Goal: Obtain resource: Obtain resource

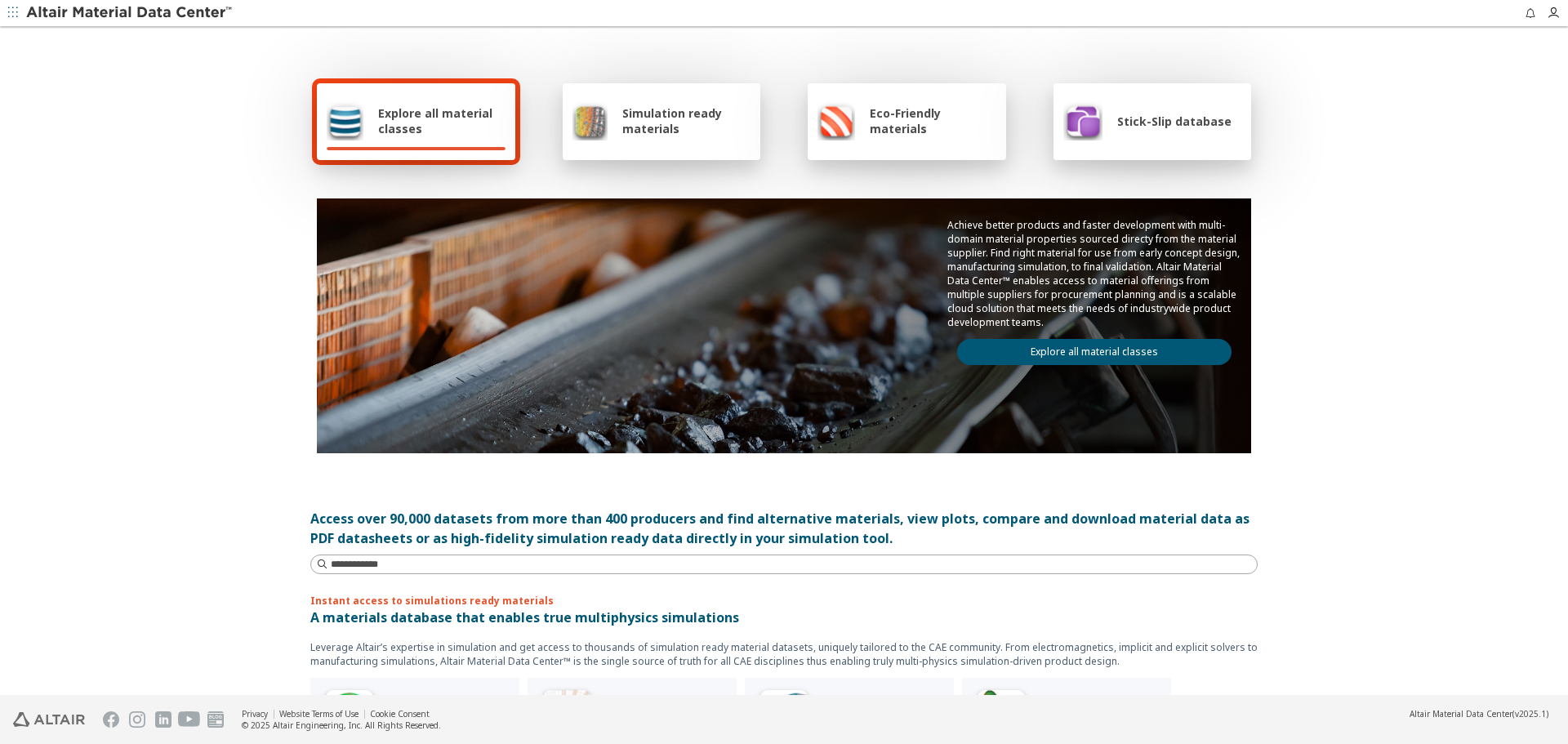
click at [1149, 337] on div "Achieve better products and faster development with multi-domain material prope…" at bounding box center [1094, 291] width 314 height 186
click at [1148, 350] on link "Explore all material classes" at bounding box center [1094, 351] width 275 height 26
click at [1149, 361] on link "Explore all material classes" at bounding box center [1094, 351] width 275 height 26
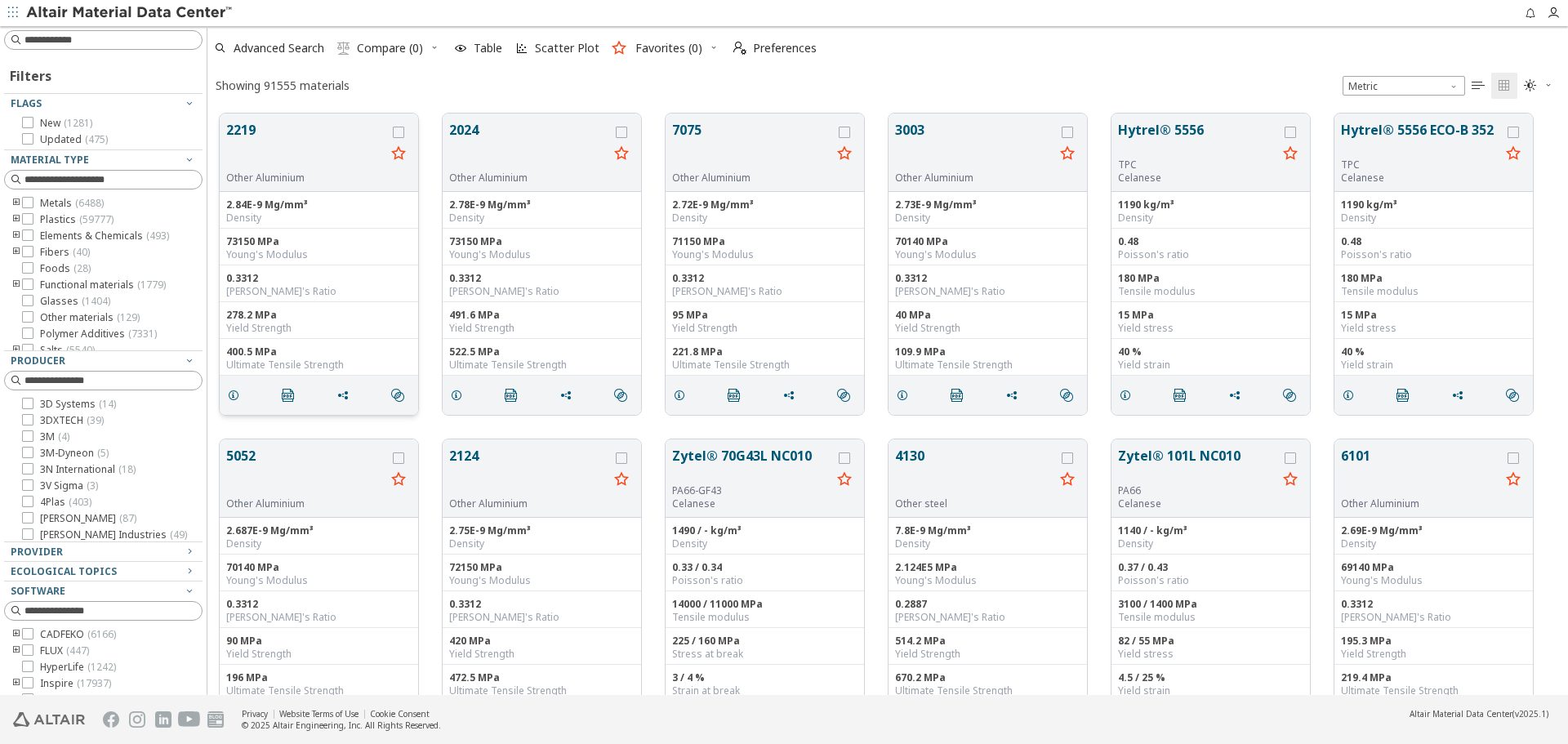
scroll to position [582, 1348]
click at [240, 154] on button "2219" at bounding box center [305, 146] width 159 height 52
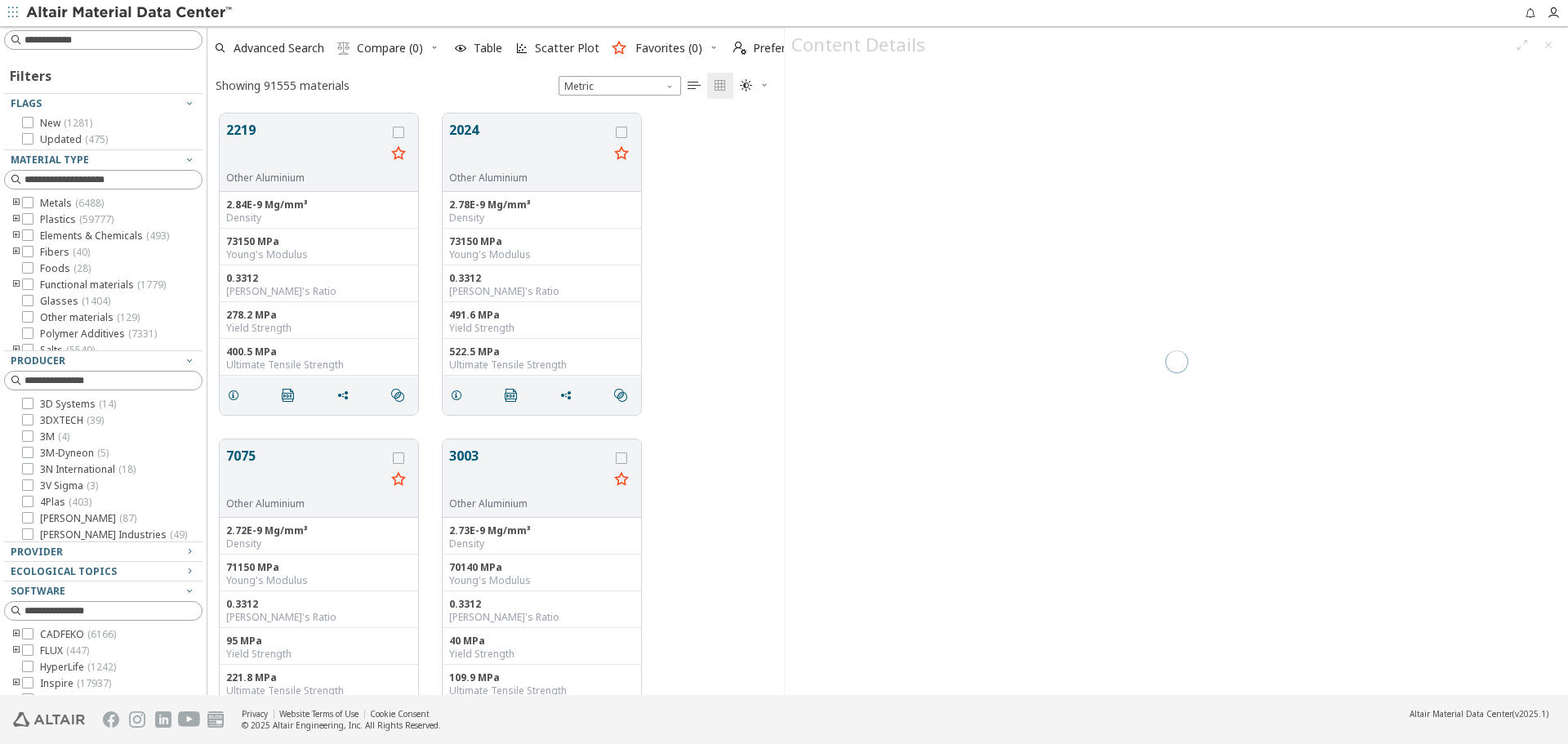
scroll to position [582, 564]
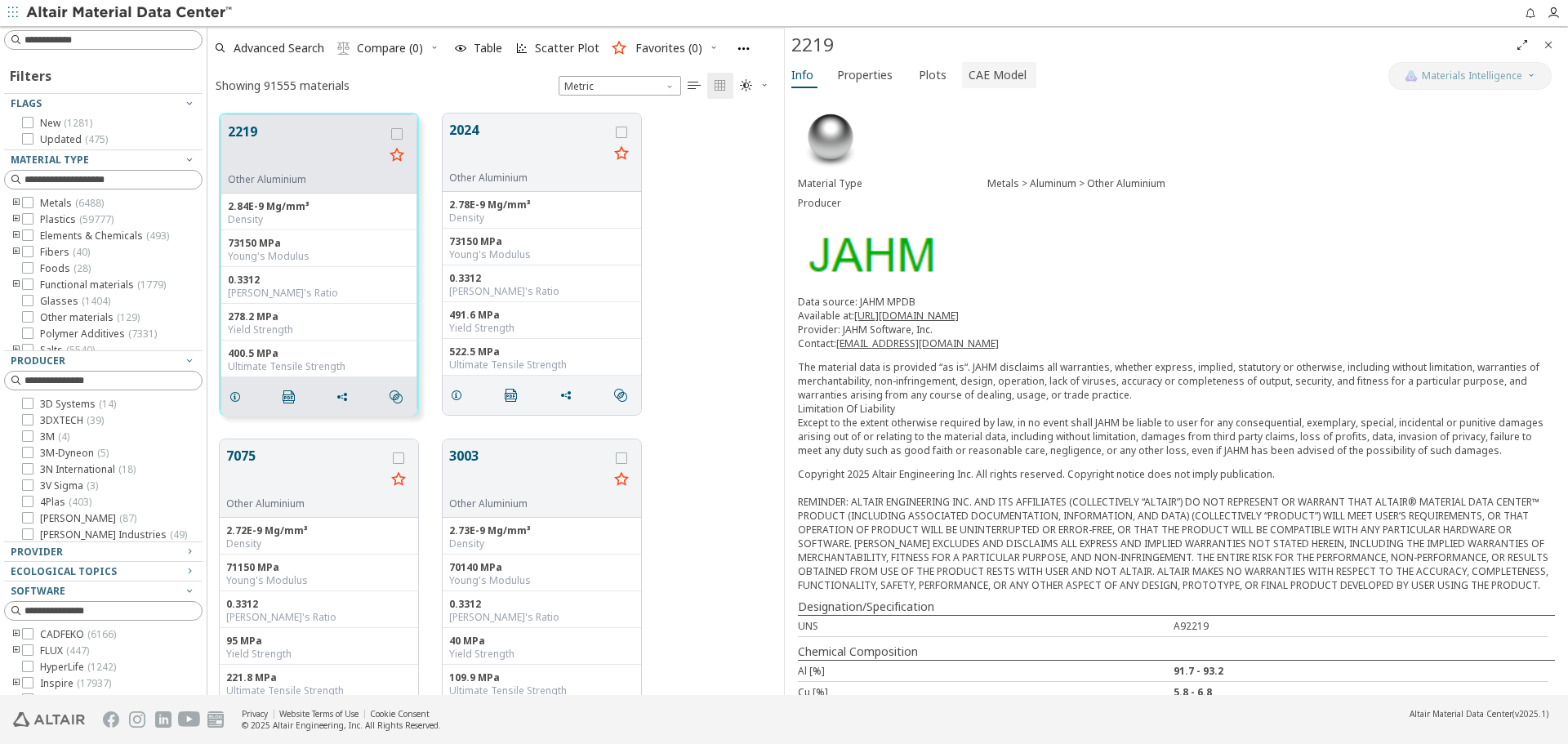
click at [969, 78] on span "CAE Model" at bounding box center [998, 75] width 58 height 26
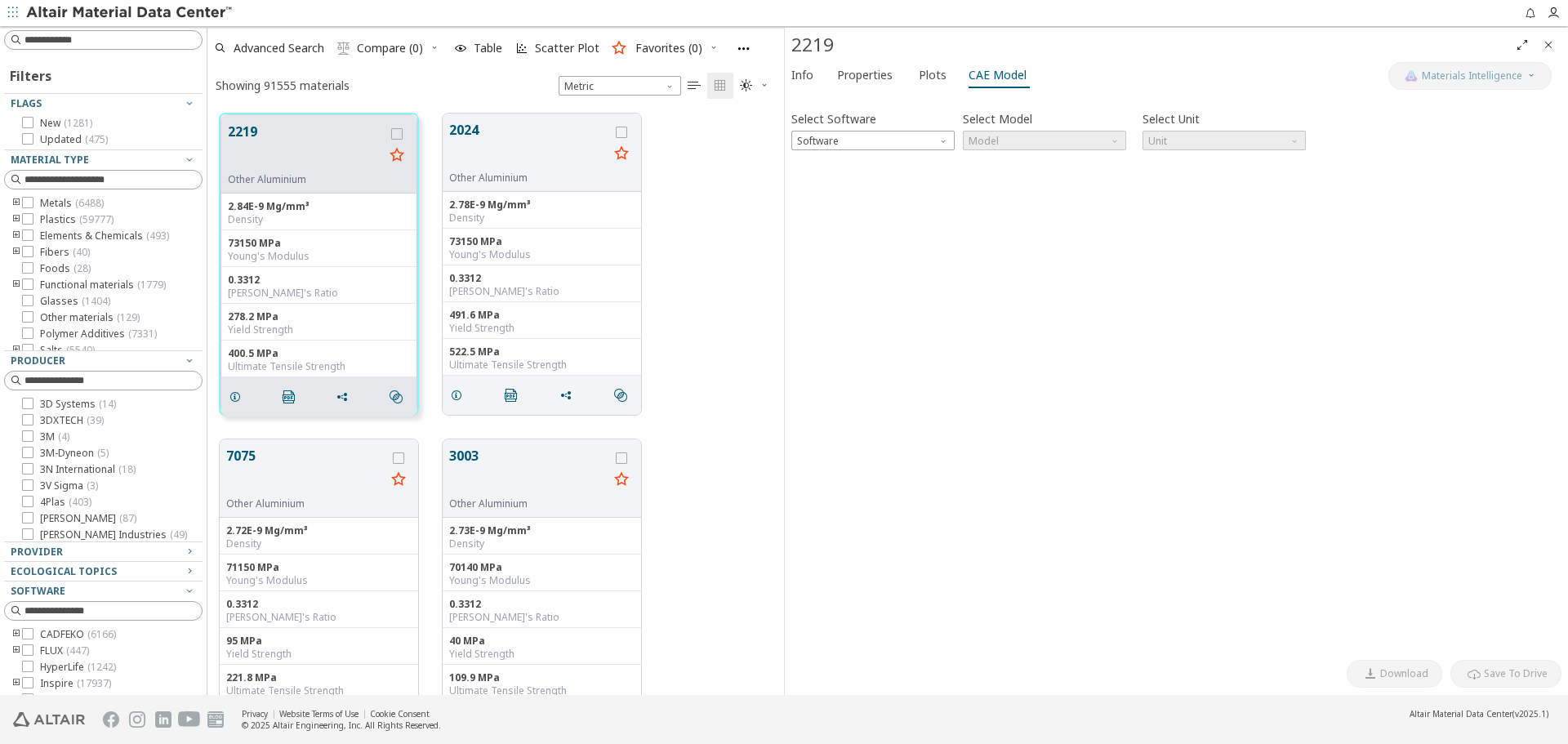
click at [889, 129] on div "Select Software Software" at bounding box center [873, 129] width 163 height 43
click at [894, 151] on div "Select Software Software Select Model Model Select Unit Unit Invalid data. Plea…" at bounding box center [1176, 375] width 770 height 553
click at [904, 144] on span "Software" at bounding box center [873, 141] width 163 height 20
drag, startPoint x: 855, startPoint y: 287, endPoint x: 862, endPoint y: 283, distance: 8.1
click at [856, 287] on button "Ls-Dyna" at bounding box center [873, 297] width 163 height 20
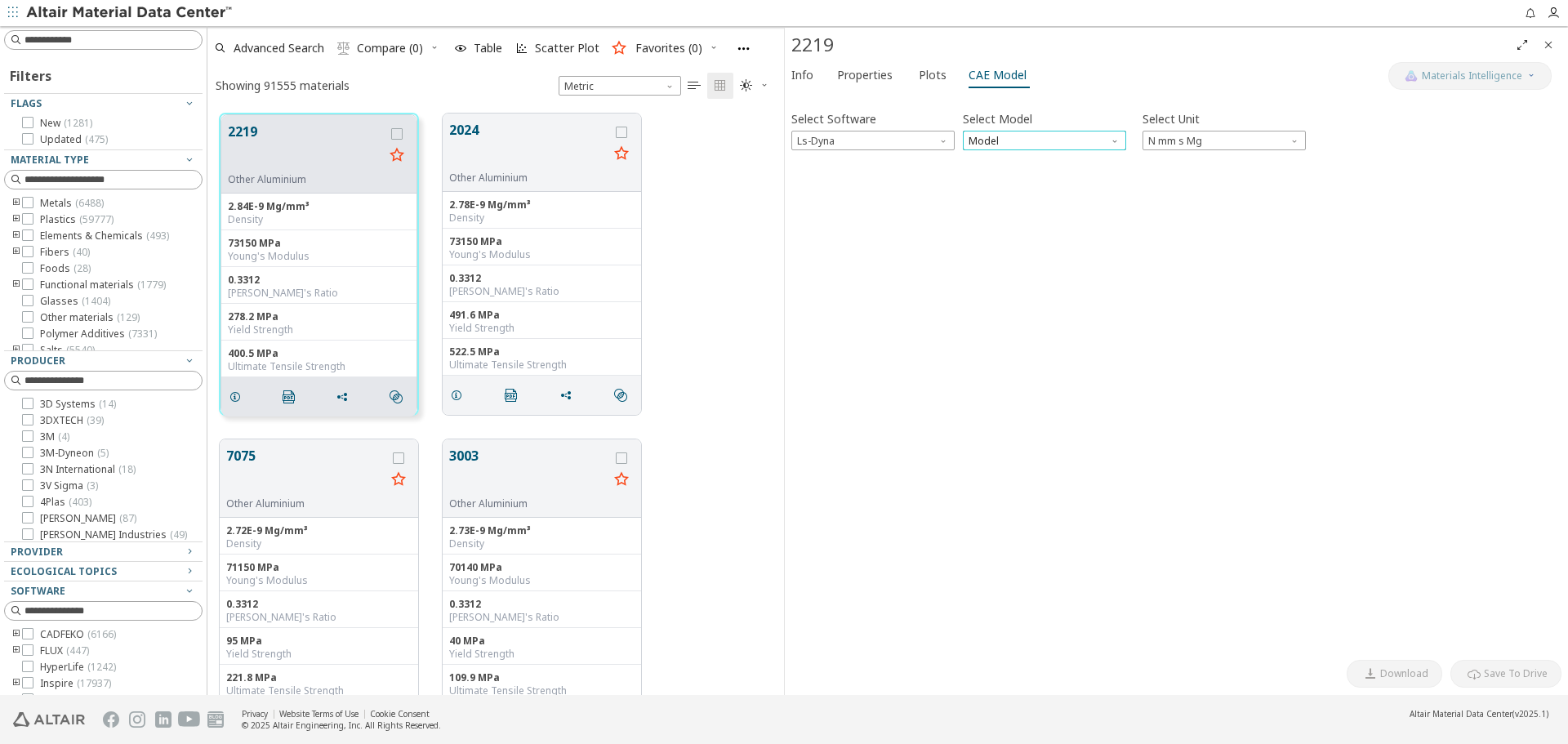
click at [1059, 141] on span "Model" at bounding box center [1045, 141] width 163 height 20
click at [1045, 178] on span "Mat24" at bounding box center [1045, 181] width 151 height 12
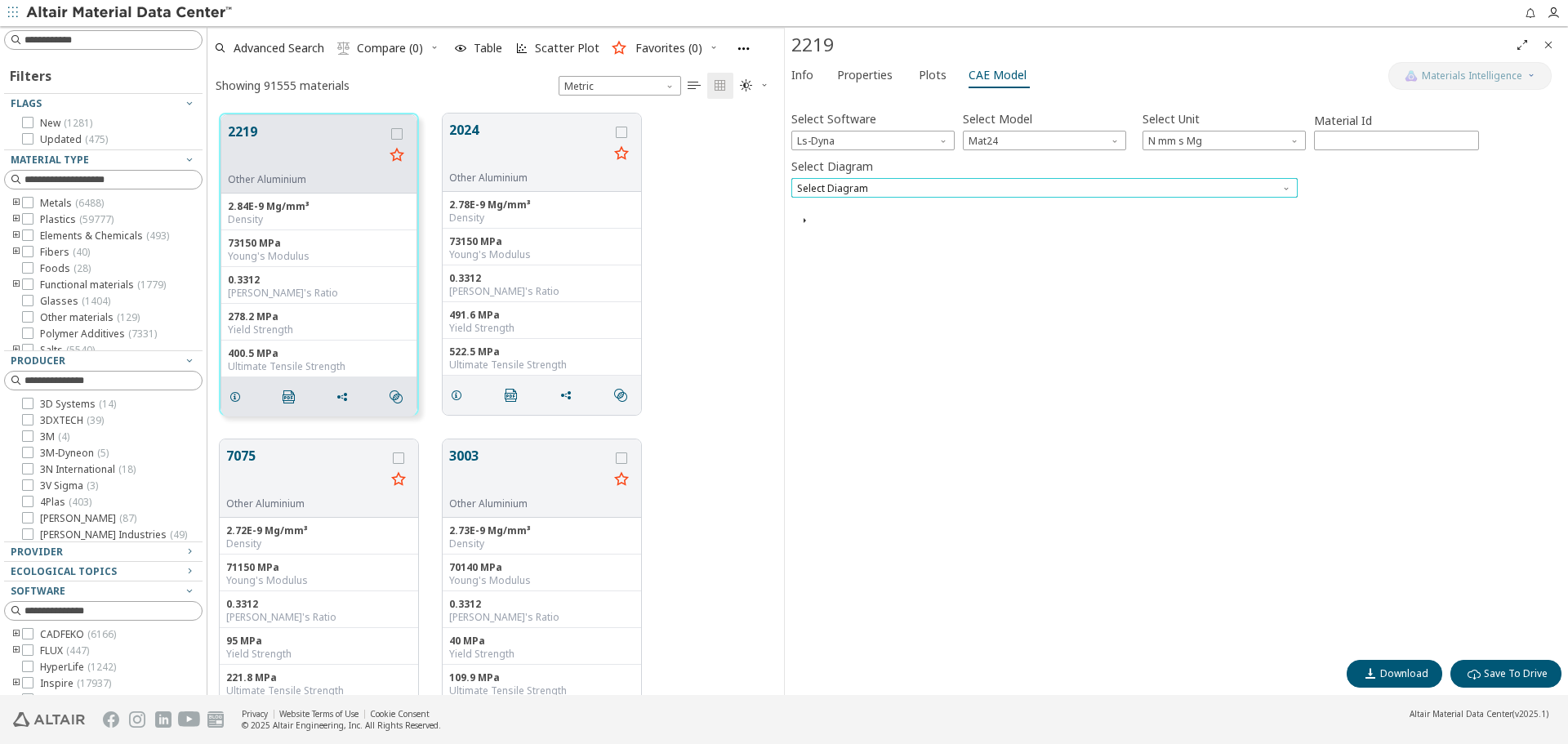
click at [993, 183] on span "Select Diagram" at bounding box center [1045, 188] width 506 height 20
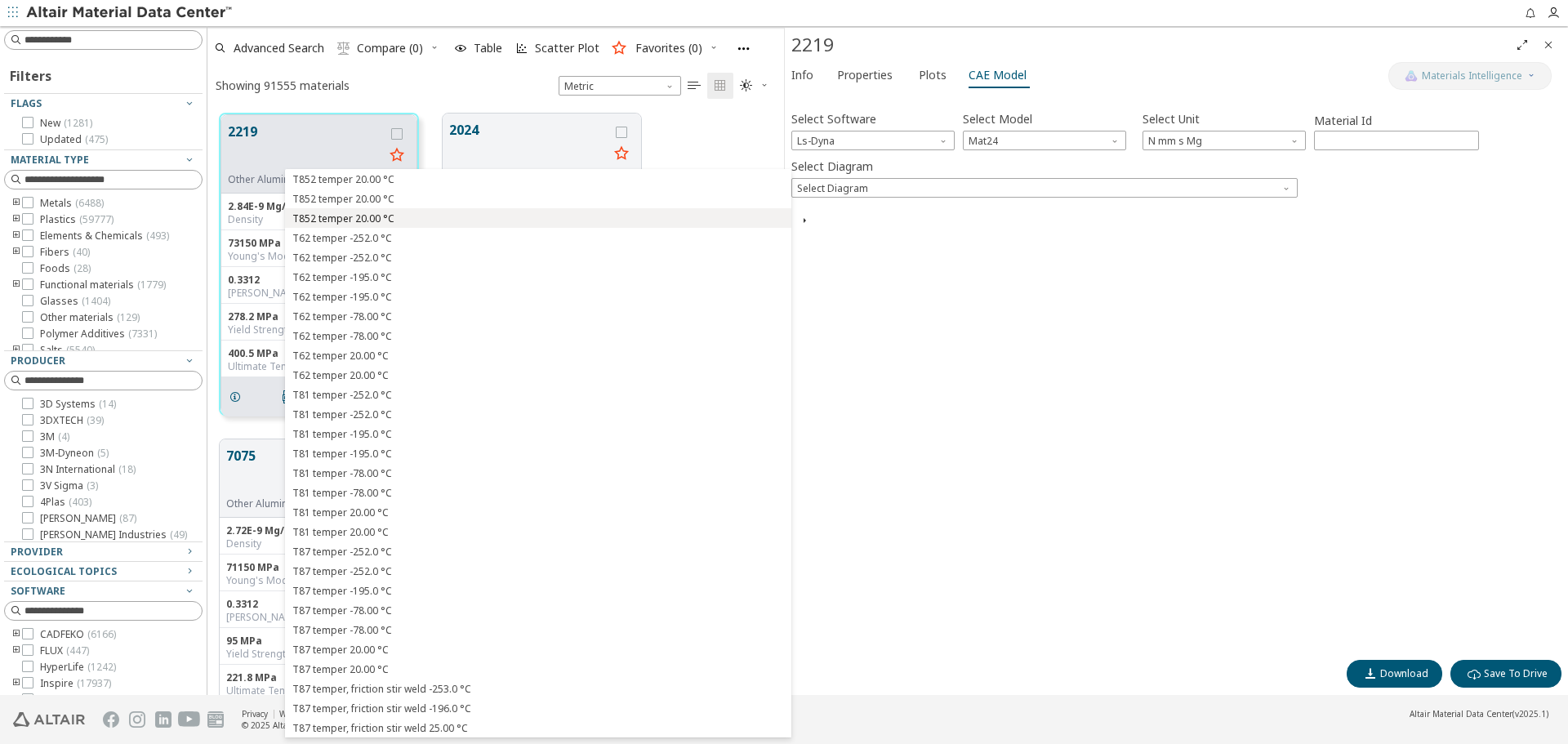
click at [625, 216] on span "T852 temper 20.00 °C" at bounding box center [538, 219] width 494 height 12
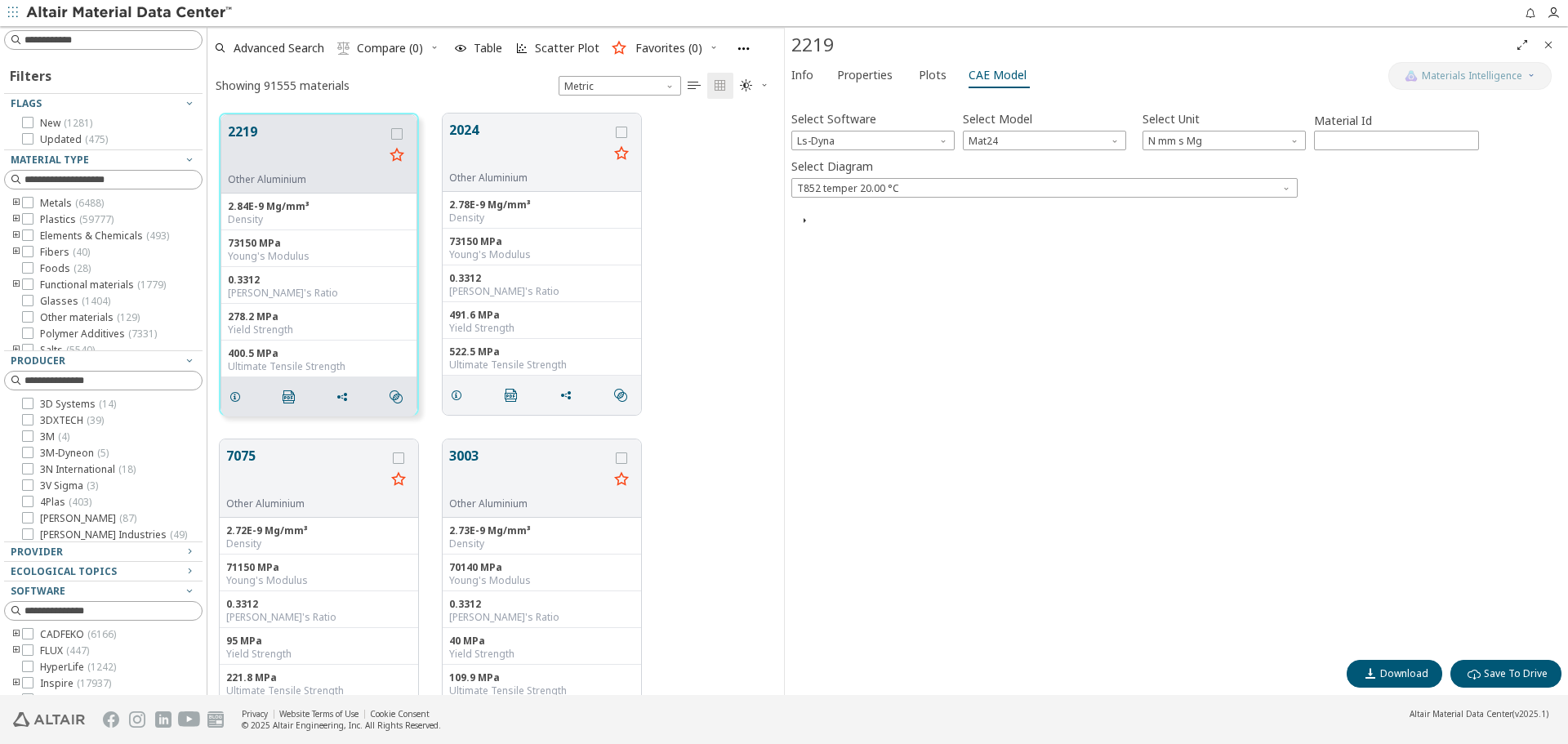
click at [818, 220] on div "CAE Card Preview" at bounding box center [1176, 221] width 770 height 13
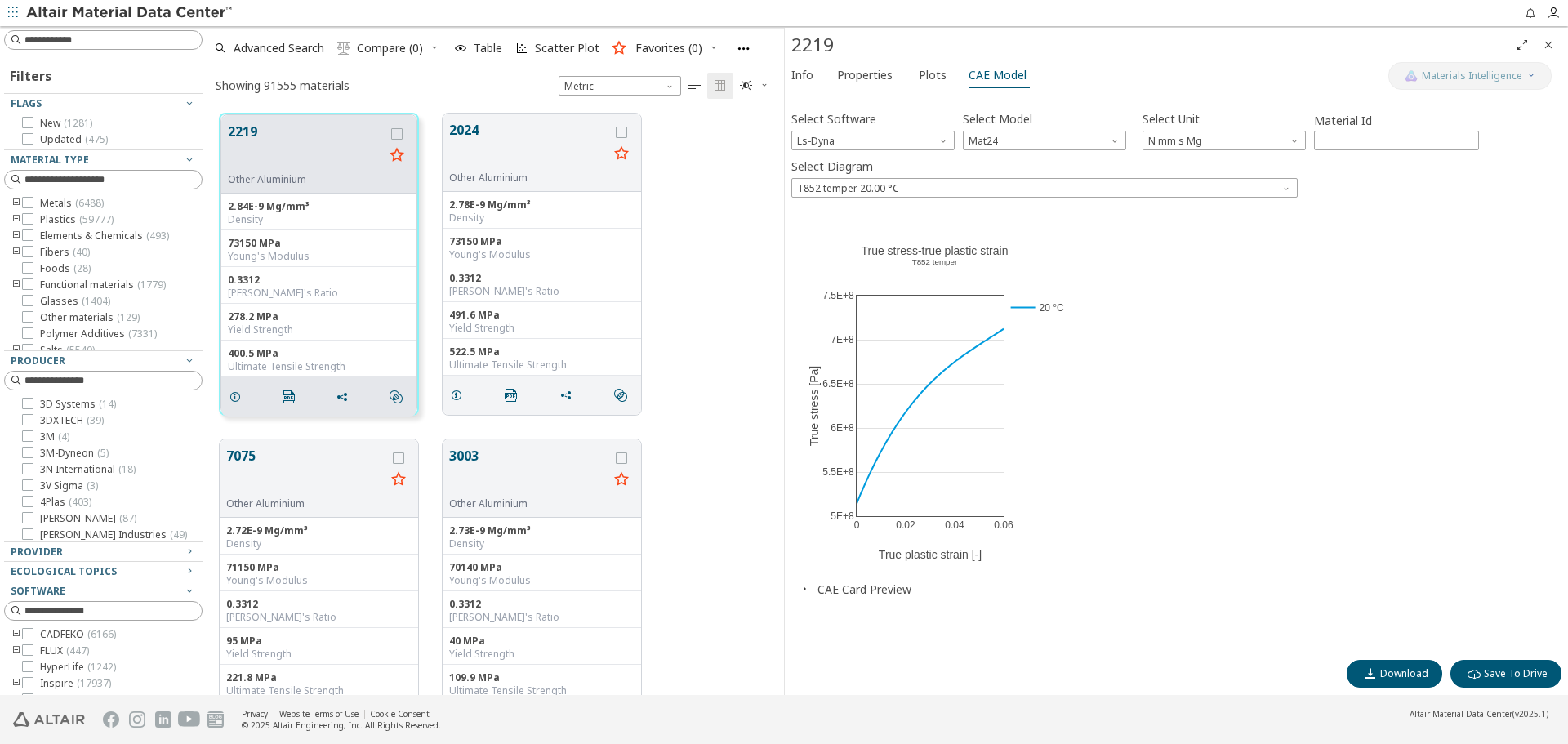
click at [887, 594] on button "CAE Card Preview" at bounding box center [864, 589] width 94 height 16
click at [1104, 135] on span "Mat24" at bounding box center [1045, 141] width 163 height 20
click at [955, 142] on div "Select Software Ls-Dyna Select Model Mat24 Select Unit N mm s Mg Material Id **…" at bounding box center [1176, 129] width 770 height 43
click at [943, 141] on span "Software" at bounding box center [945, 137] width 13 height 13
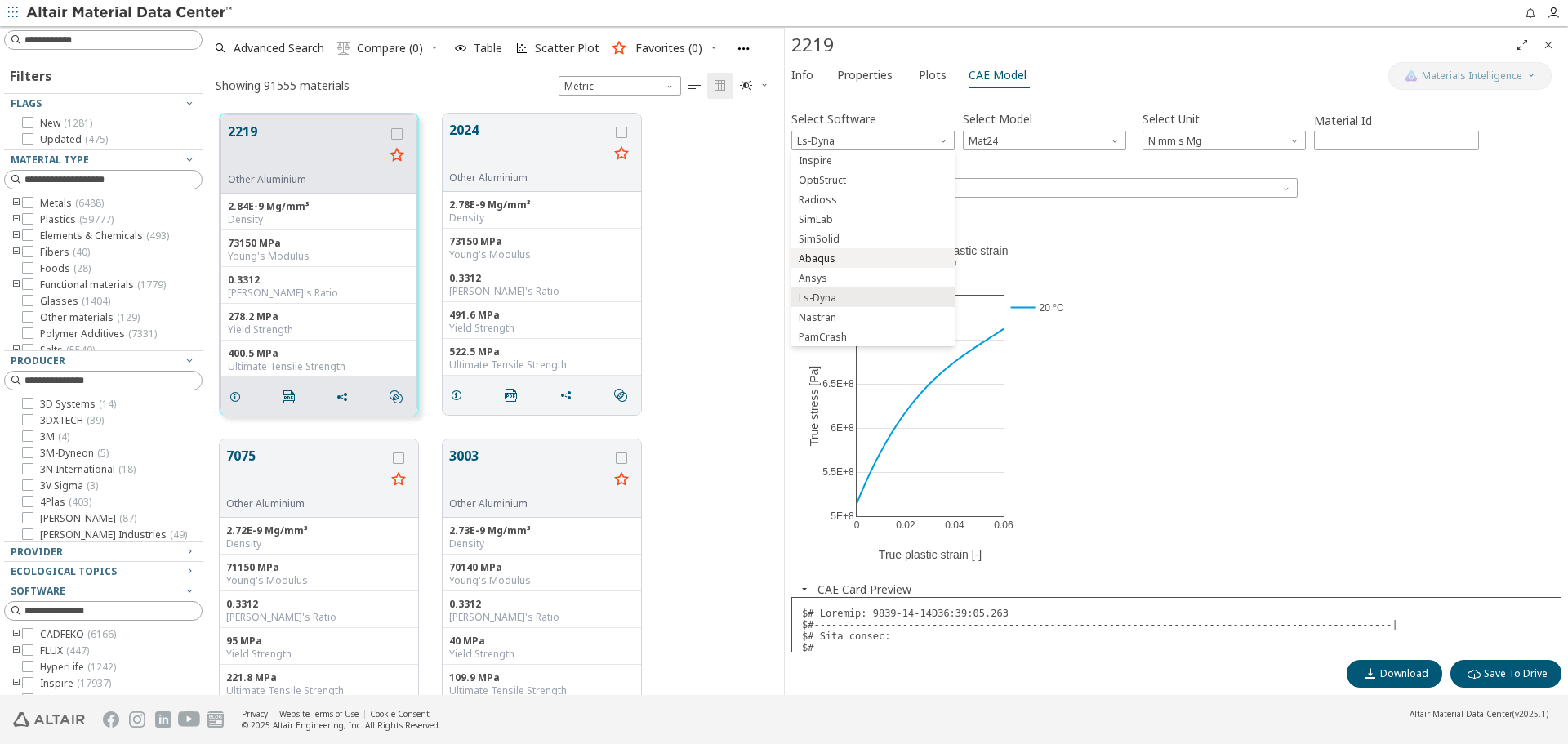
click at [877, 264] on span "Abaqus" at bounding box center [873, 259] width 151 height 12
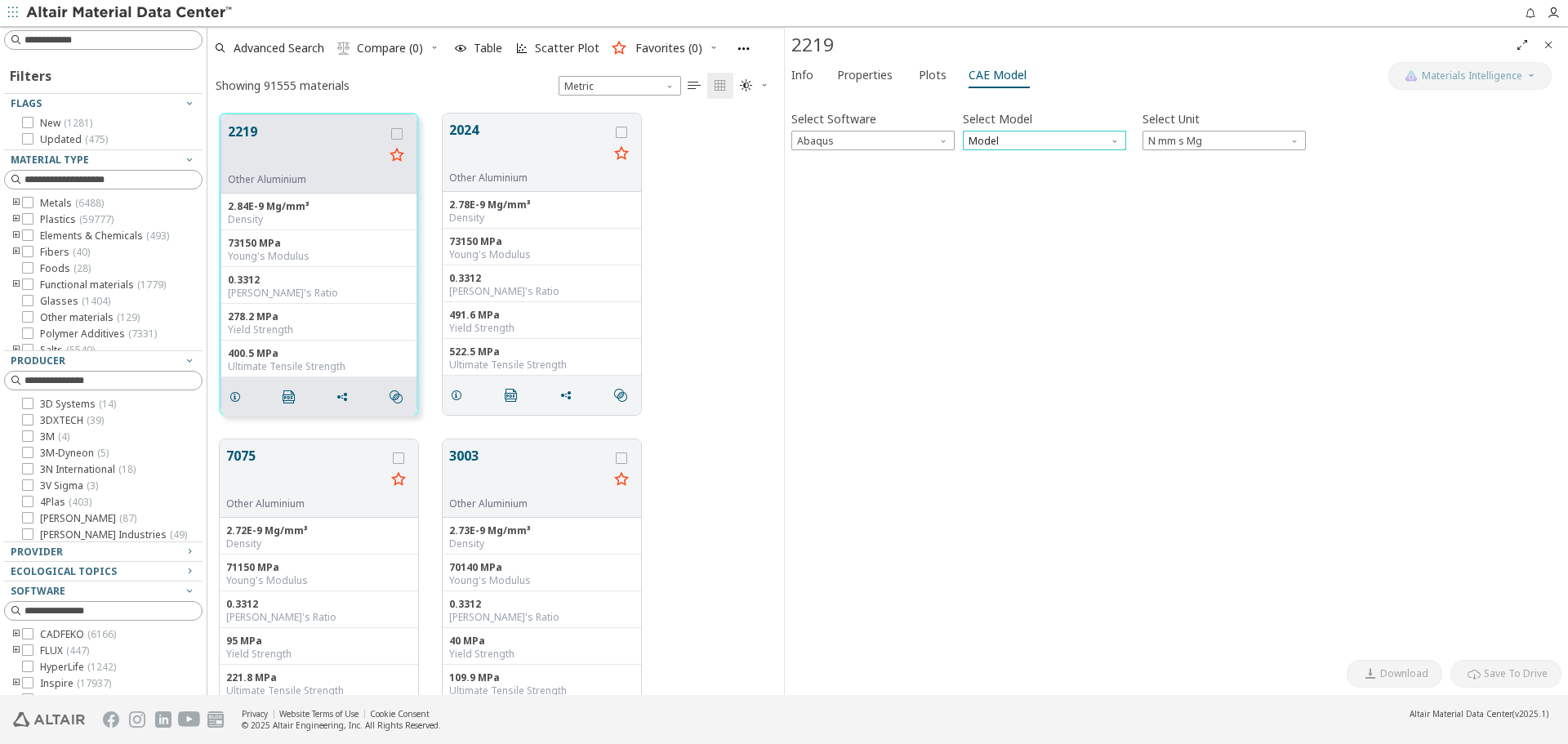
click at [1095, 147] on span "Model" at bounding box center [1045, 141] width 163 height 20
click at [1072, 200] on span "Plastic" at bounding box center [1045, 201] width 151 height 12
click at [803, 175] on icon "button" at bounding box center [805, 173] width 13 height 13
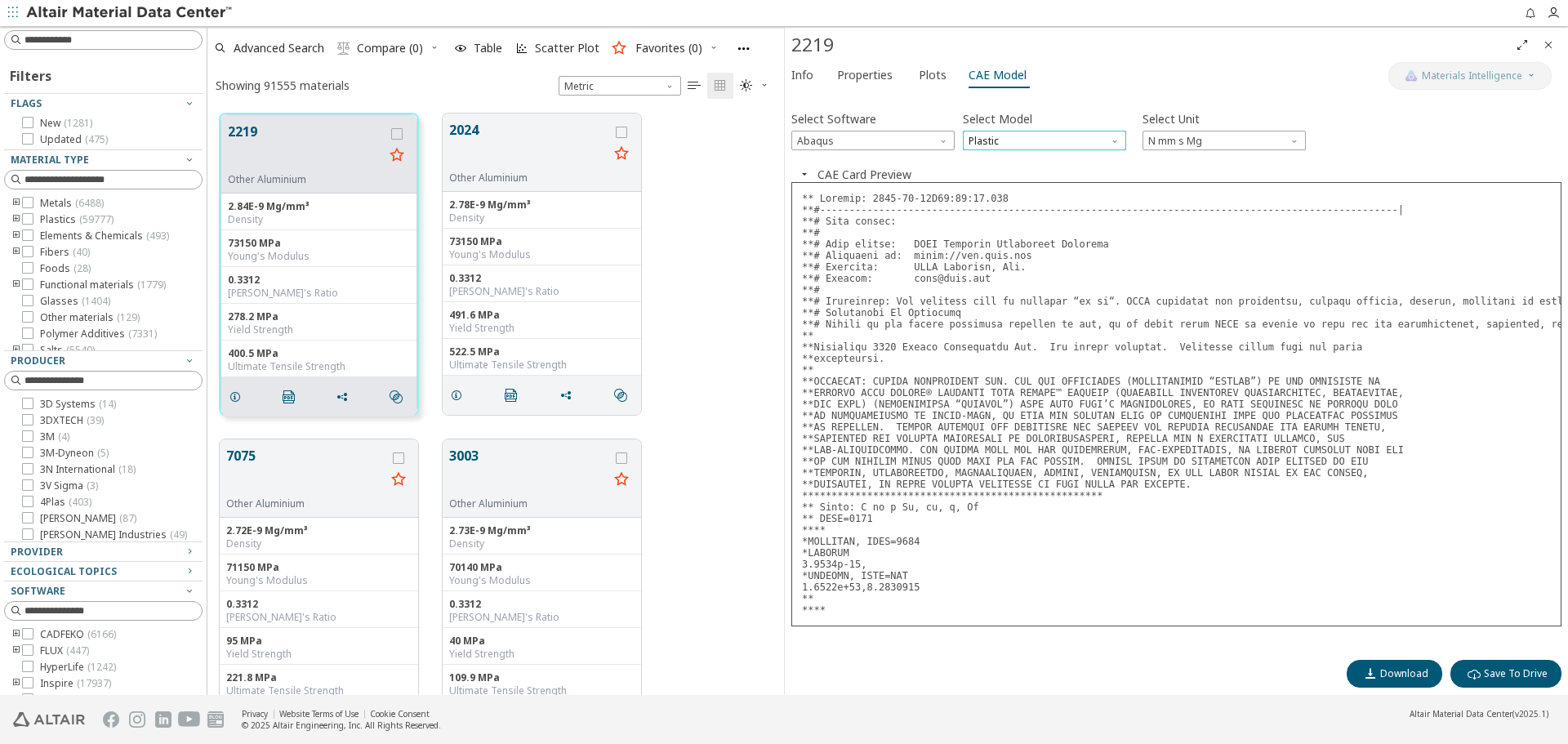
click at [1065, 141] on span "Plastic" at bounding box center [1045, 141] width 163 height 20
click at [1061, 155] on span "Elastic" at bounding box center [1045, 161] width 151 height 12
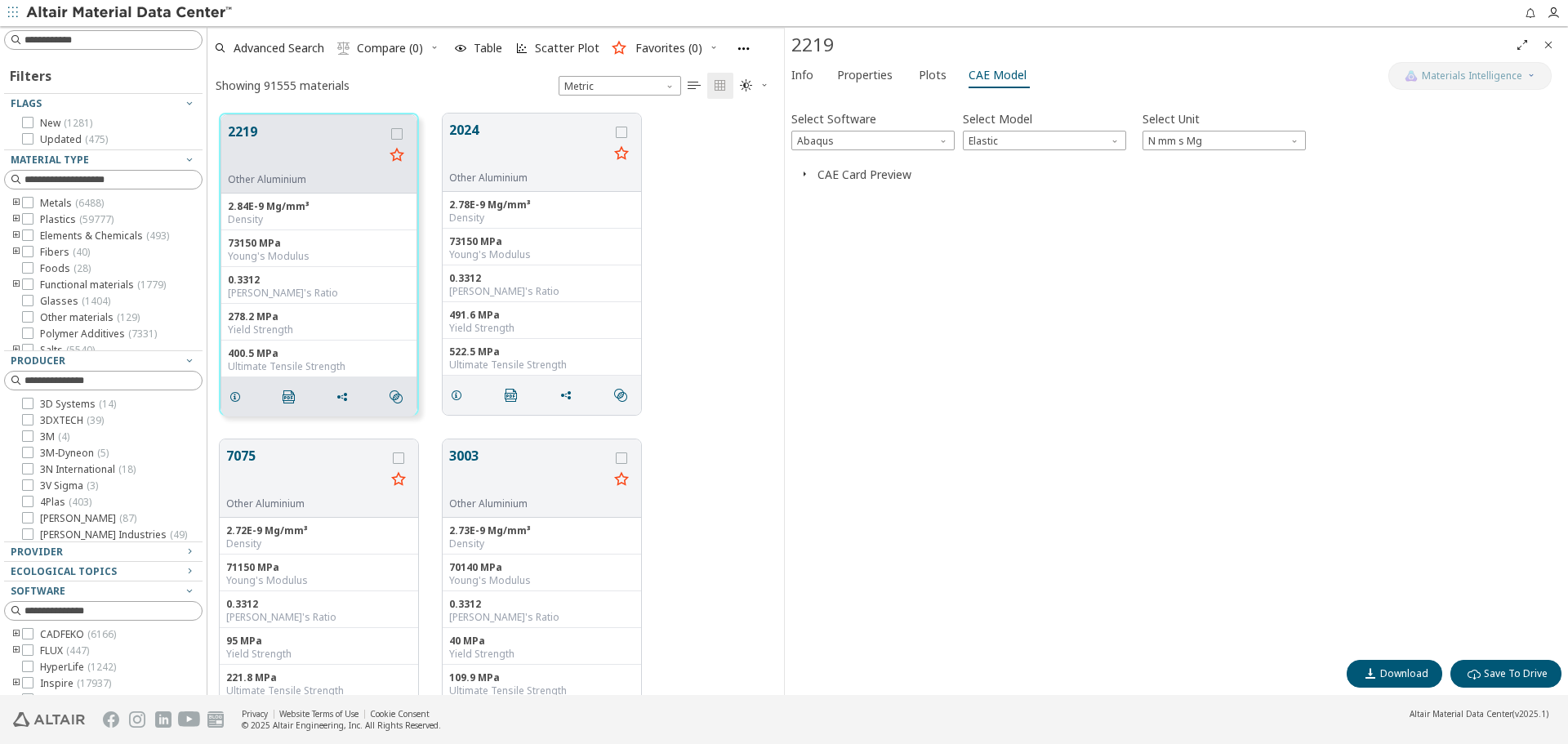
click at [815, 170] on button "button" at bounding box center [804, 174] width 26 height 16
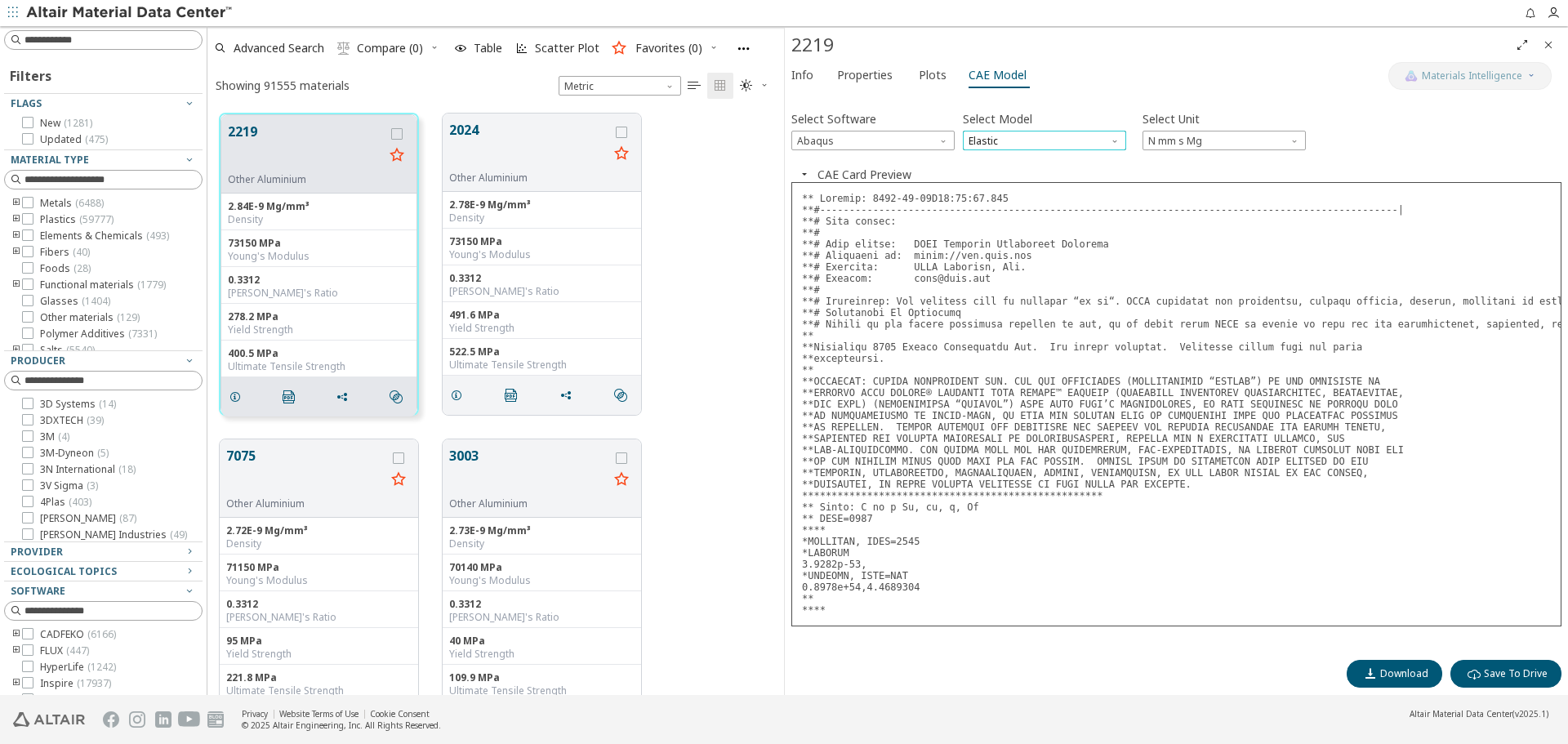
click at [1120, 144] on span "Elastic" at bounding box center [1045, 141] width 163 height 20
click at [1078, 195] on span "Plastic" at bounding box center [1045, 201] width 151 height 12
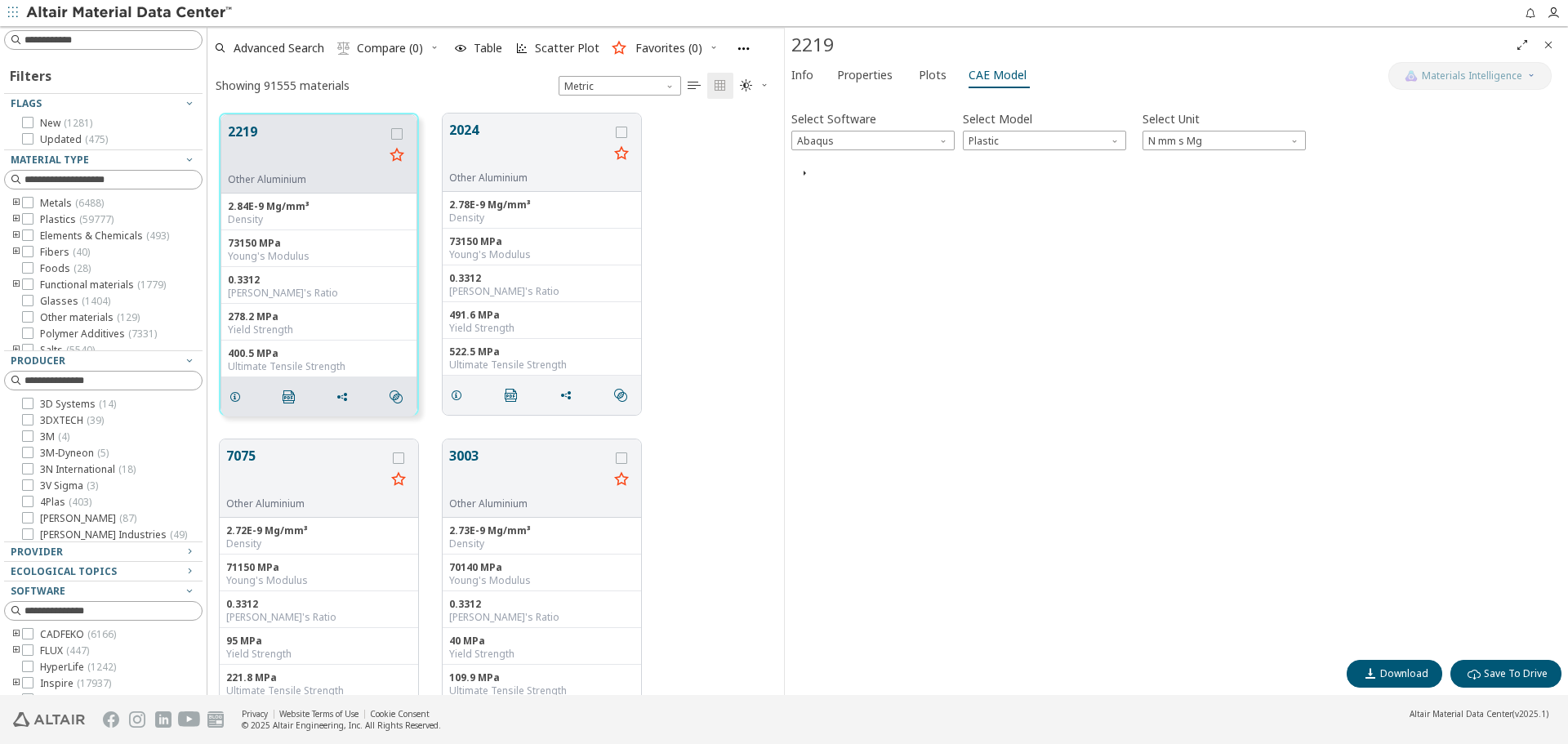
click at [804, 171] on icon "button" at bounding box center [805, 173] width 13 height 13
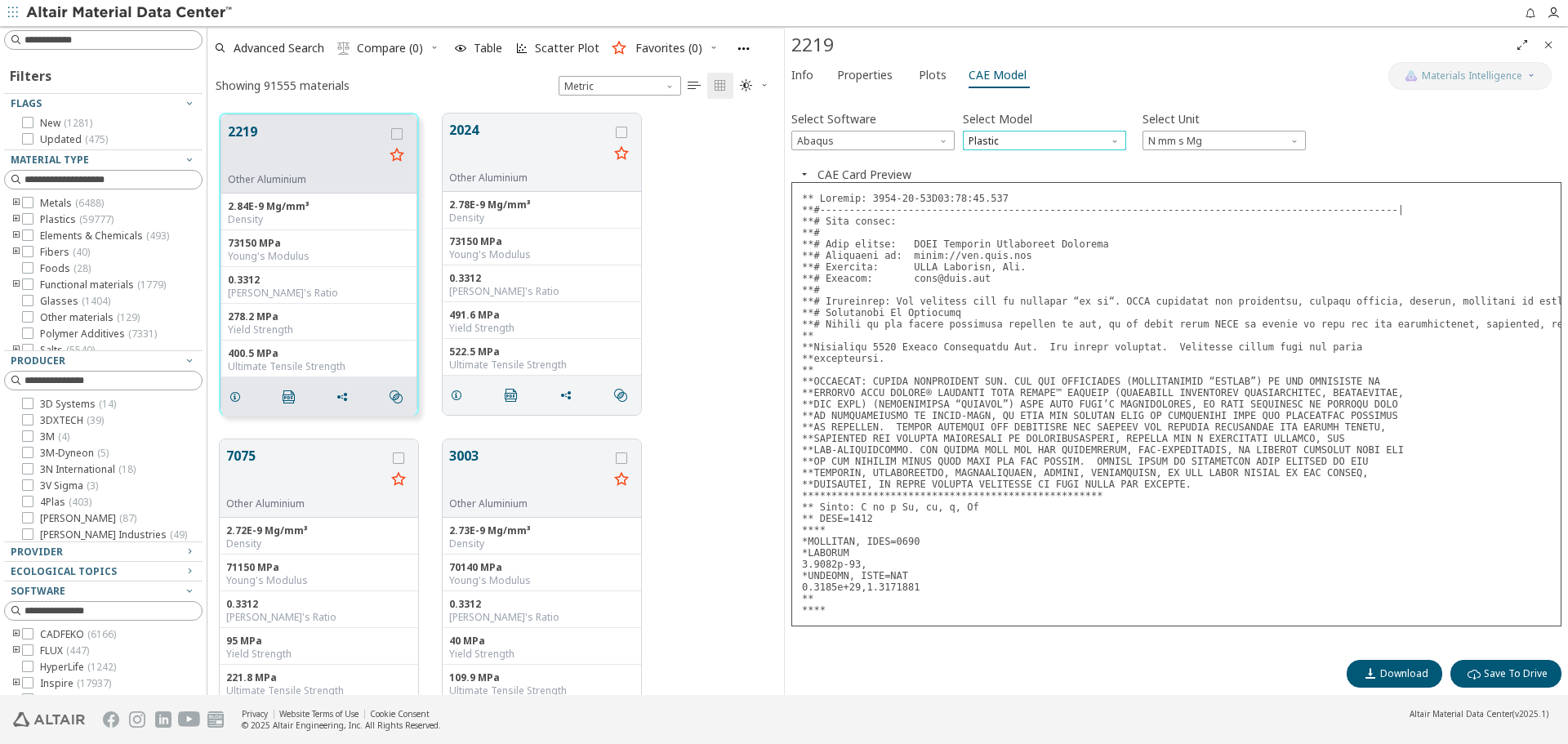
click at [1034, 134] on span "Plastic" at bounding box center [1045, 141] width 163 height 20
click at [1029, 167] on button "Elastic" at bounding box center [1045, 161] width 163 height 20
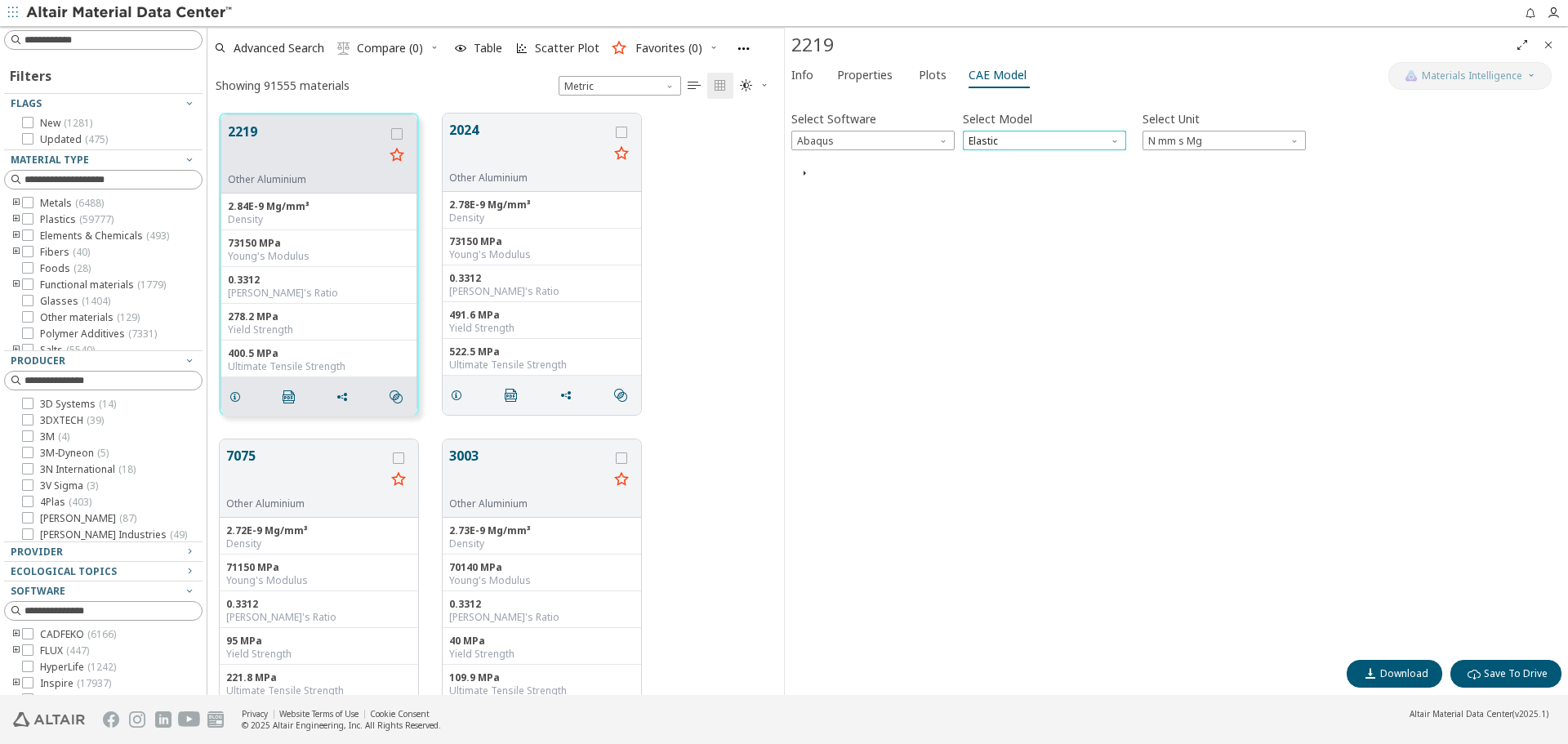
click at [1042, 150] on span "Elastic" at bounding box center [1045, 141] width 163 height 20
click at [1030, 175] on span "Expansion" at bounding box center [1045, 181] width 151 height 12
click at [816, 176] on button "button" at bounding box center [804, 174] width 26 height 16
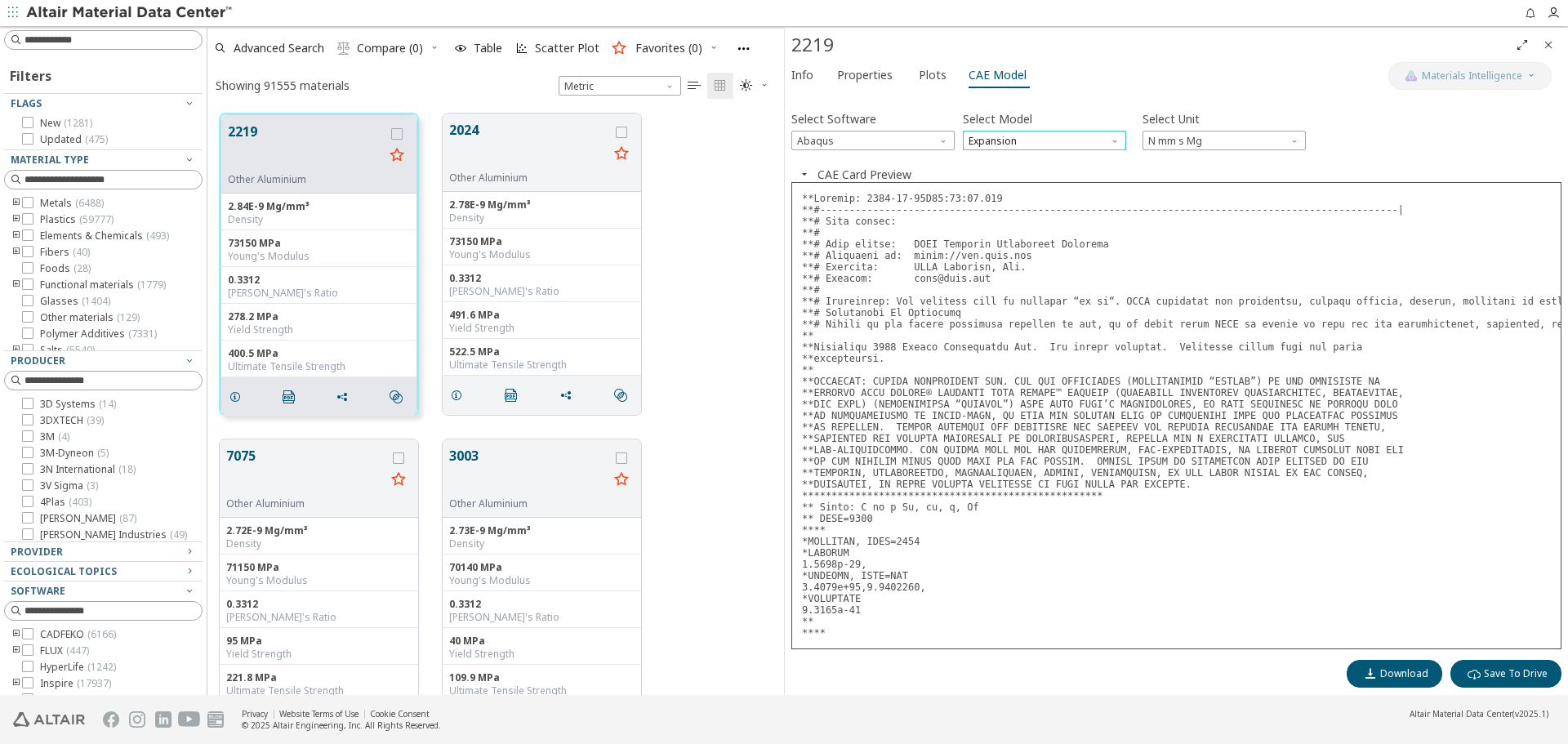
click at [980, 136] on span "Expansion" at bounding box center [1045, 141] width 163 height 20
drag, startPoint x: 978, startPoint y: 151, endPoint x: 990, endPoint y: 149, distance: 12.2
click at [980, 151] on button "Elastic" at bounding box center [1045, 161] width 163 height 20
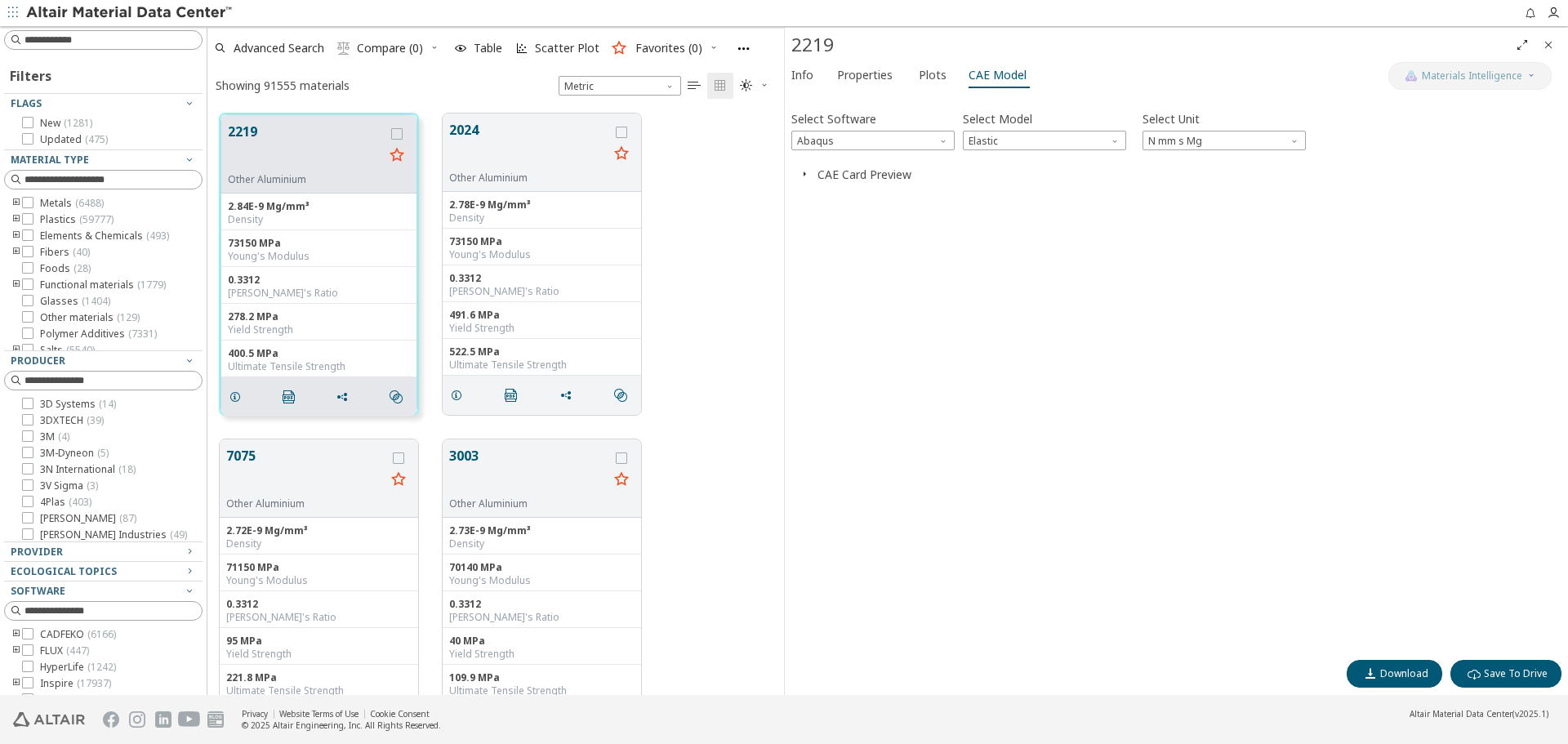
click at [805, 170] on icon "button" at bounding box center [805, 174] width 13 height 13
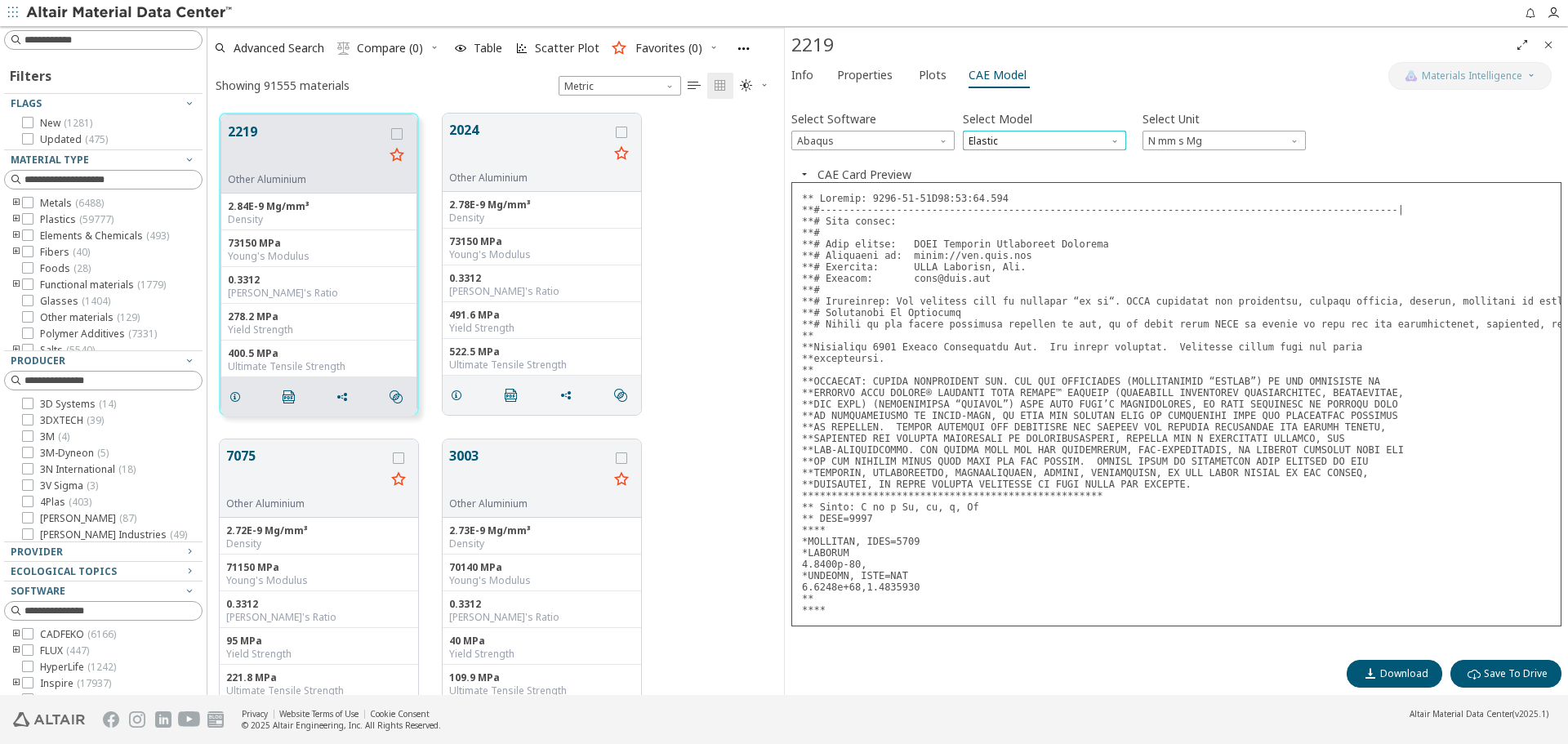
click at [1046, 144] on span "Elastic" at bounding box center [1045, 141] width 163 height 20
click at [1024, 182] on span "Expansion" at bounding box center [1045, 181] width 151 height 12
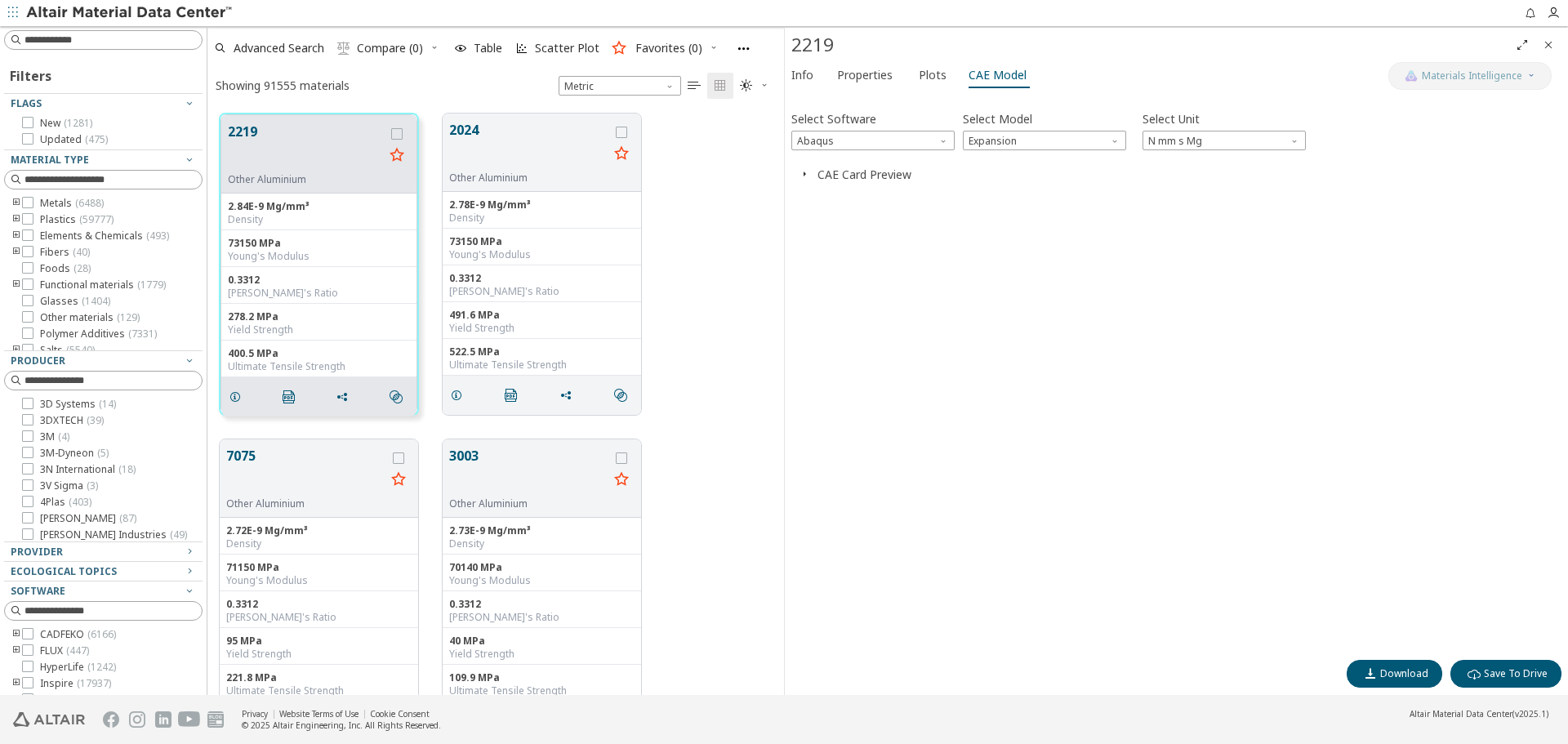
click at [810, 177] on icon "button" at bounding box center [805, 174] width 13 height 13
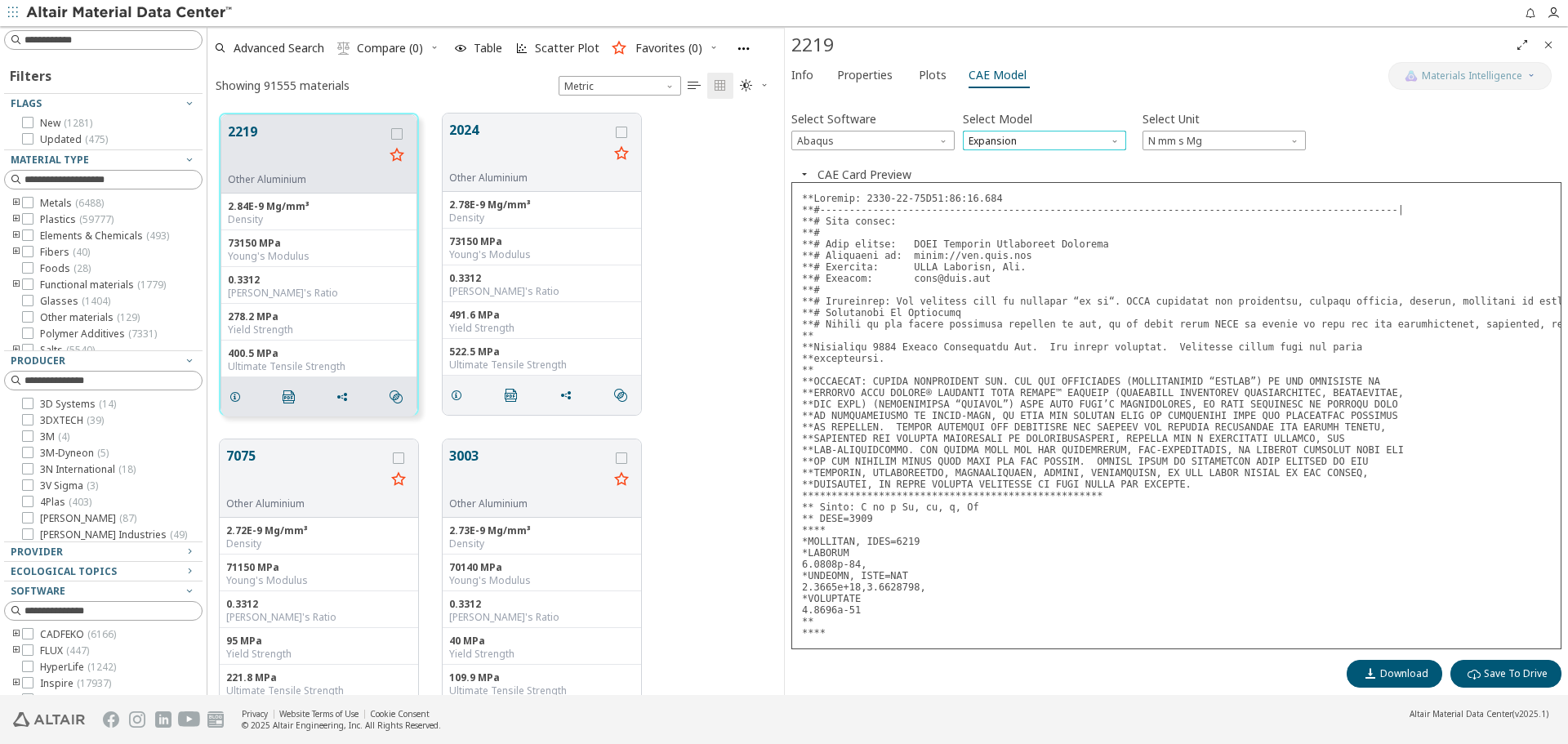
click at [1020, 136] on span "Expansion" at bounding box center [1045, 141] width 163 height 20
click at [1005, 191] on button "Plastic" at bounding box center [1045, 200] width 163 height 20
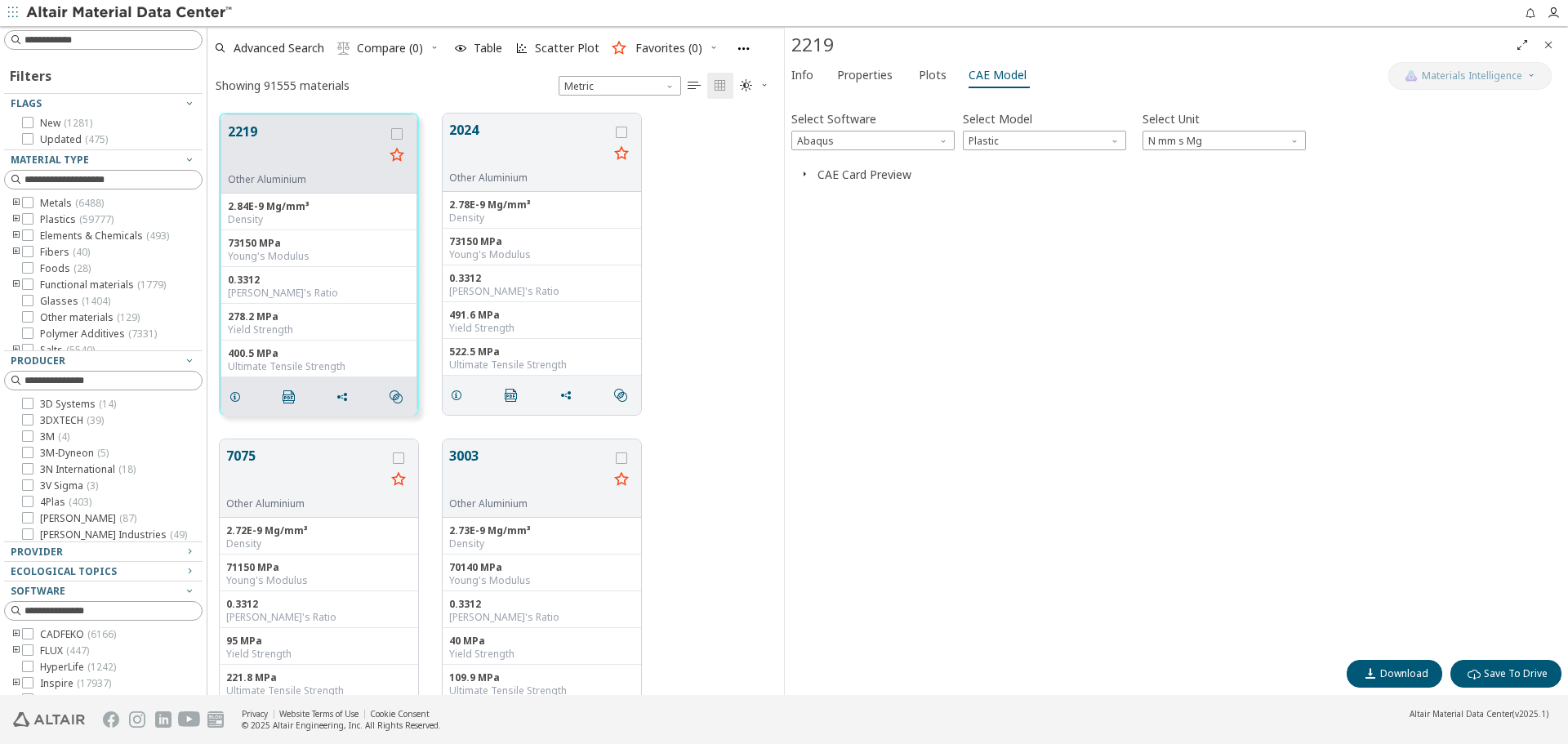
click at [803, 172] on icon "button" at bounding box center [805, 174] width 13 height 13
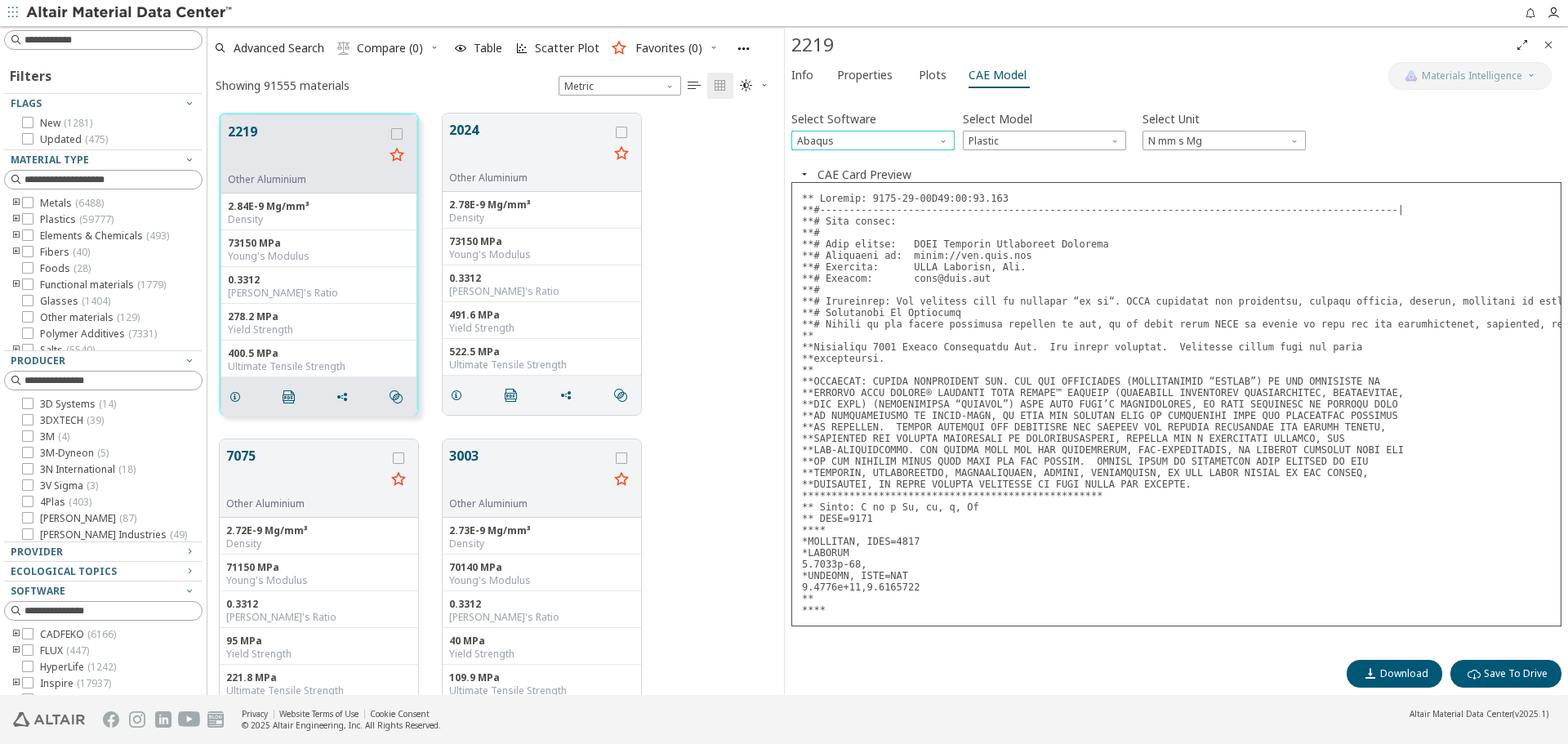
click at [941, 138] on span "Software" at bounding box center [945, 137] width 13 height 13
click at [896, 170] on button "OptiStruct" at bounding box center [873, 180] width 163 height 20
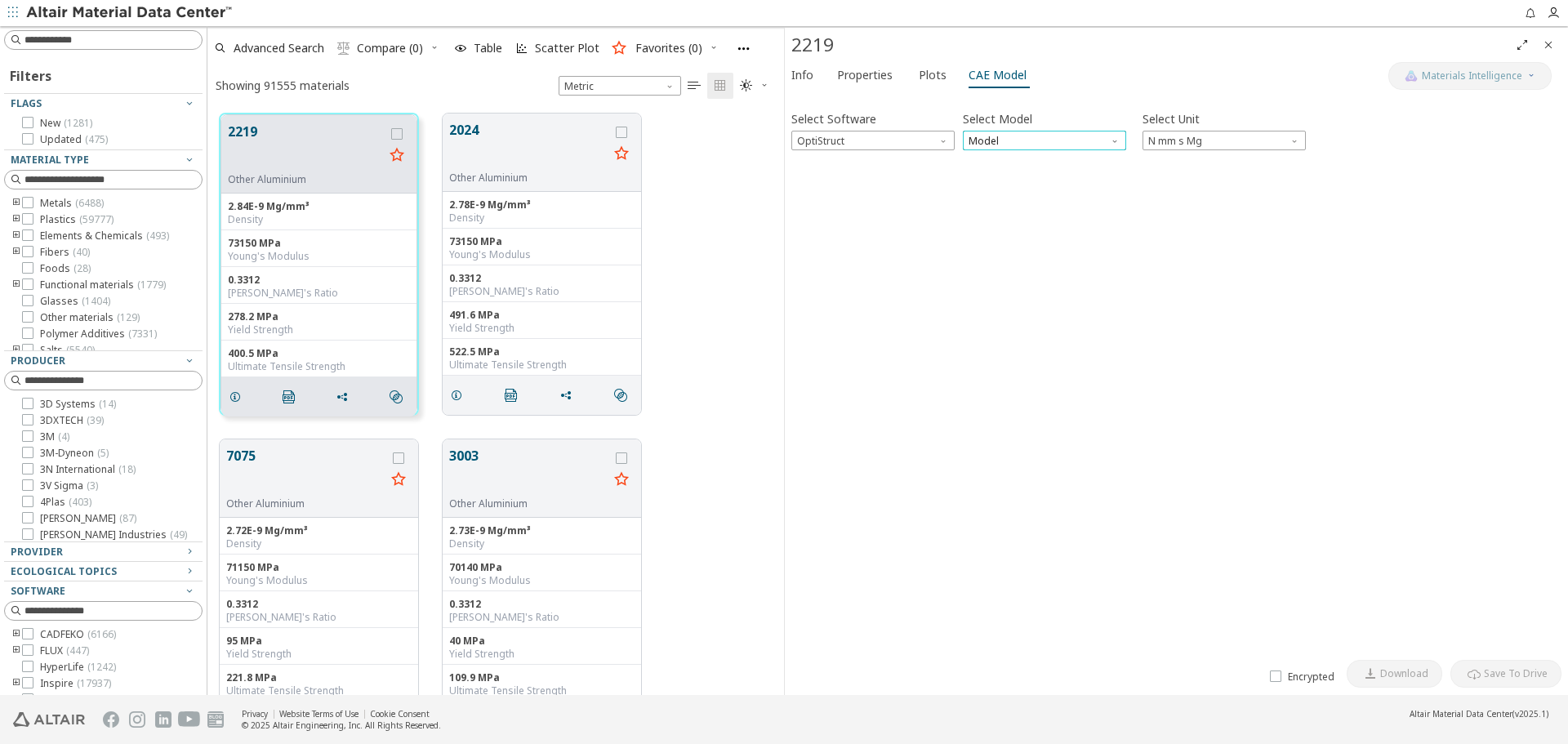
click at [1007, 142] on span "Model" at bounding box center [1045, 141] width 163 height 20
click at [1012, 158] on span "Mat1" at bounding box center [1045, 161] width 151 height 12
click at [808, 174] on icon "button" at bounding box center [805, 173] width 13 height 13
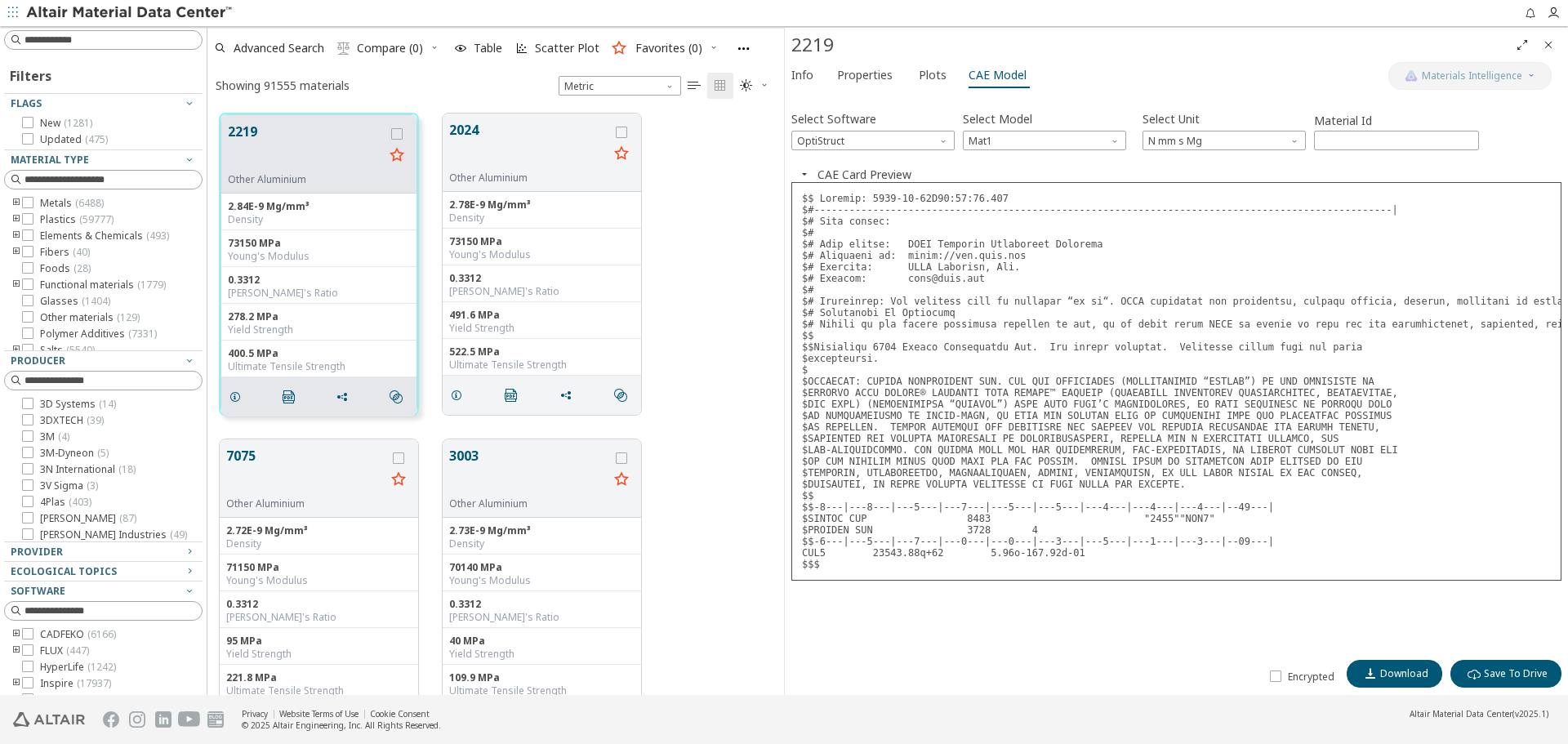
click at [808, 174] on icon "button" at bounding box center [805, 174] width 13 height 13
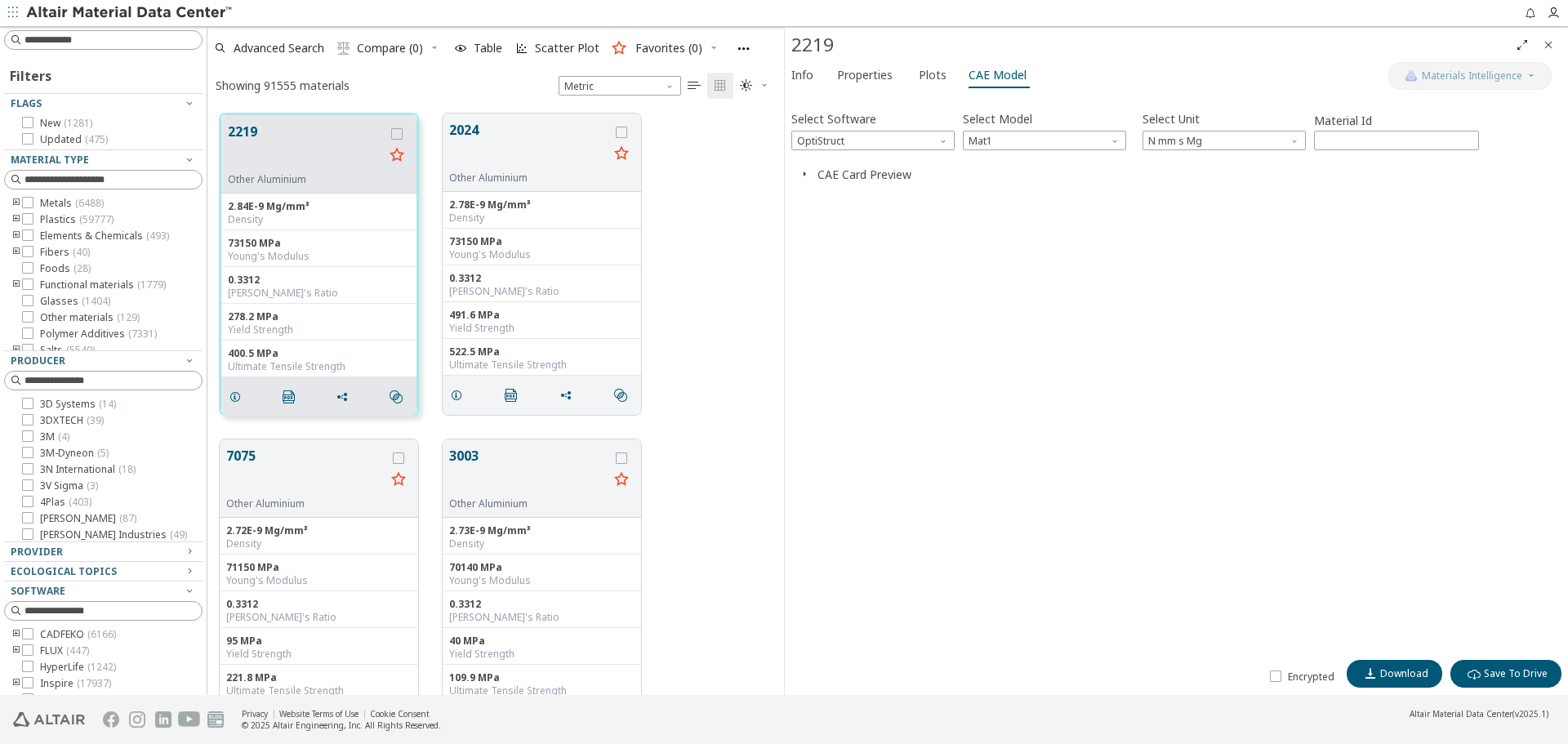
click at [808, 174] on icon "button" at bounding box center [805, 174] width 13 height 13
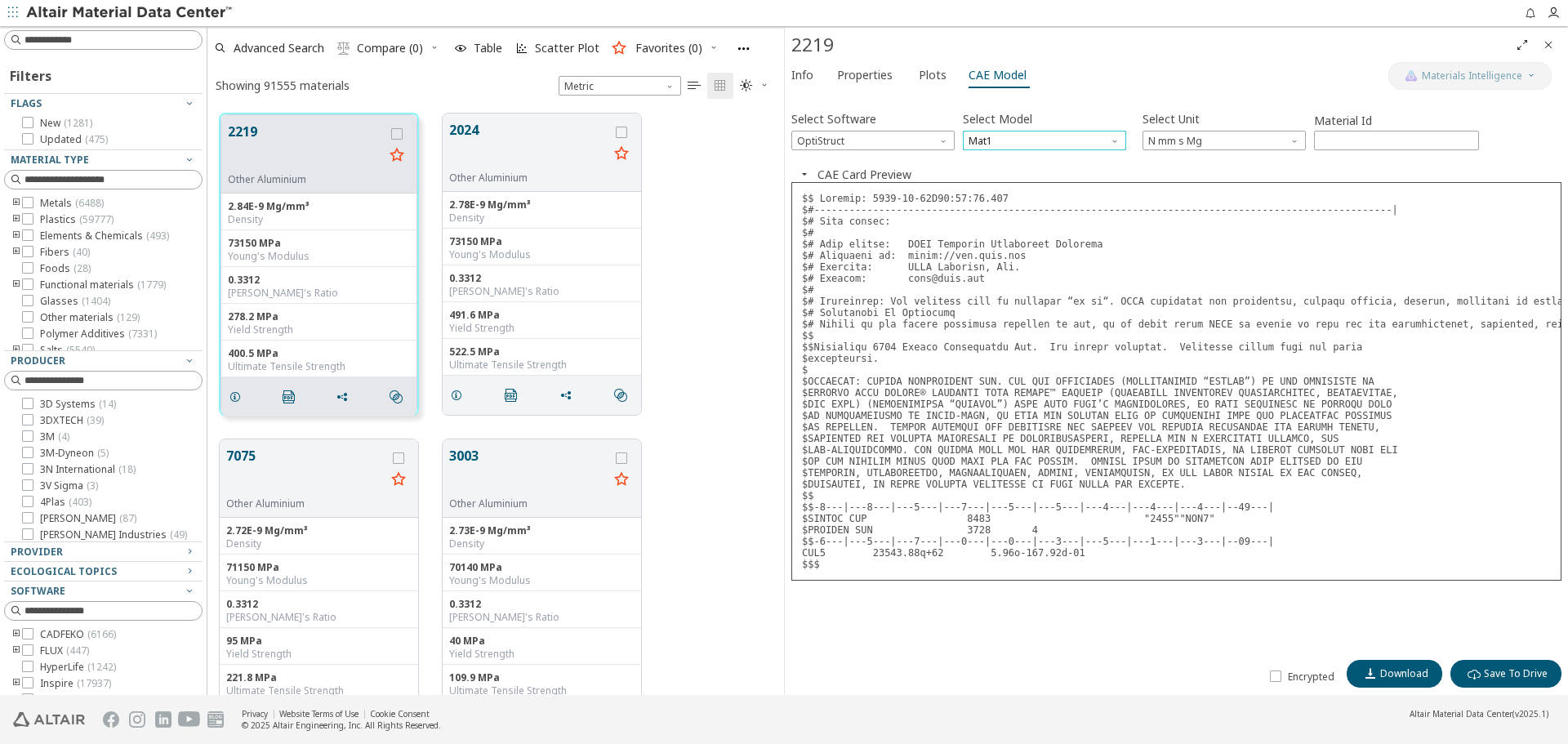
click at [1012, 138] on span "Mat1" at bounding box center [1045, 141] width 163 height 20
click at [1012, 176] on span "MatS1" at bounding box center [1045, 181] width 151 height 12
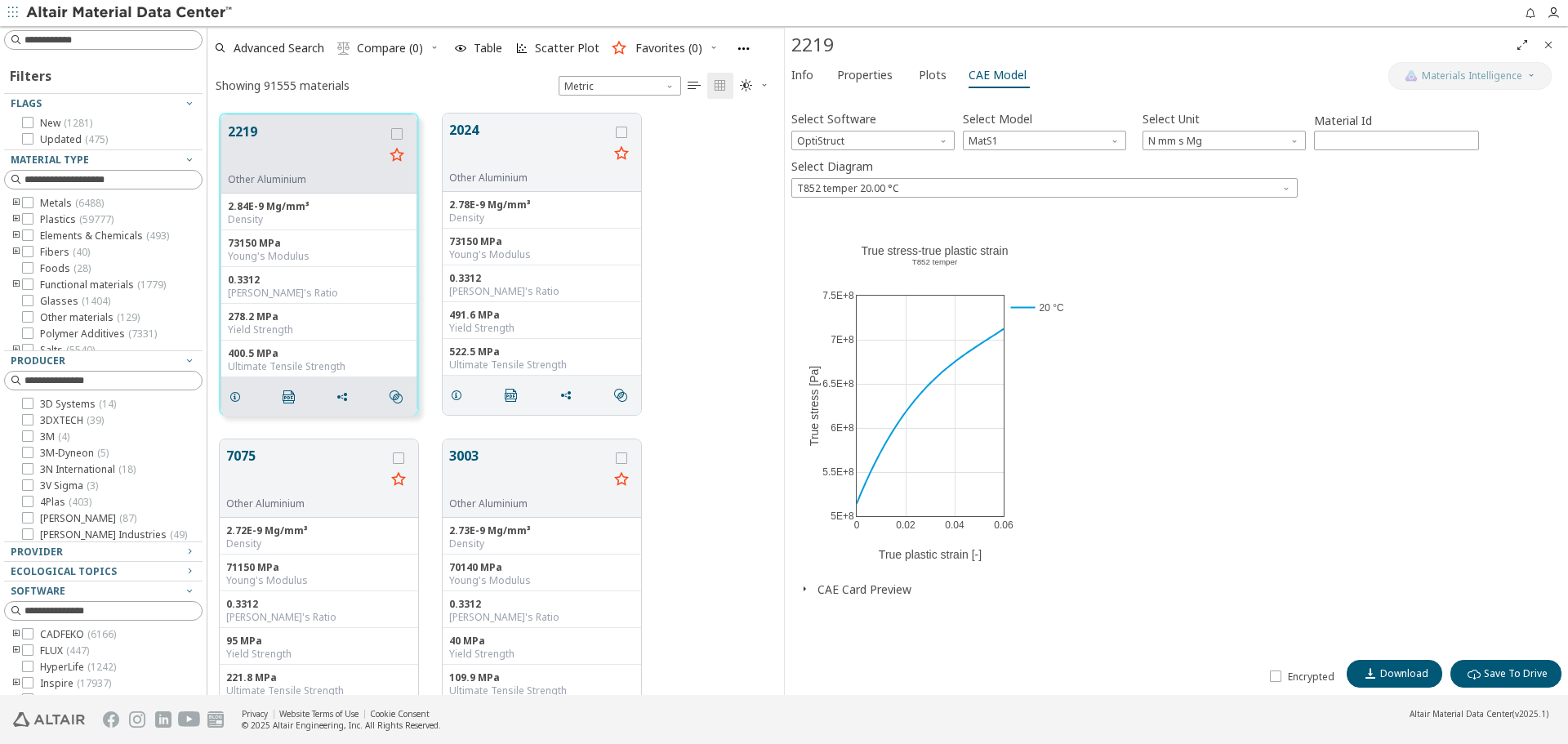
click at [816, 221] on div "0 0.02 0.04 0.06 5E+8 5.5E+8 6E+8 6.5E+8 7E+8 7.5E+8 20 °C True stress-true pla…" at bounding box center [935, 398] width 286 height 368
click at [841, 592] on button "CAE Card Preview" at bounding box center [864, 589] width 94 height 16
click at [854, 145] on span "OptiStruct" at bounding box center [873, 141] width 163 height 20
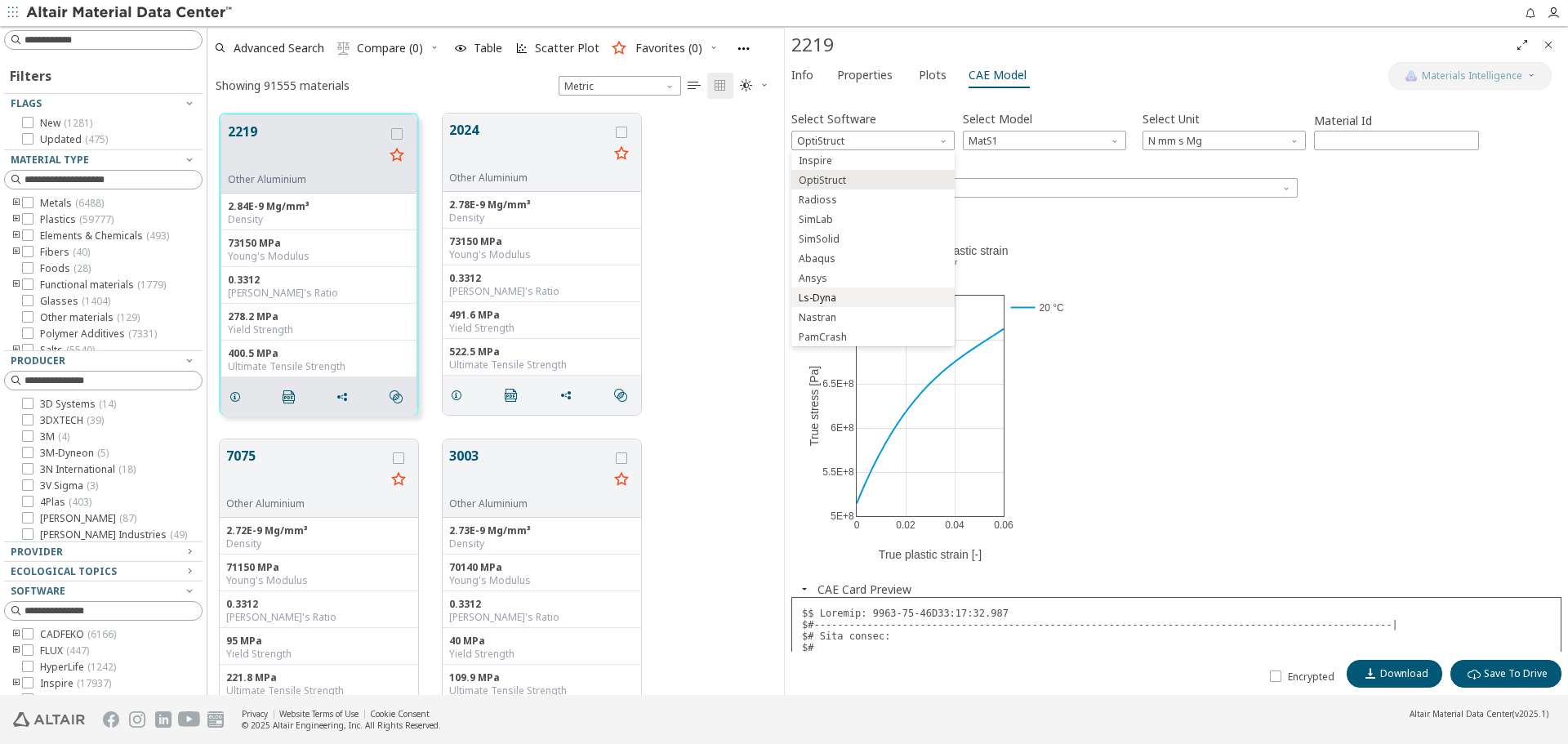
click at [833, 299] on span "Ls-Dyna" at bounding box center [817, 298] width 37 height 13
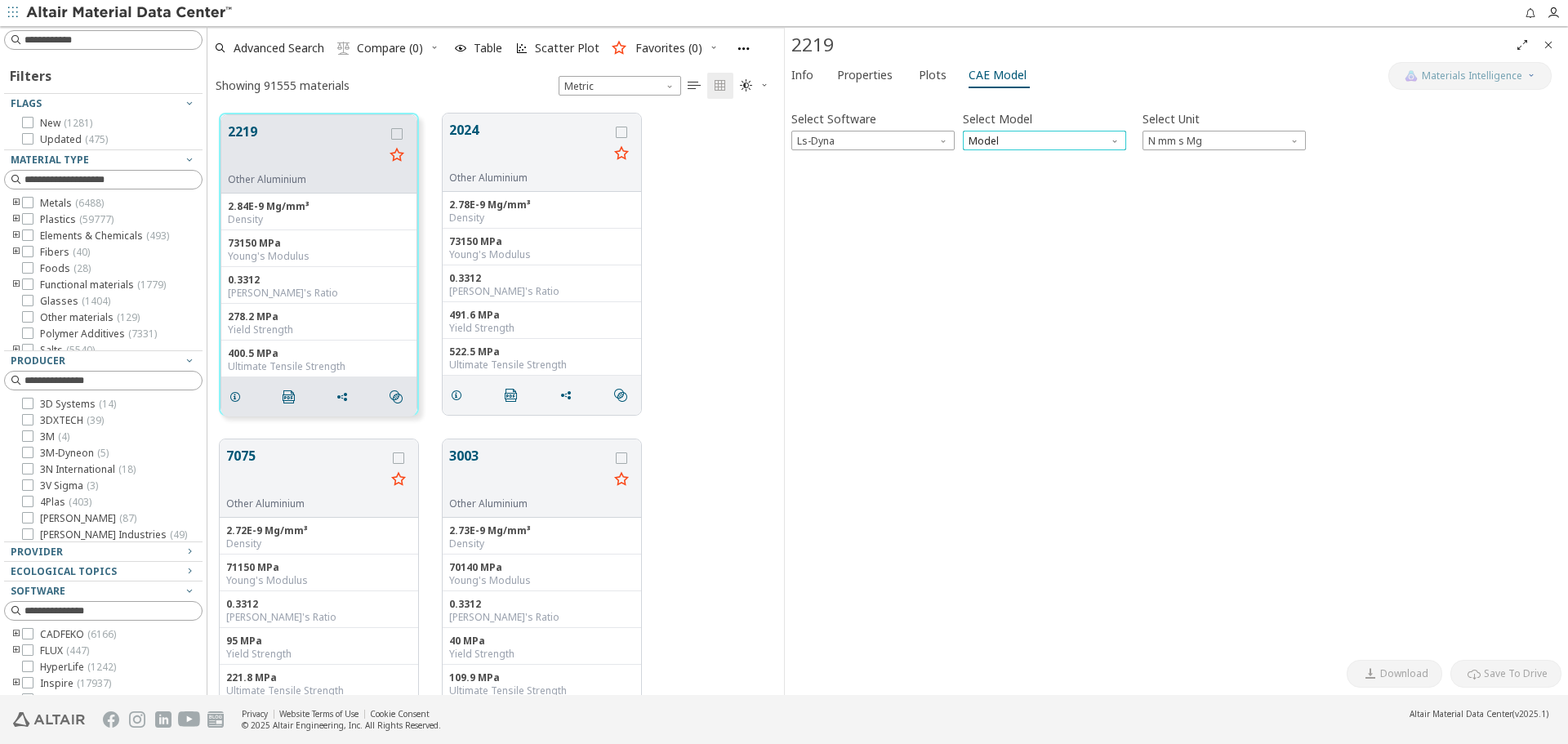
click at [996, 145] on span "Model" at bounding box center [1045, 141] width 163 height 20
click at [999, 163] on span "Mat1" at bounding box center [1045, 161] width 151 height 12
click at [806, 174] on icon "button" at bounding box center [805, 173] width 13 height 13
click at [806, 174] on icon "button" at bounding box center [805, 174] width 13 height 13
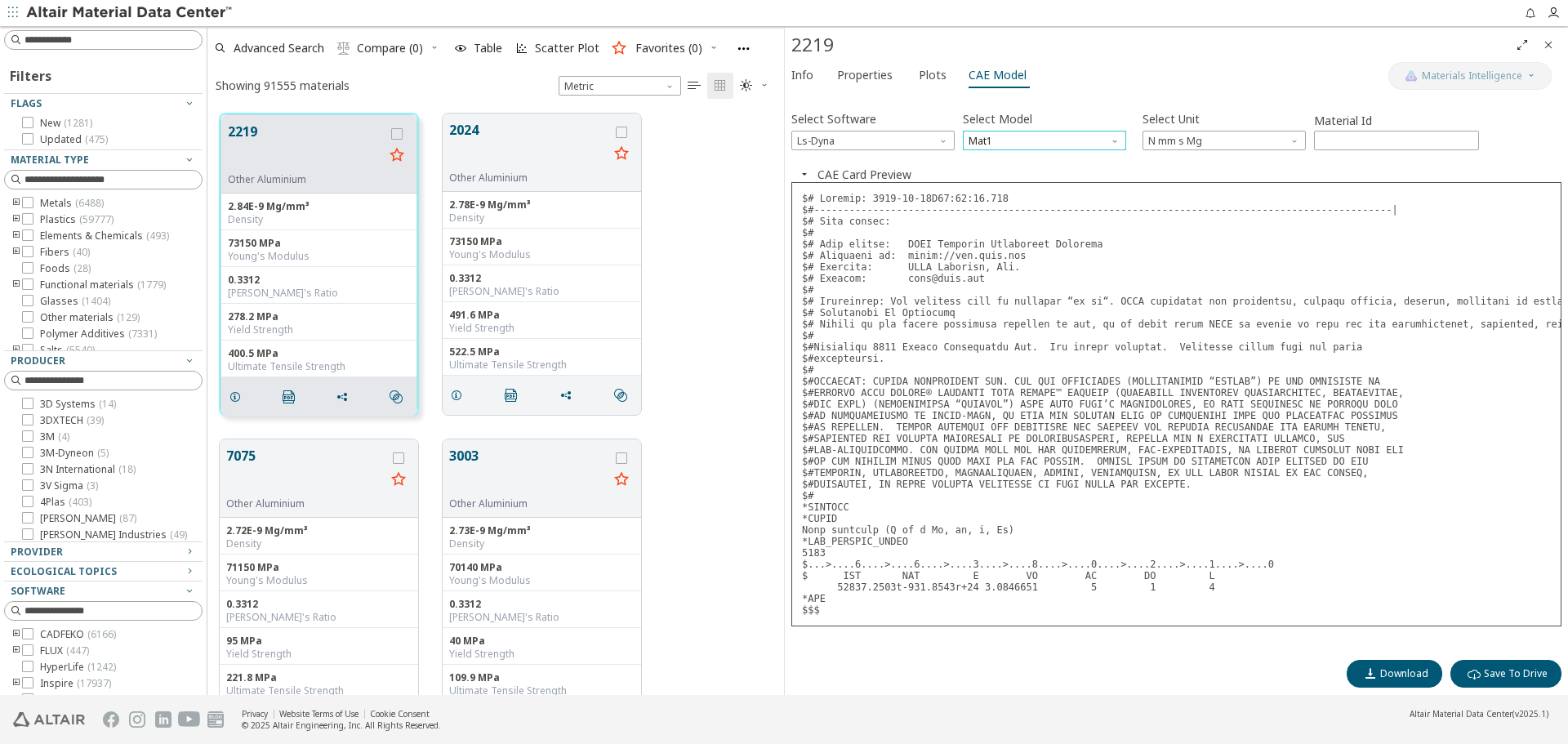
click at [1038, 136] on span "Mat1" at bounding box center [1045, 141] width 163 height 20
click at [1028, 177] on span "Mat24" at bounding box center [1045, 181] width 151 height 12
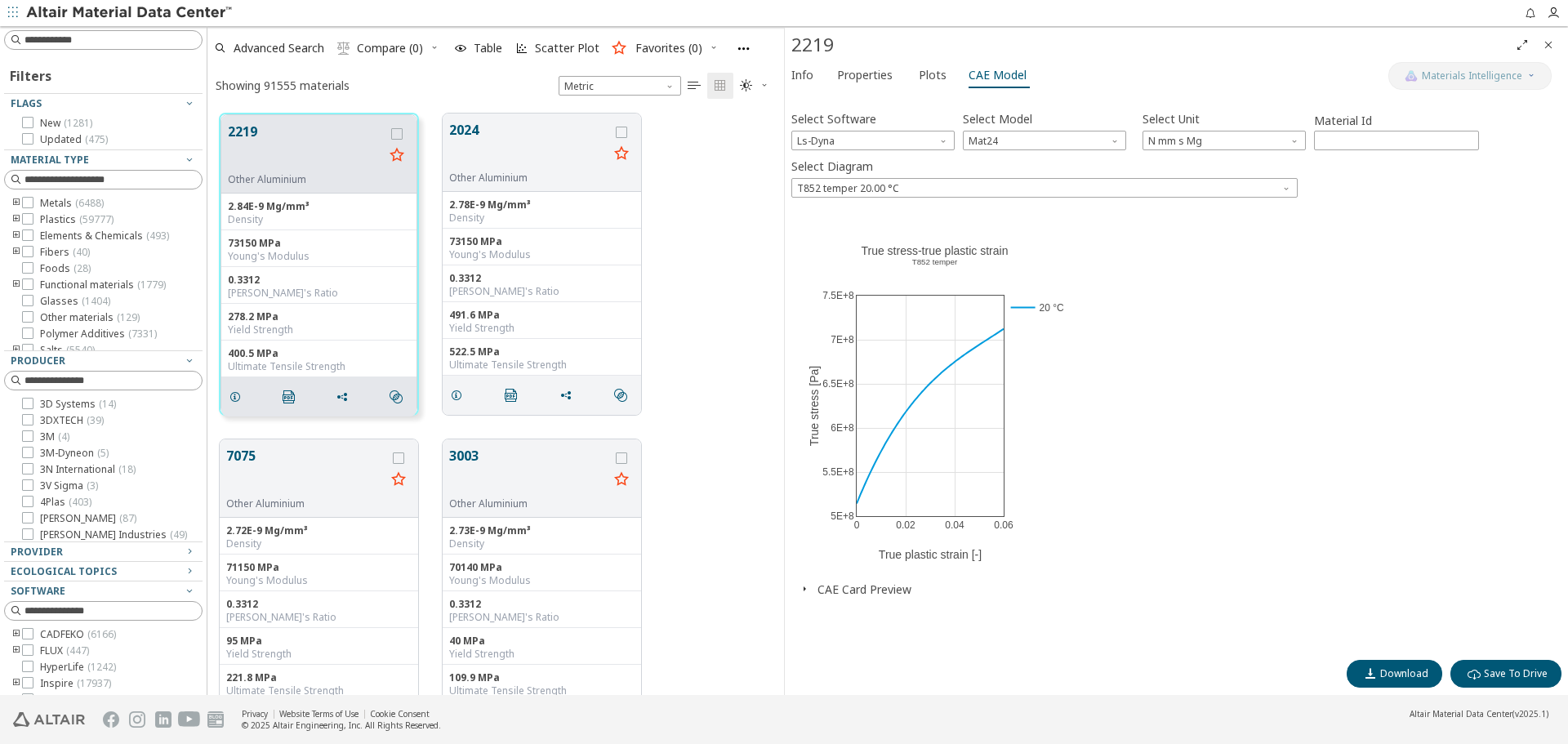
click at [810, 588] on icon "button" at bounding box center [805, 589] width 13 height 13
click at [927, 146] on span "Ls-Dyna" at bounding box center [873, 141] width 163 height 20
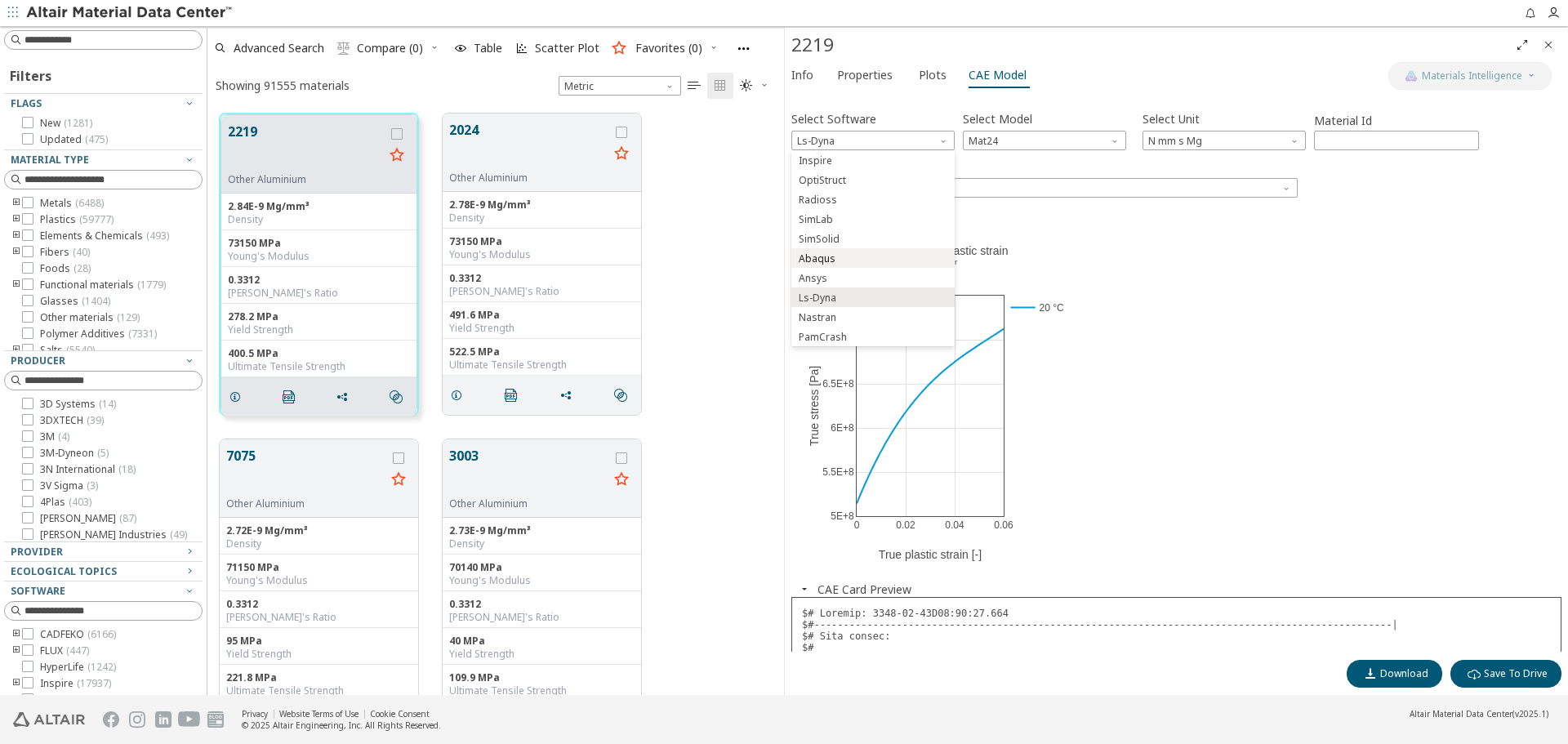
click at [872, 253] on span "Abaqus" at bounding box center [873, 259] width 151 height 12
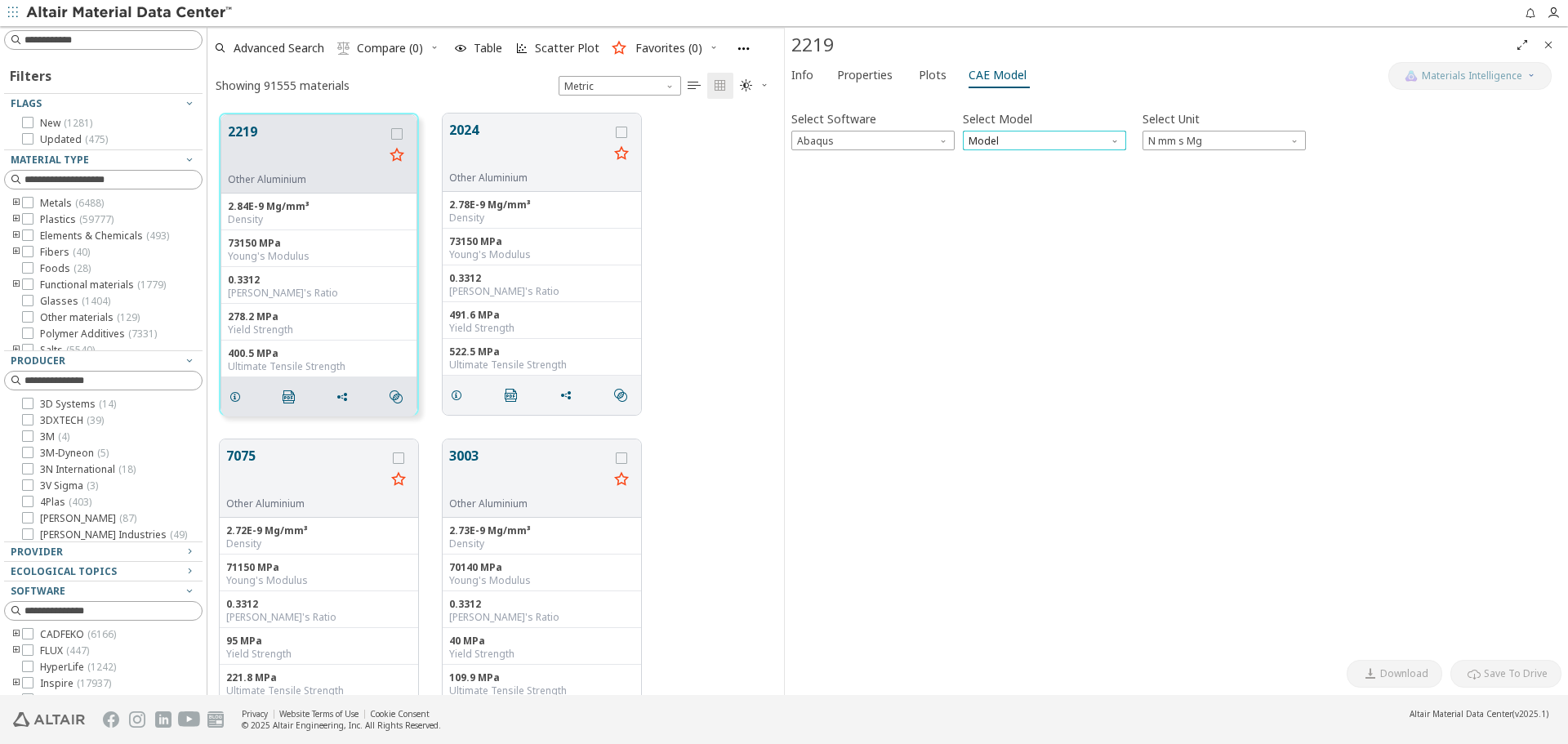
click at [1009, 147] on span "Model" at bounding box center [1045, 141] width 163 height 20
click at [1008, 153] on button "Elastic" at bounding box center [1045, 161] width 163 height 20
click at [811, 170] on span "button" at bounding box center [805, 173] width 20 height 13
click at [811, 171] on span "button" at bounding box center [805, 173] width 20 height 13
click at [810, 171] on icon "button" at bounding box center [805, 174] width 13 height 13
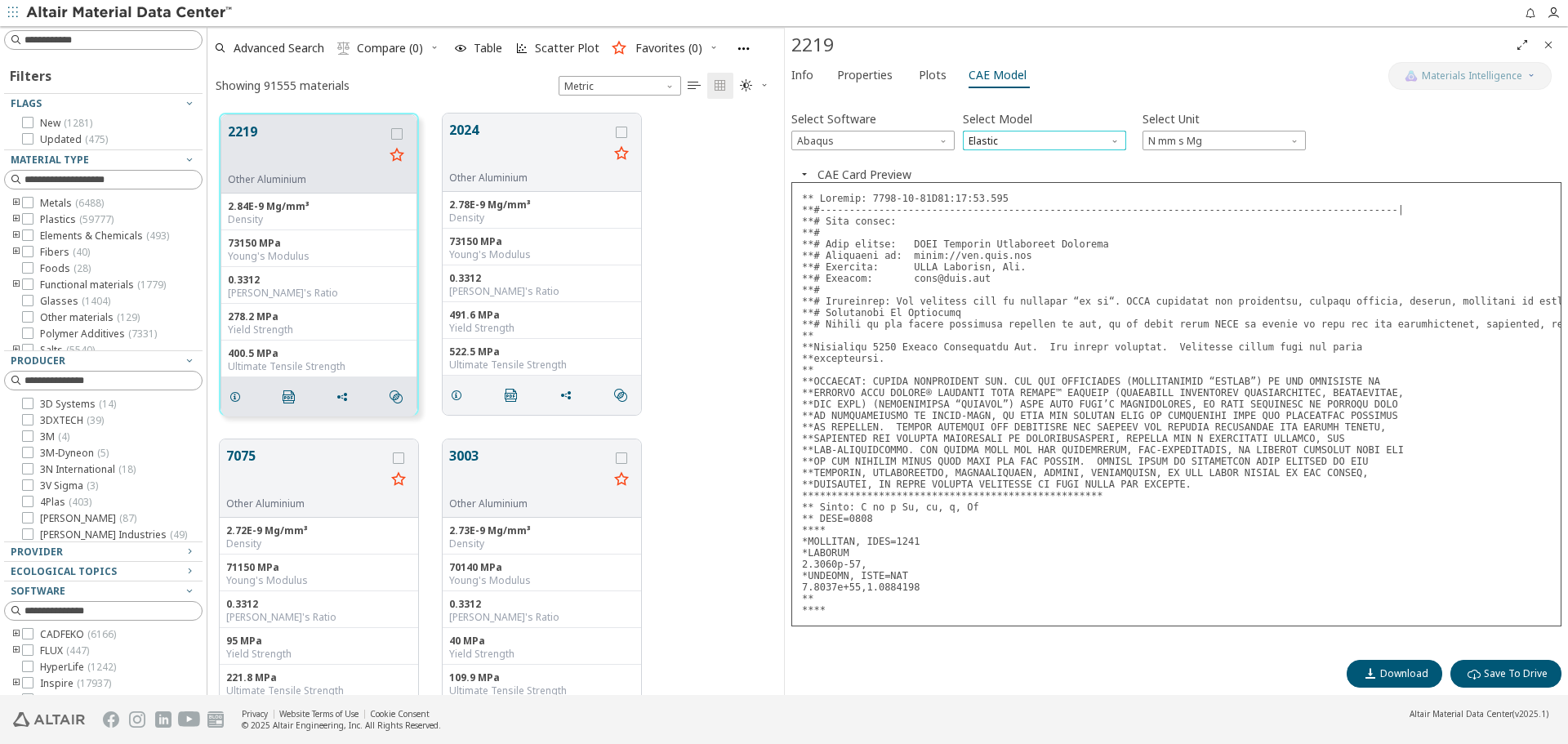
click at [1019, 144] on span "Elastic" at bounding box center [1045, 141] width 163 height 20
click at [1013, 177] on span "Expansion" at bounding box center [995, 181] width 48 height 13
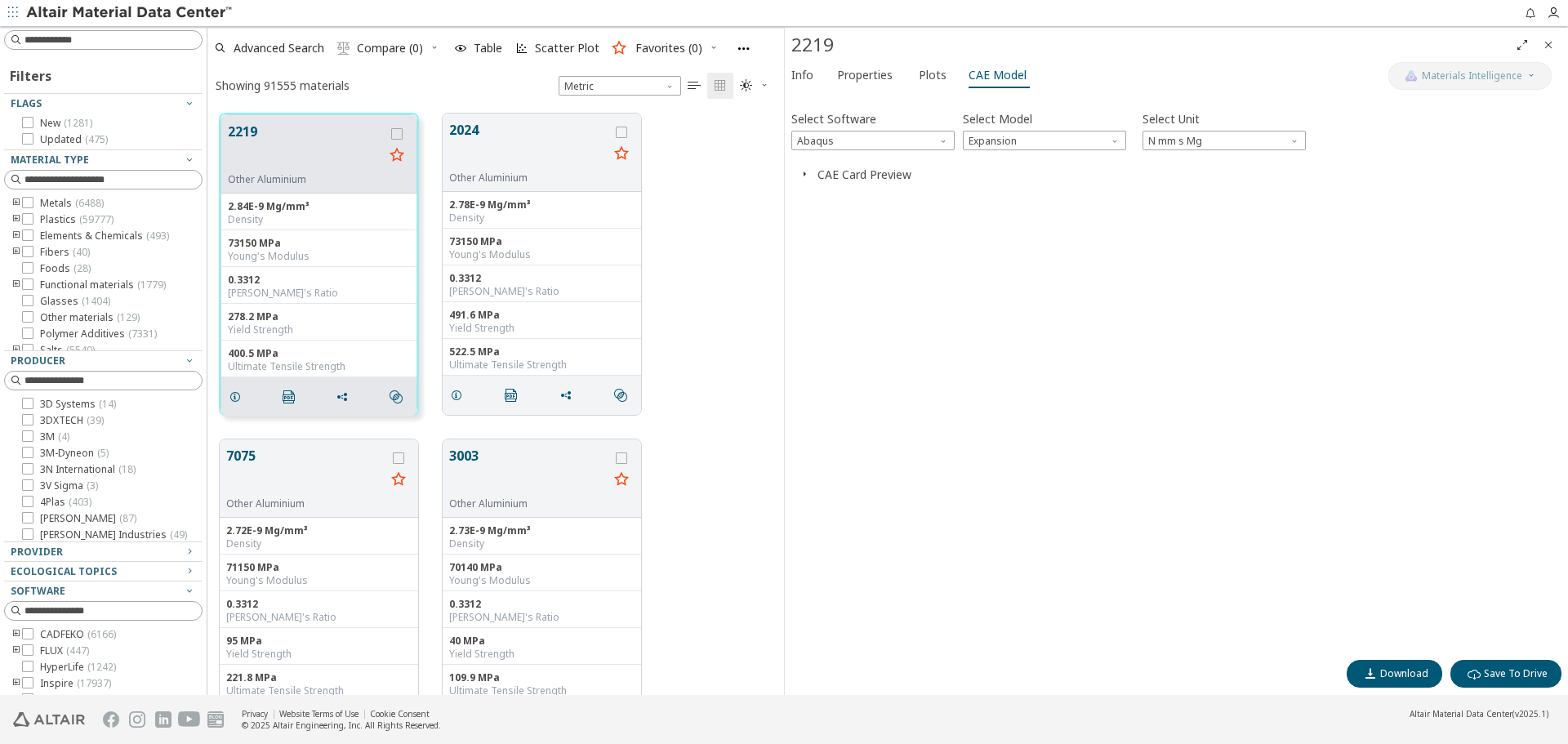
click at [807, 174] on icon "button" at bounding box center [805, 174] width 13 height 13
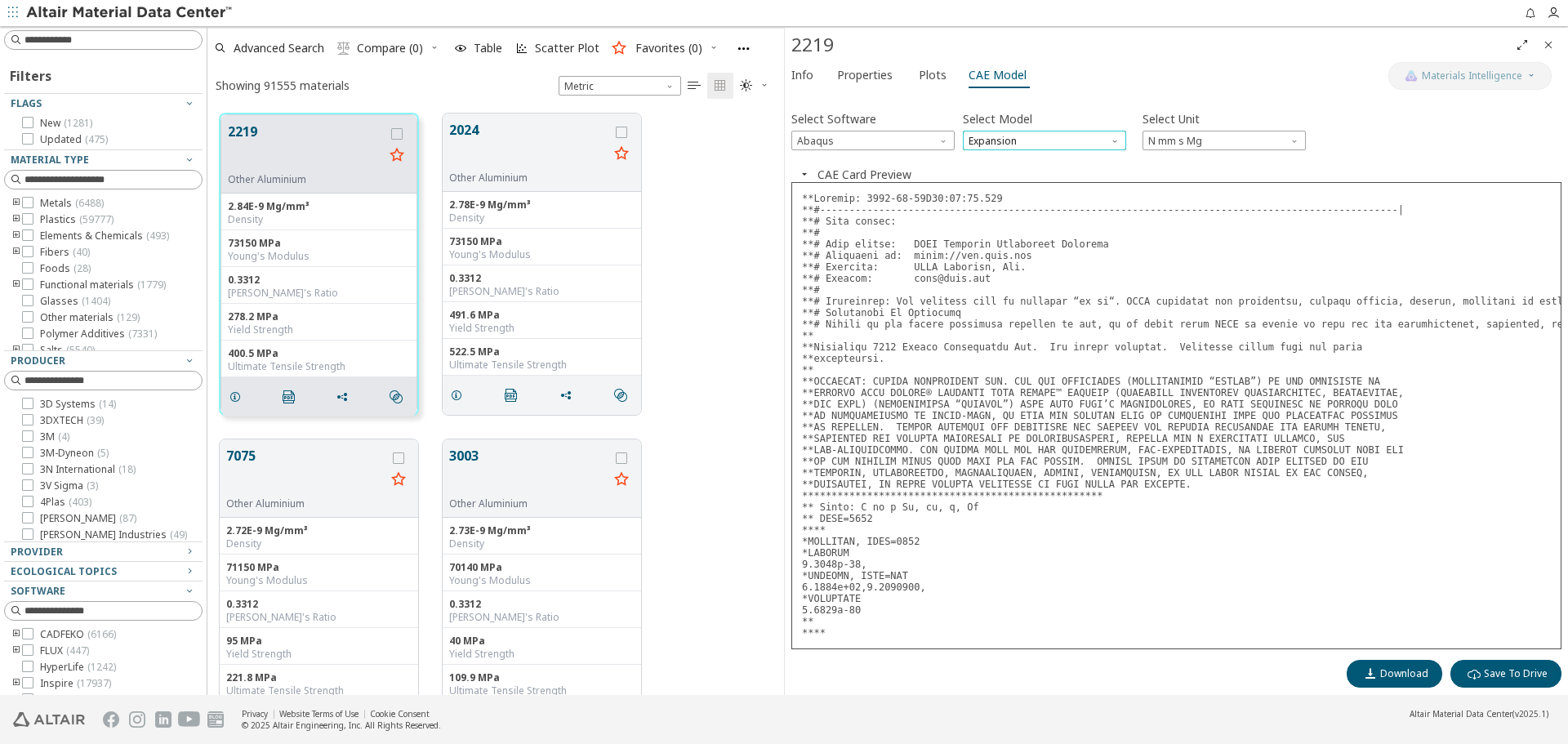
click at [1030, 146] on span "Expansion" at bounding box center [1045, 141] width 163 height 20
click at [1018, 191] on button "Plastic" at bounding box center [1045, 200] width 163 height 20
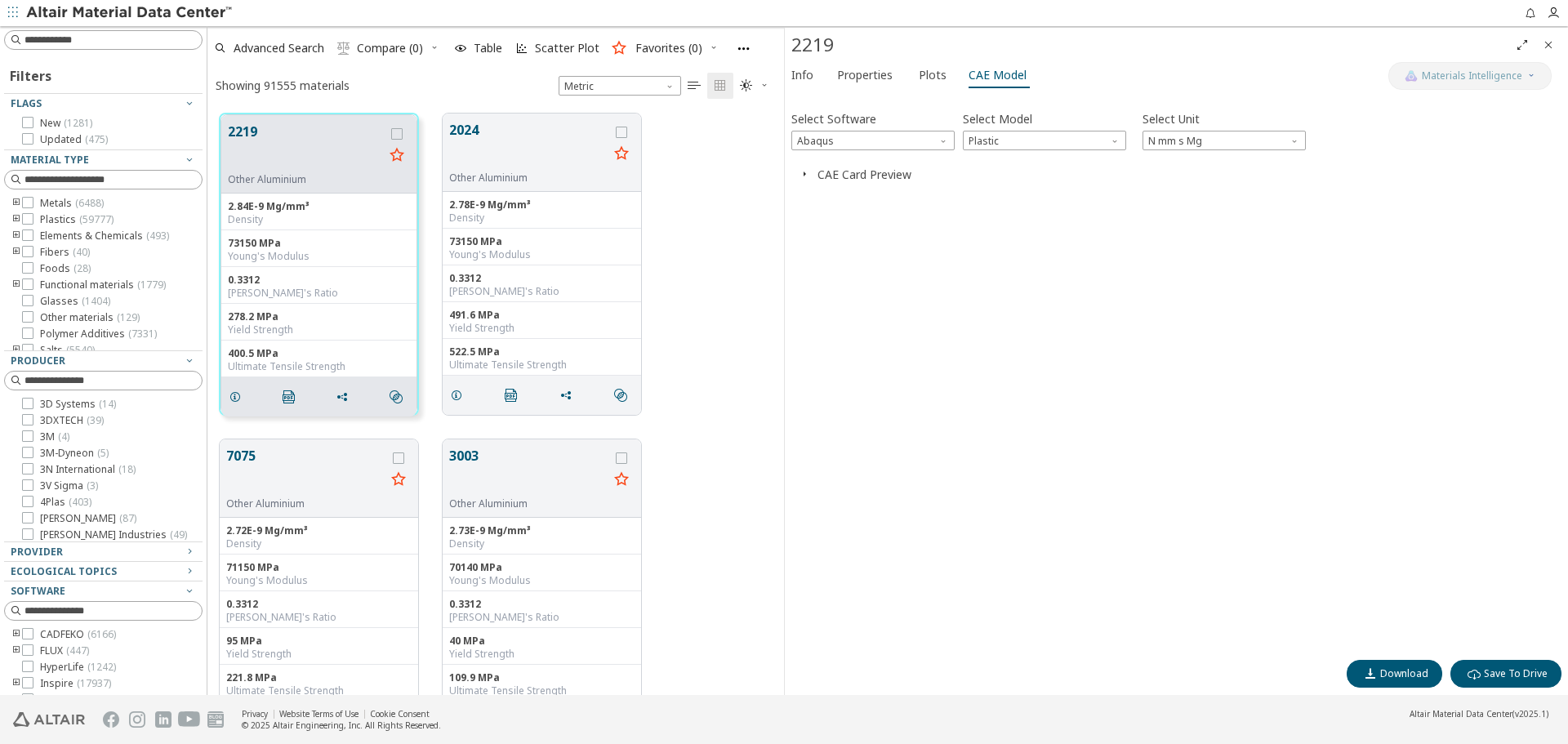
click at [812, 173] on span "button" at bounding box center [805, 174] width 20 height 16
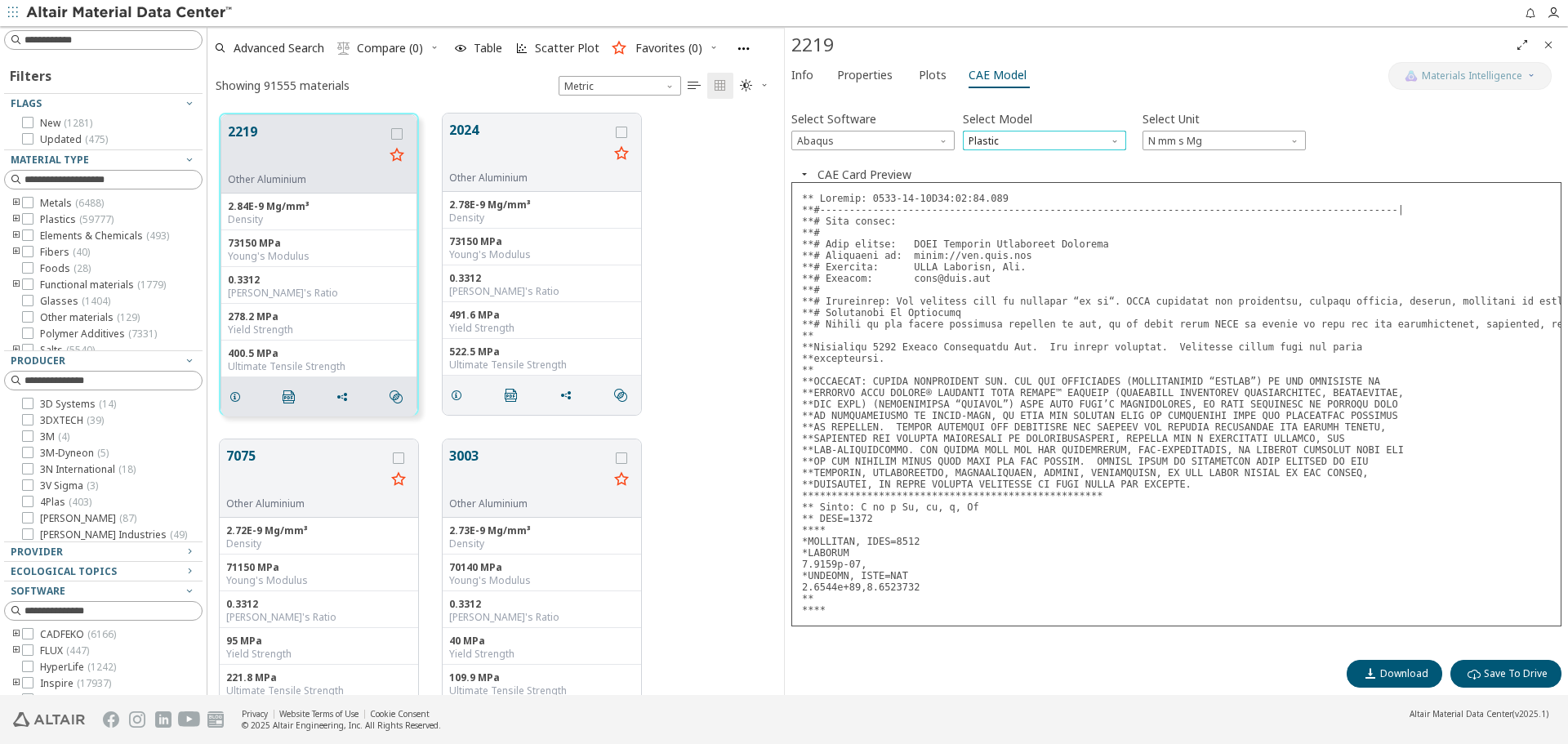
click at [1055, 131] on span "Plastic" at bounding box center [1045, 141] width 163 height 20
click at [1048, 201] on span "Plastic" at bounding box center [1045, 201] width 151 height 12
click at [1432, 671] on button "Download" at bounding box center [1394, 673] width 96 height 27
click at [1025, 142] on span "Plastic" at bounding box center [1045, 141] width 163 height 20
click at [1025, 171] on button "Expansion" at bounding box center [1045, 180] width 163 height 20
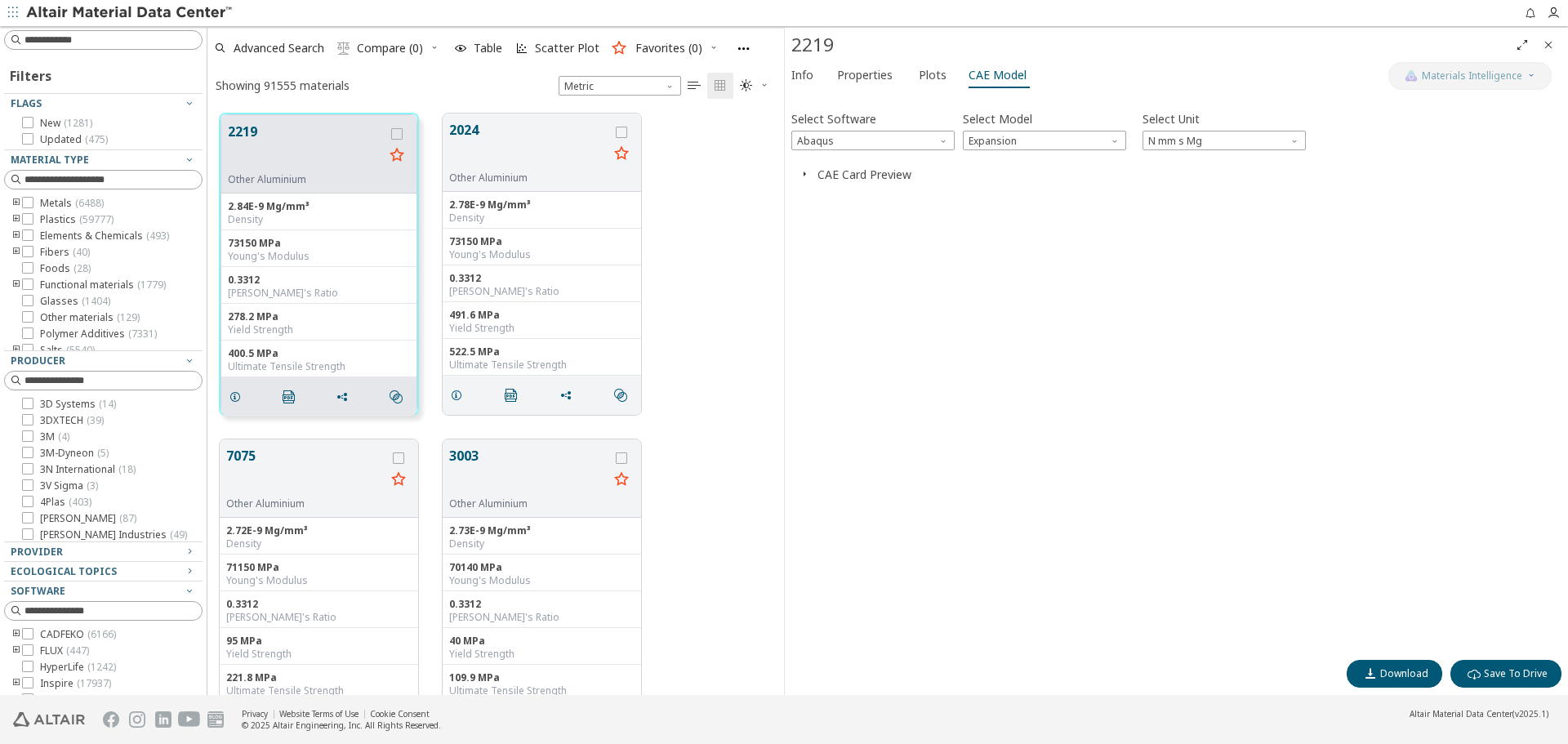
click at [811, 172] on span "button" at bounding box center [805, 174] width 20 height 16
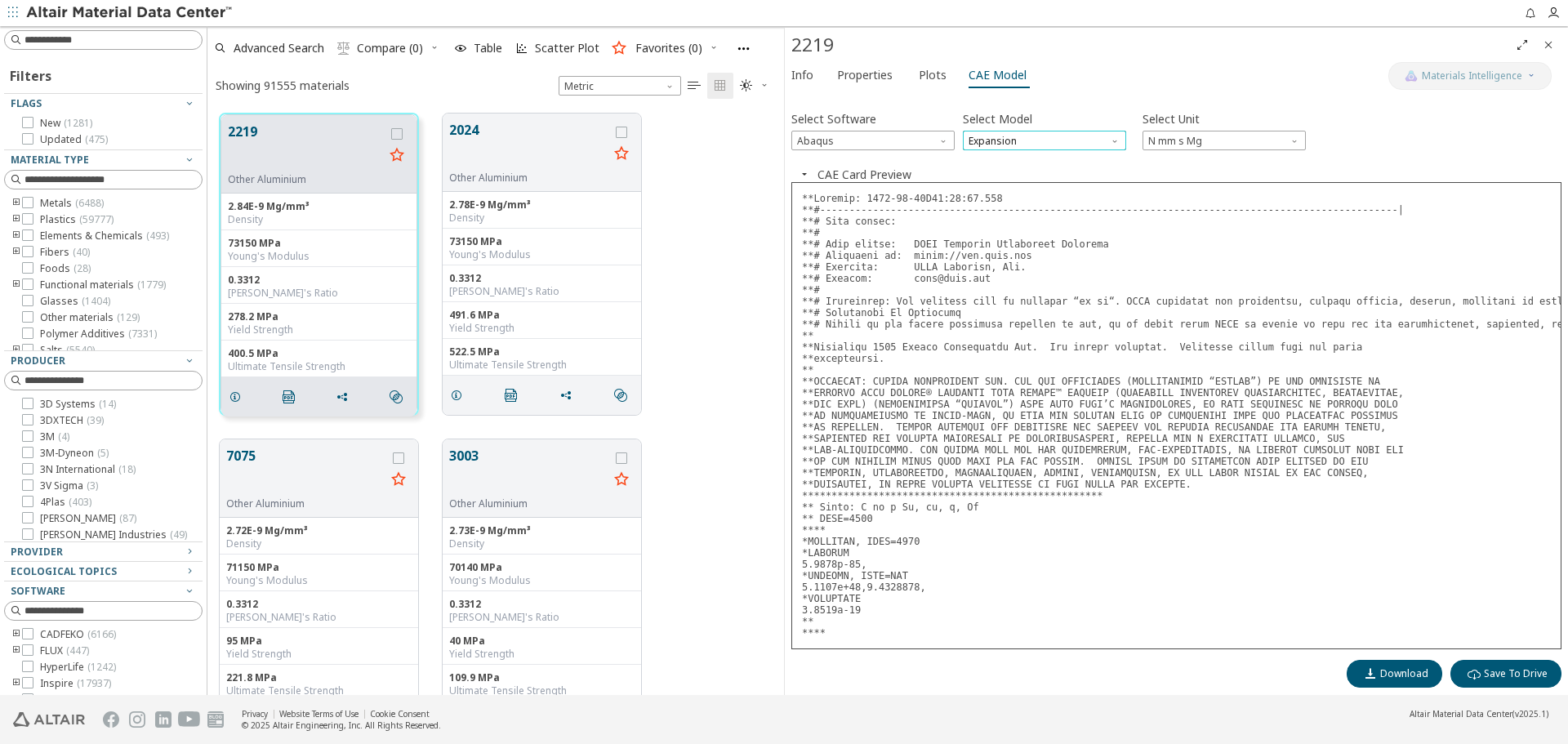
click at [1000, 148] on span "Expansion" at bounding box center [1045, 141] width 163 height 20
click at [999, 196] on span "Plastic" at bounding box center [985, 201] width 30 height 13
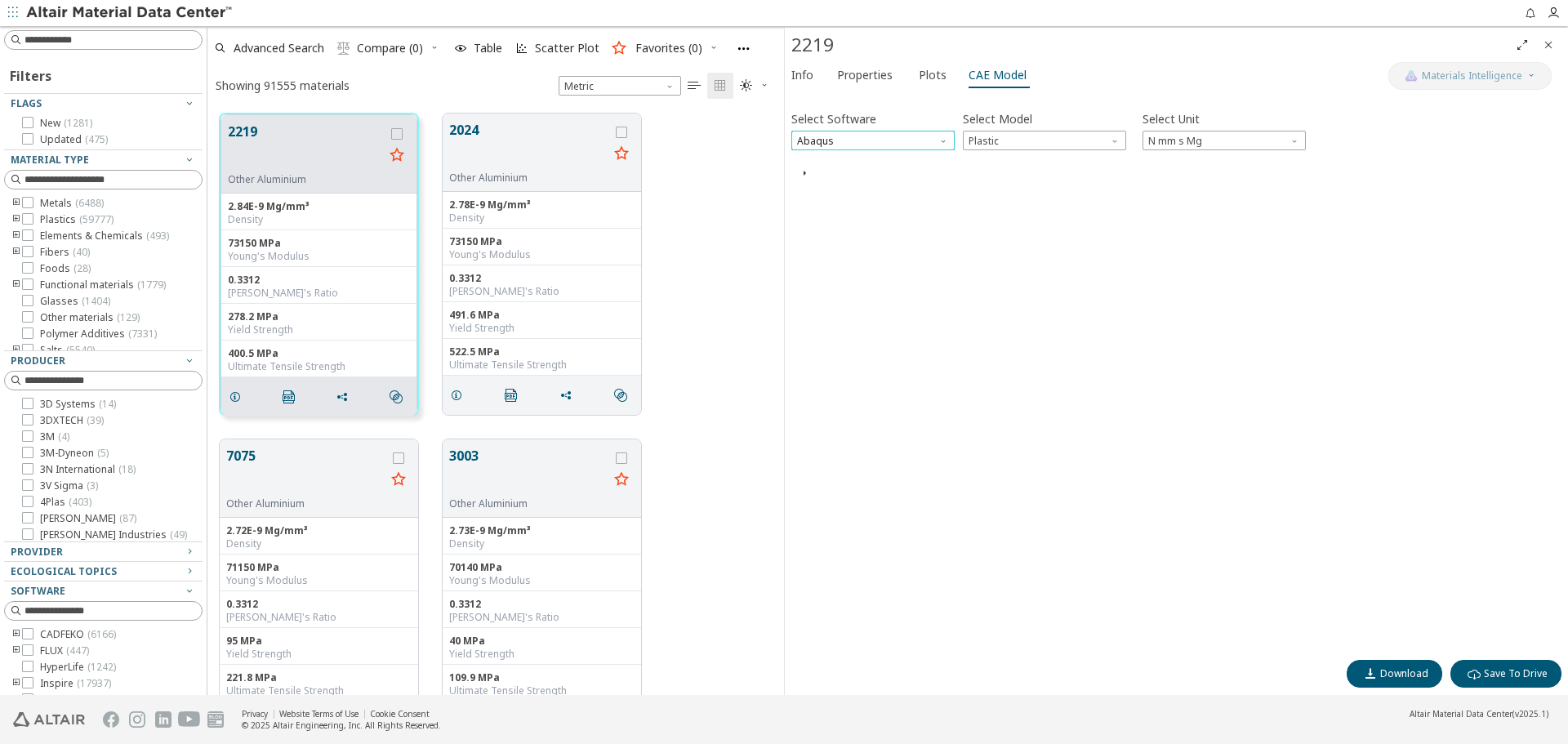
click at [911, 145] on span "Abaqus" at bounding box center [873, 141] width 163 height 20
click at [892, 171] on button "CAE Card Preview" at bounding box center [864, 174] width 94 height 16
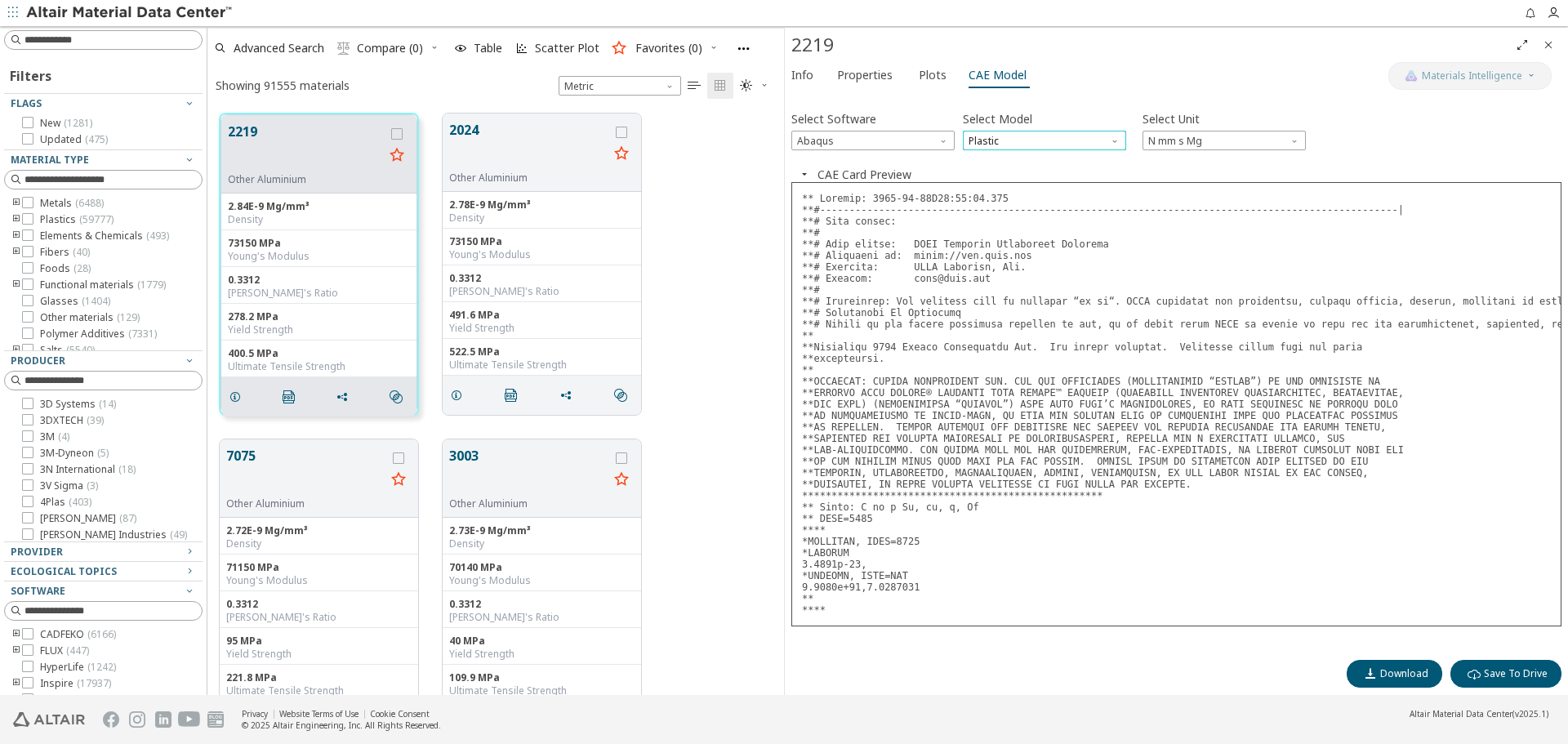
click at [1090, 143] on span "Plastic" at bounding box center [1045, 141] width 163 height 20
click at [882, 685] on div "Download  Save To Drive" at bounding box center [1176, 669] width 770 height 36
click at [955, 679] on div "Download  Save To Drive" at bounding box center [1176, 669] width 770 height 36
click at [940, 138] on span "Software" at bounding box center [945, 137] width 13 height 13
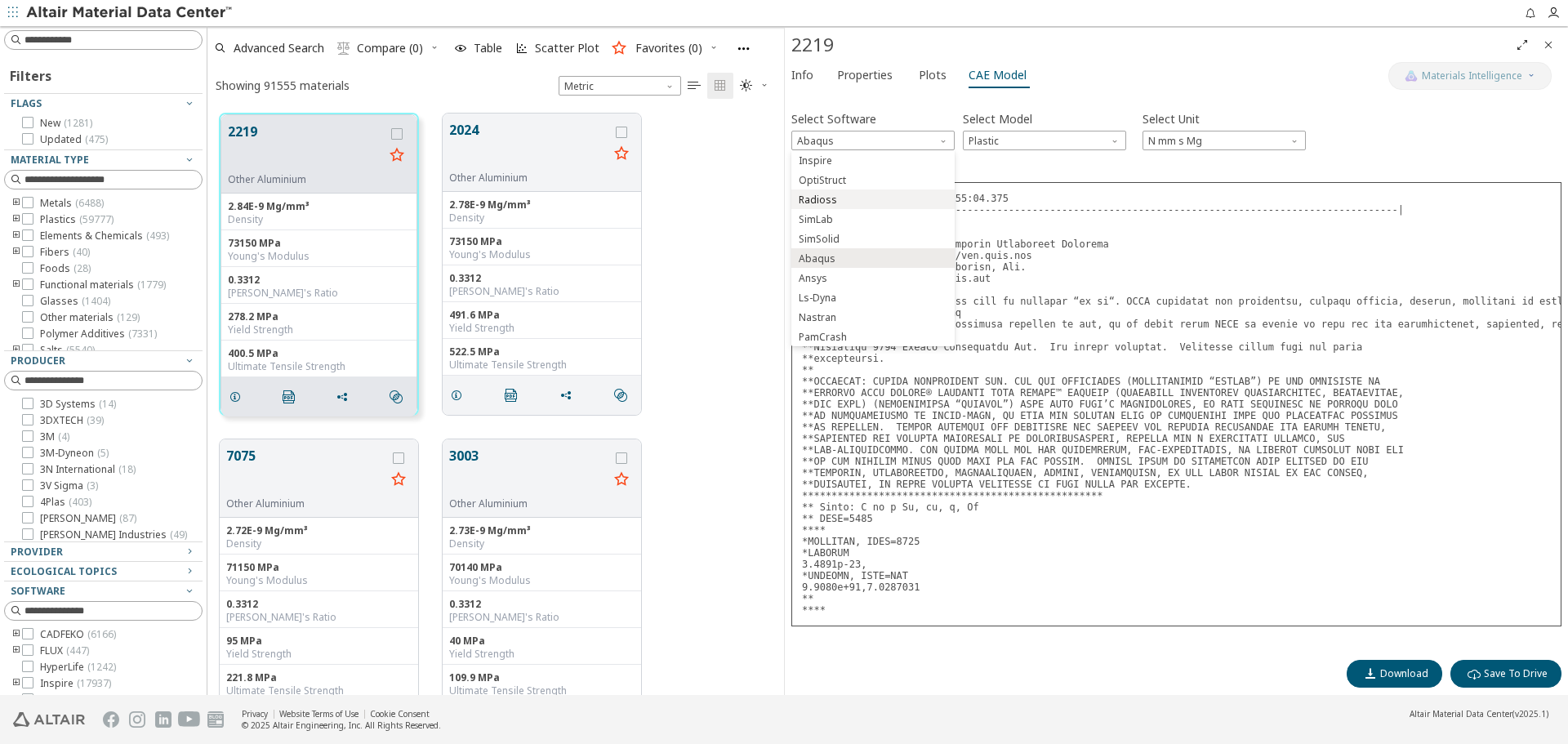
click at [924, 191] on button "Radioss" at bounding box center [873, 200] width 163 height 20
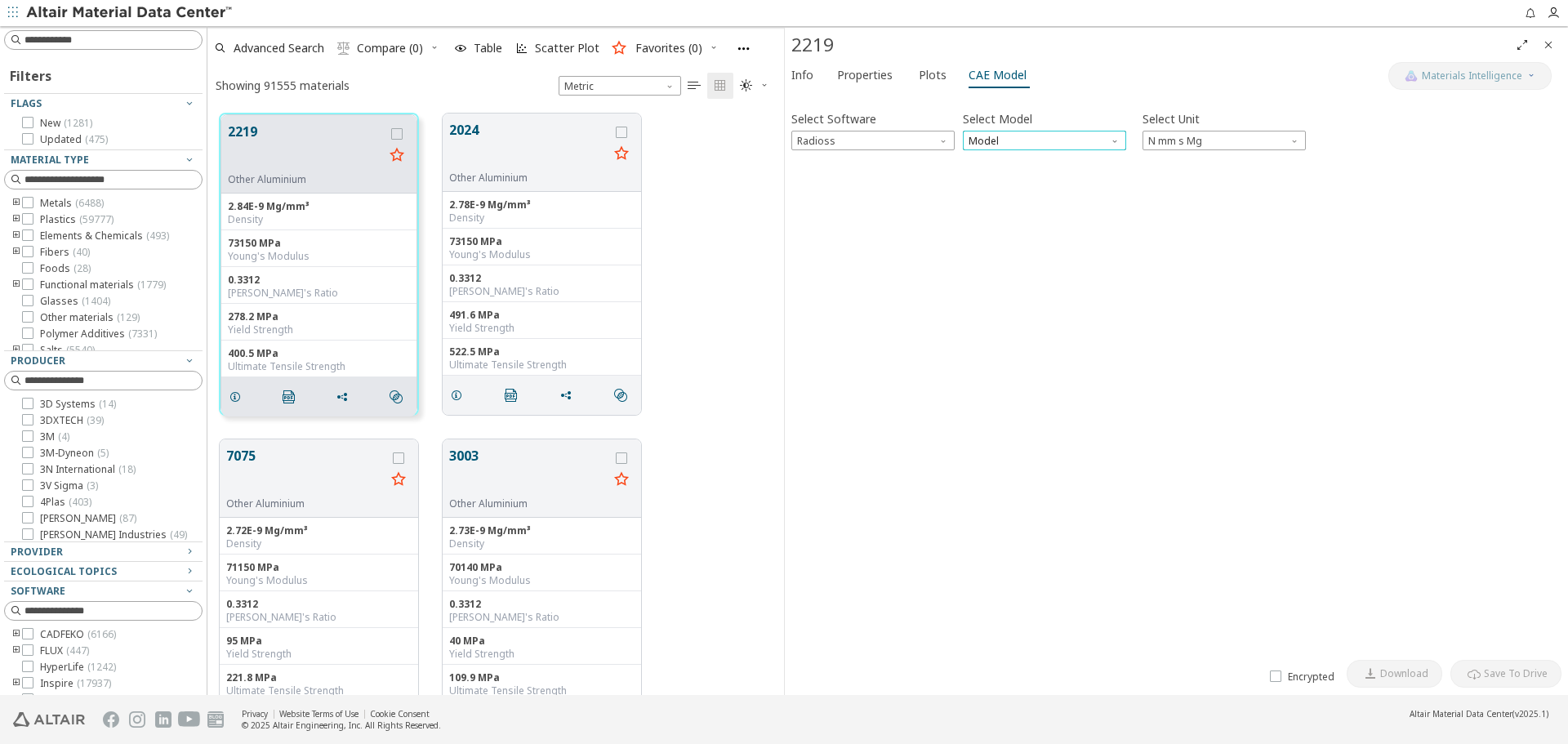
click at [1023, 146] on span "Model" at bounding box center [1045, 141] width 163 height 20
click at [1025, 171] on button "Law36" at bounding box center [1045, 180] width 163 height 20
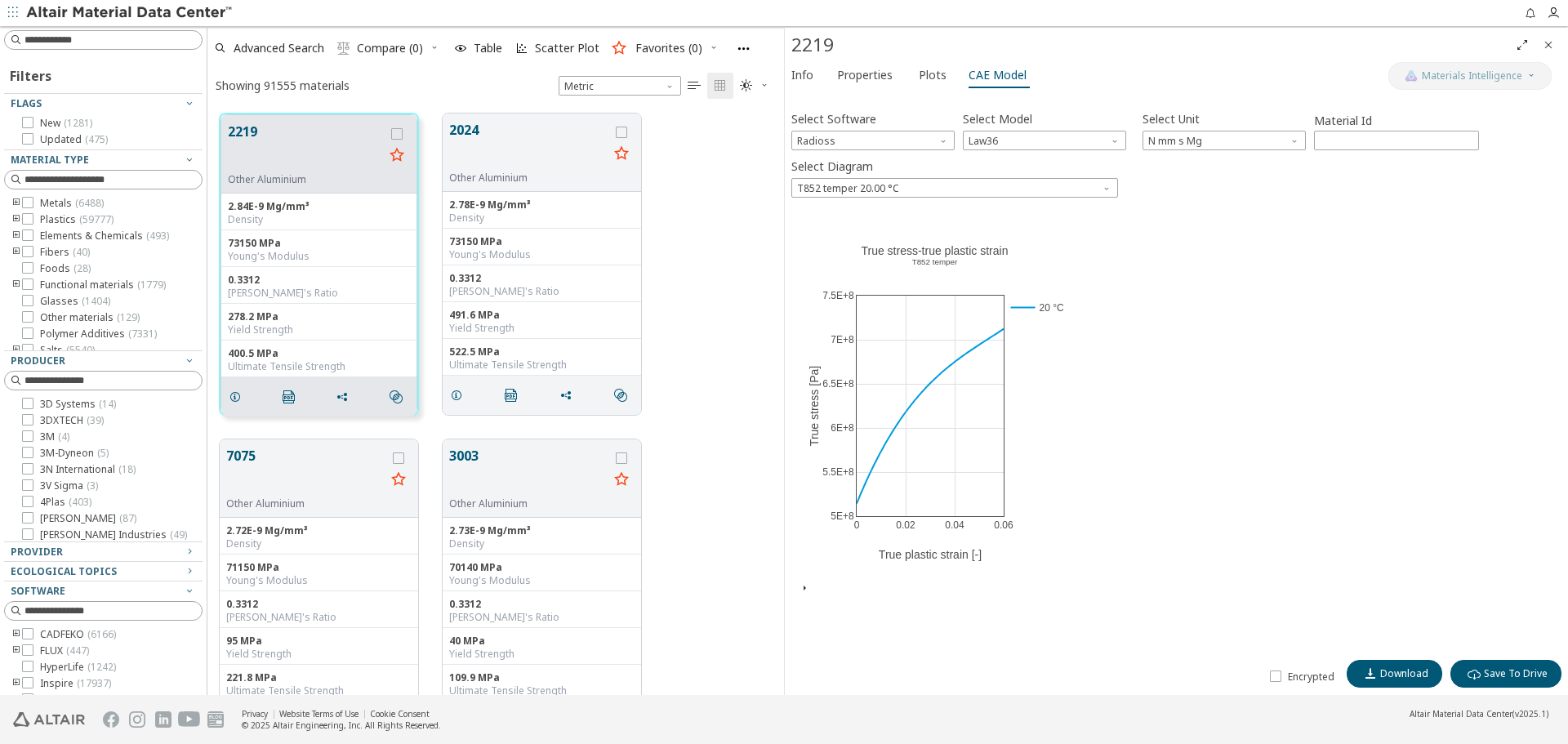
click at [804, 588] on icon "button" at bounding box center [805, 588] width 13 height 13
click at [819, 590] on button "CAE Card Preview" at bounding box center [864, 589] width 94 height 16
click at [935, 137] on span "Radioss" at bounding box center [873, 141] width 163 height 20
click at [886, 253] on span "Abaqus" at bounding box center [873, 259] width 151 height 12
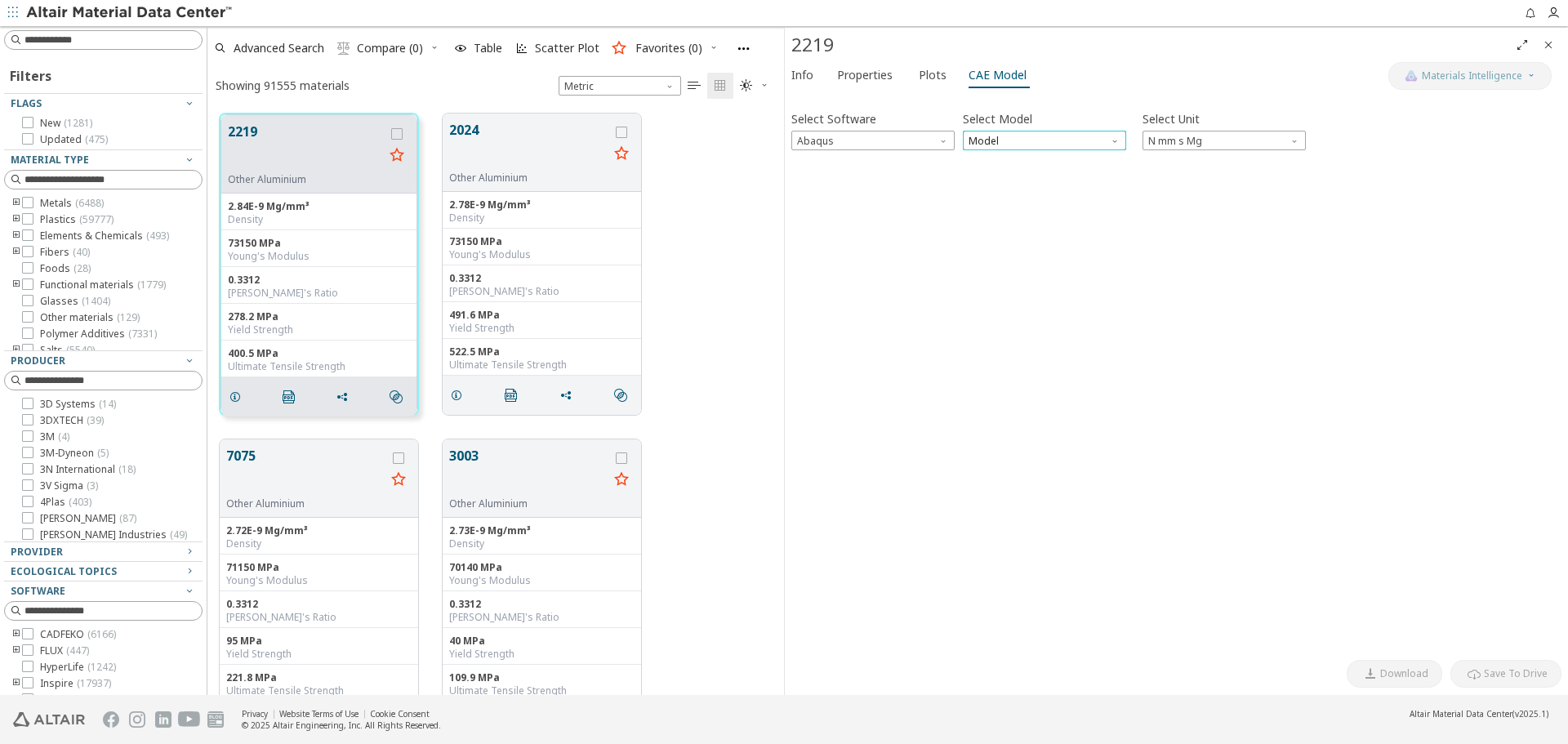
click at [1009, 144] on span "Model" at bounding box center [1045, 141] width 163 height 20
click at [1012, 180] on span "Expansion" at bounding box center [995, 181] width 48 height 13
click at [801, 167] on icon "button" at bounding box center [805, 173] width 13 height 13
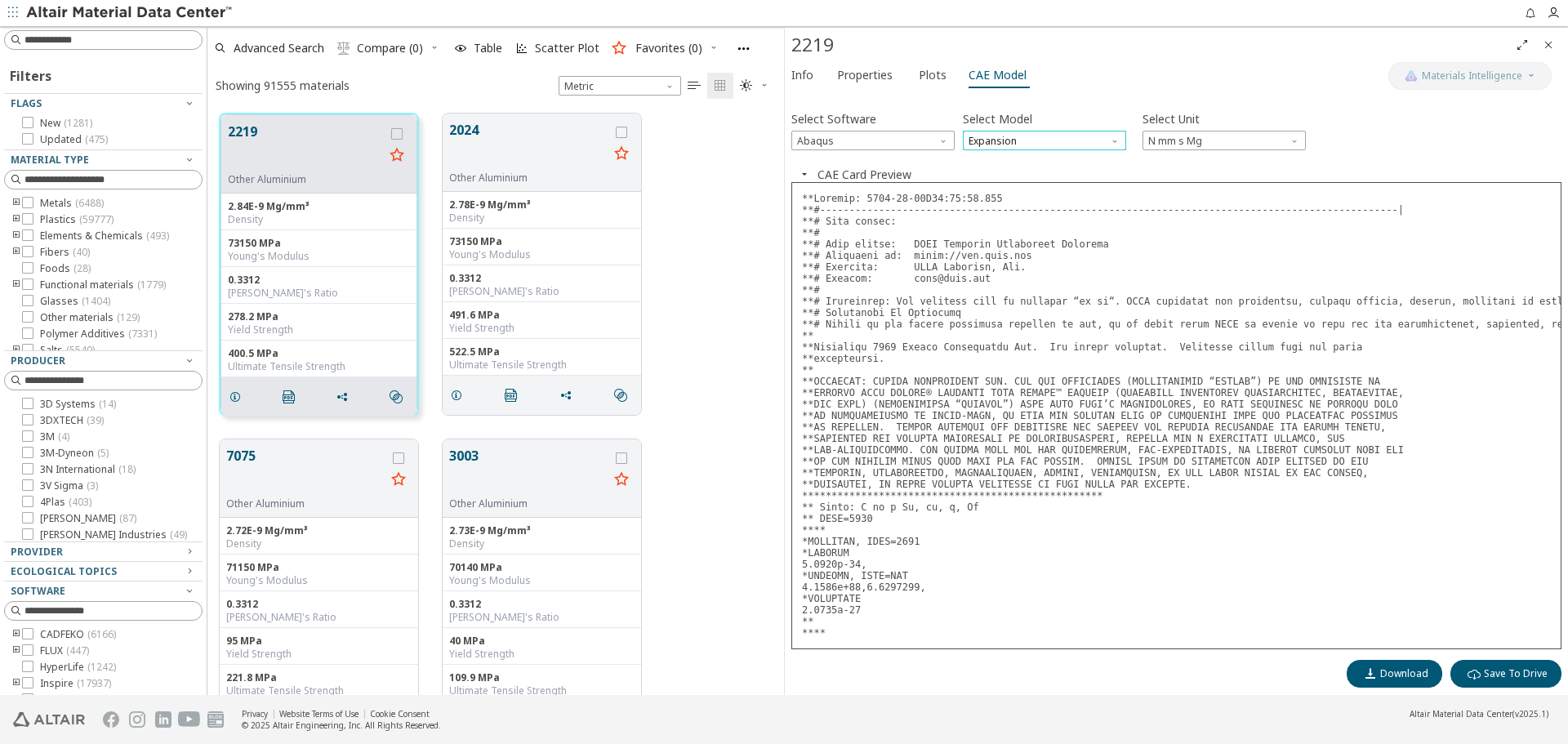
click at [1024, 146] on span "Expansion" at bounding box center [1045, 141] width 163 height 20
click at [1022, 195] on span "Plastic" at bounding box center [1045, 201] width 151 height 12
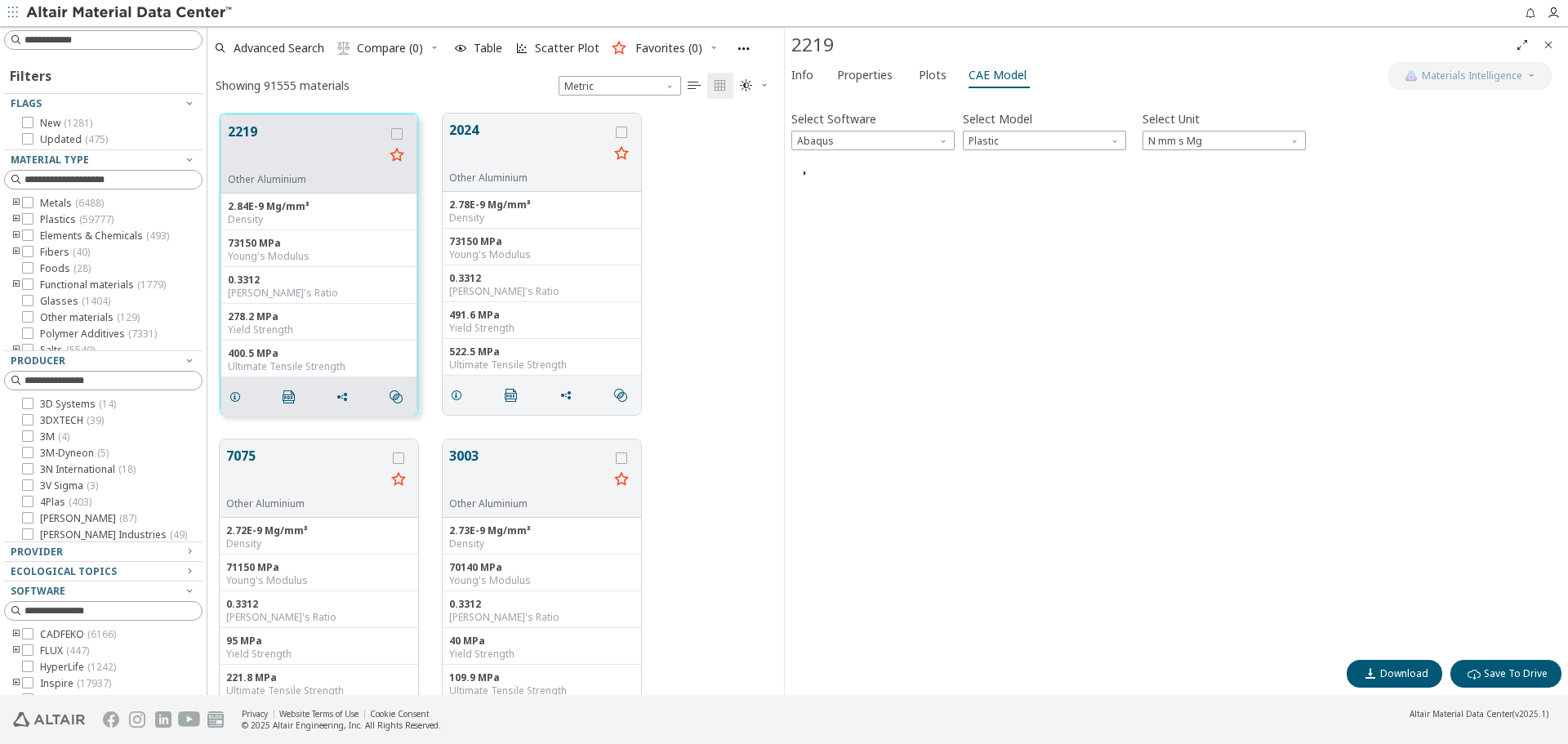
click at [807, 172] on icon "button" at bounding box center [805, 173] width 13 height 13
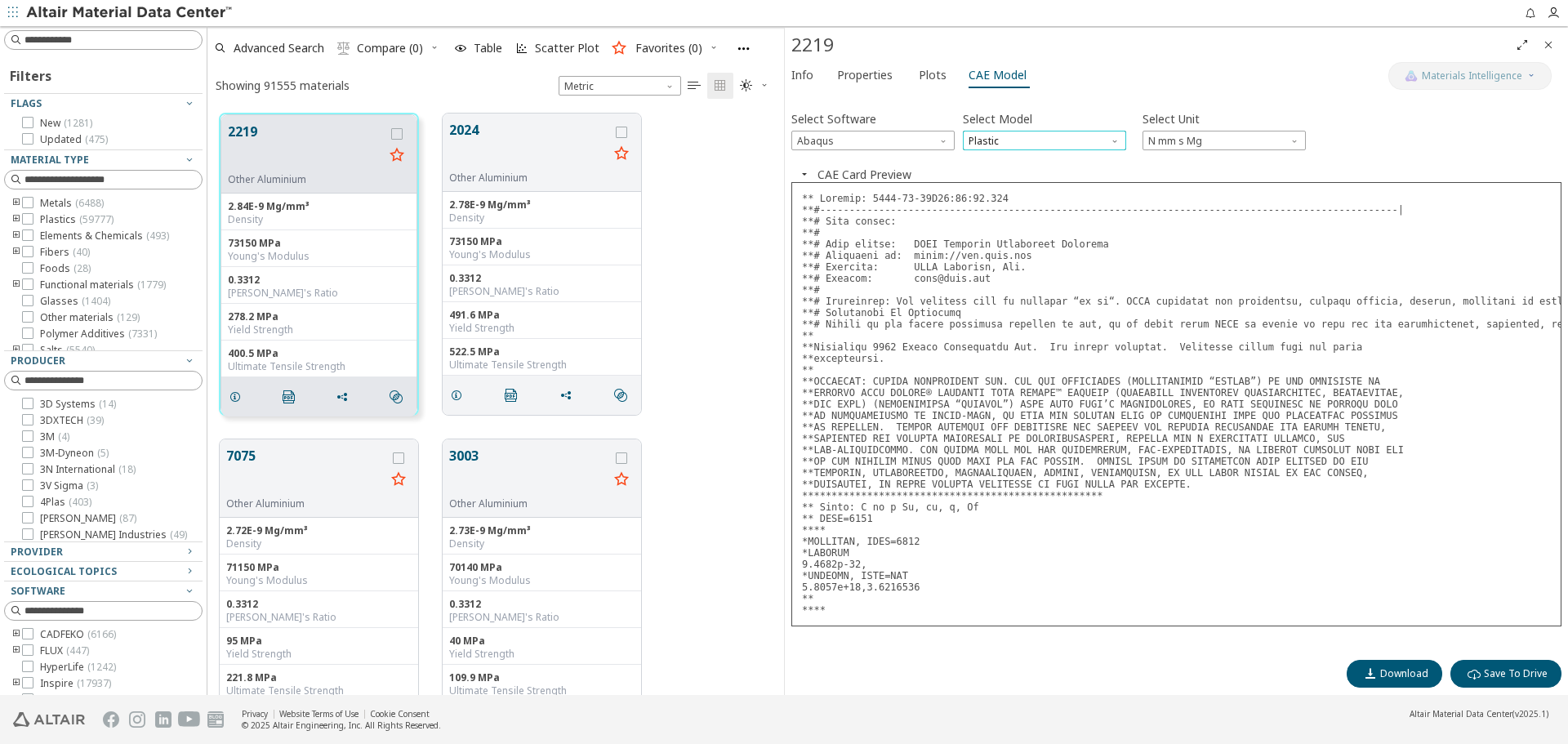
click at [1035, 142] on span "Plastic" at bounding box center [1045, 141] width 163 height 20
click at [1000, 243] on pre at bounding box center [1176, 404] width 770 height 444
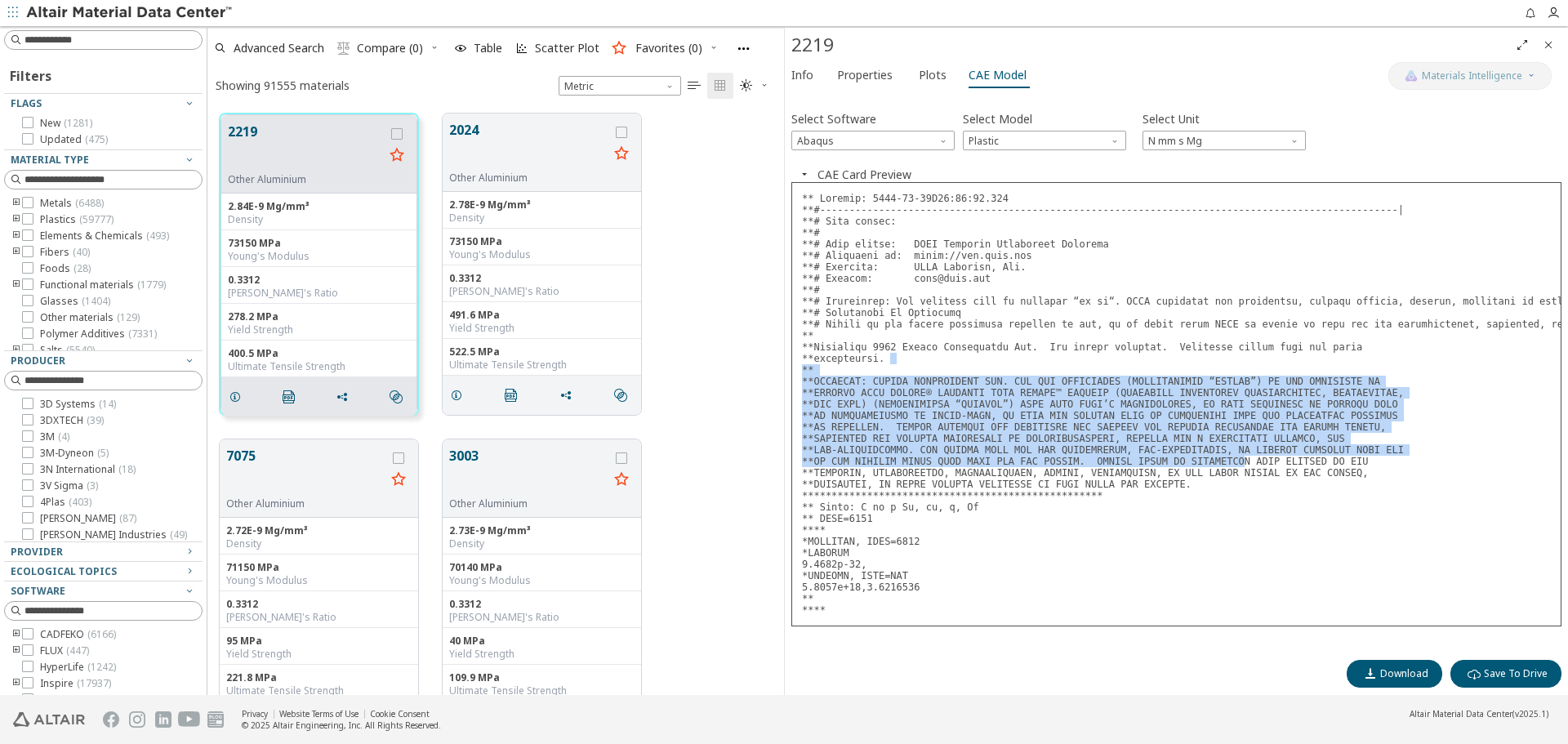
drag, startPoint x: 1001, startPoint y: 358, endPoint x: 1208, endPoint y: 464, distance: 232.6
click at [1208, 464] on pre at bounding box center [1176, 404] width 770 height 444
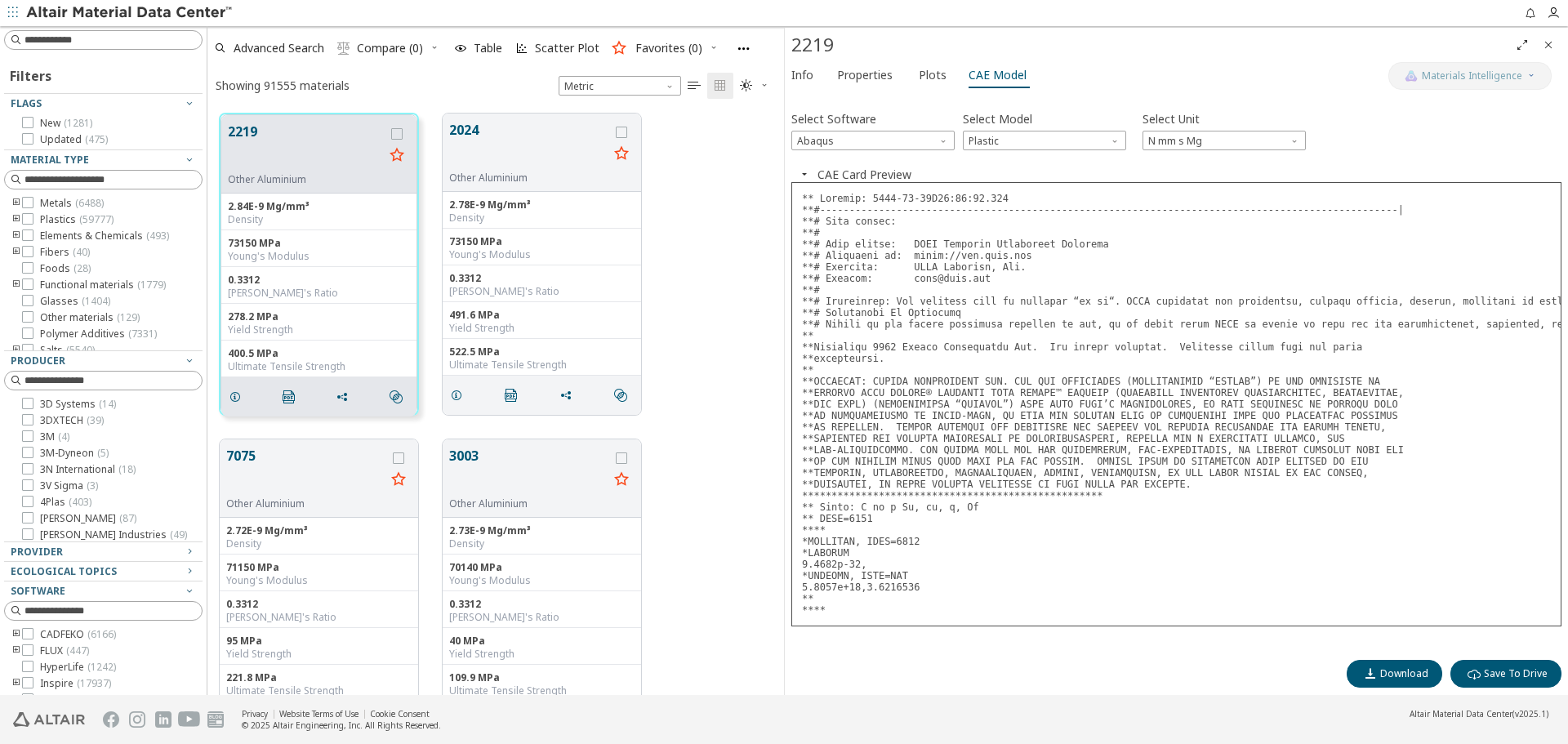
click at [1210, 484] on pre at bounding box center [1176, 404] width 770 height 444
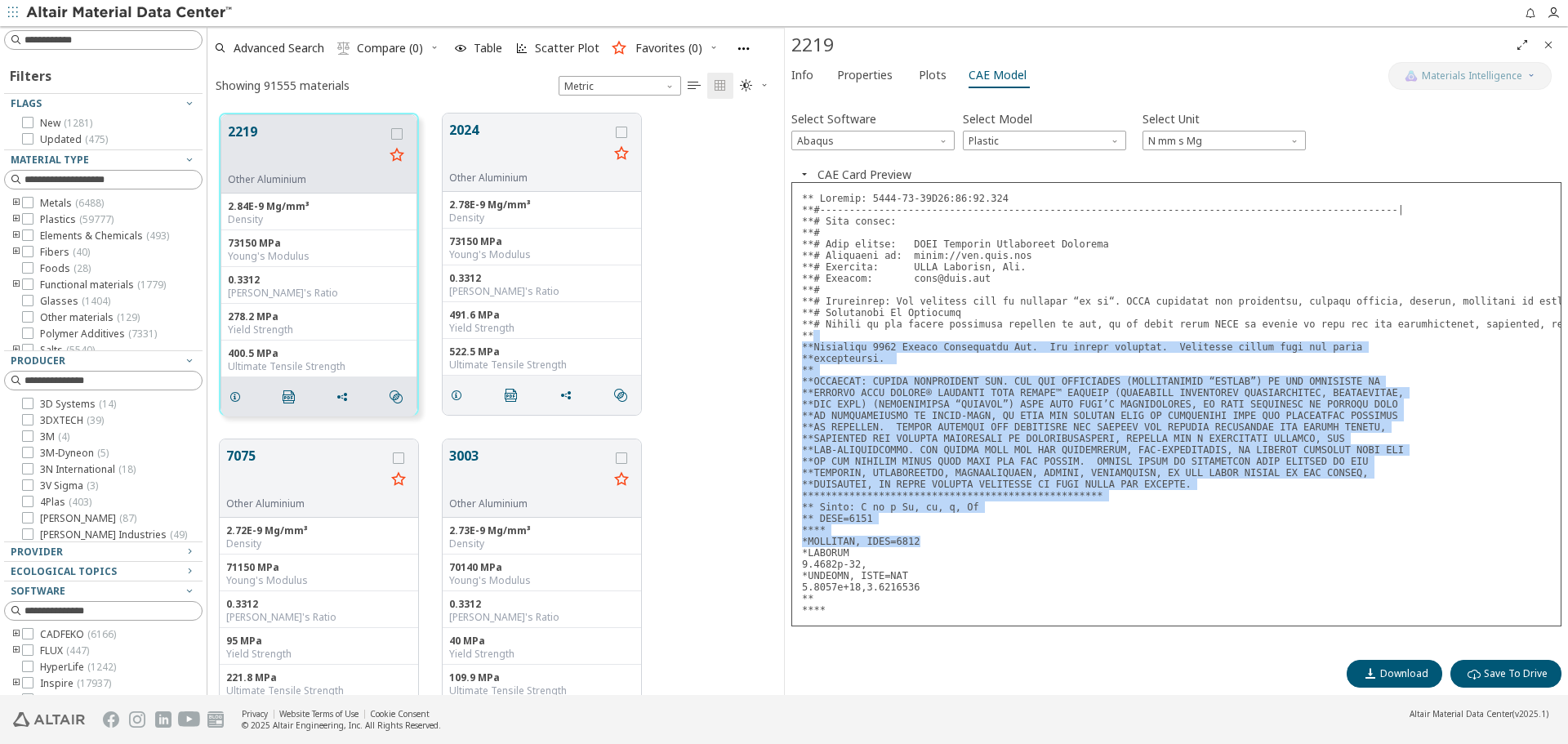
drag, startPoint x: 860, startPoint y: 336, endPoint x: 1002, endPoint y: 545, distance: 252.7
click at [1002, 545] on pre at bounding box center [1176, 404] width 770 height 444
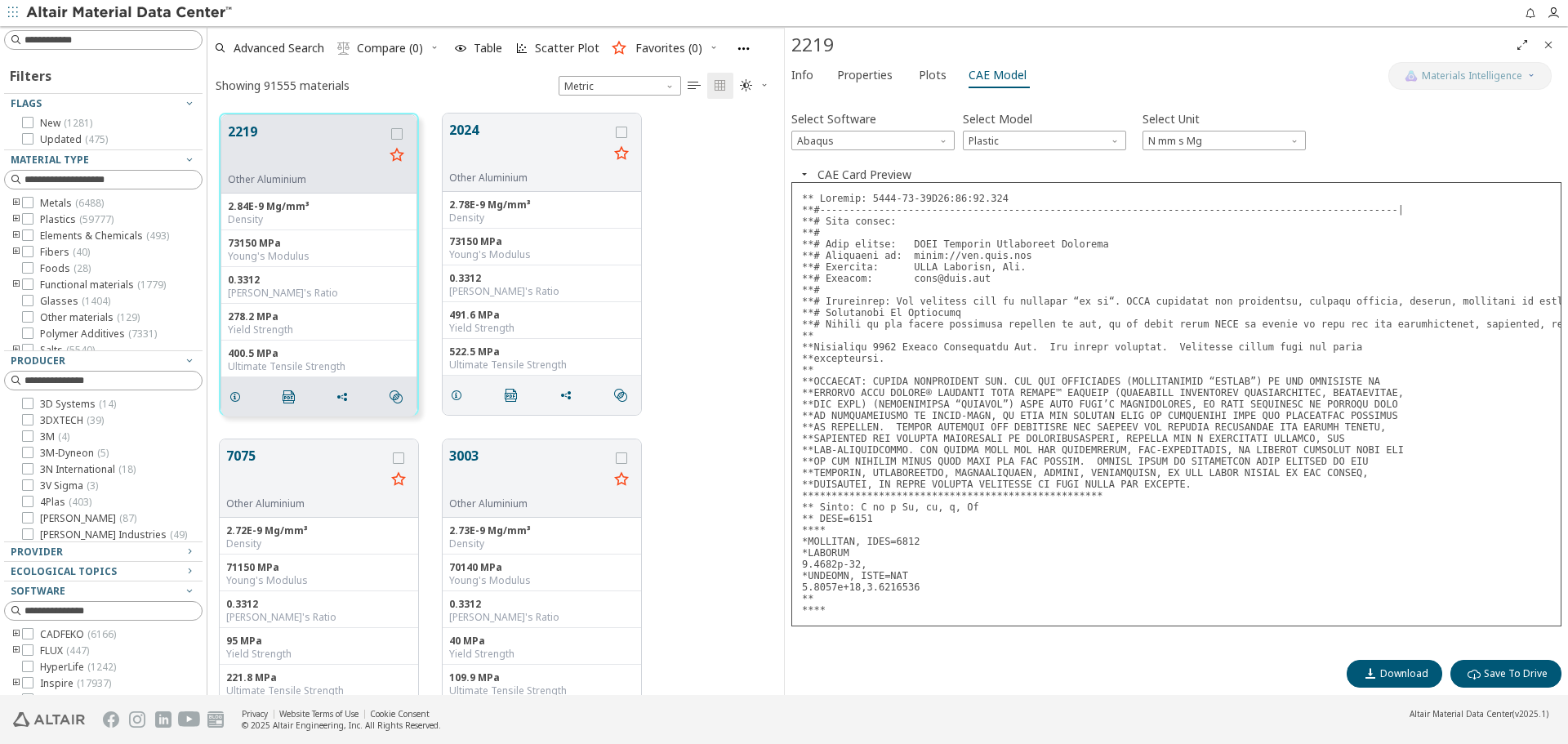
click at [993, 570] on pre at bounding box center [1176, 404] width 770 height 444
drag, startPoint x: 944, startPoint y: 595, endPoint x: 873, endPoint y: 575, distance: 73.8
click at [873, 575] on pre at bounding box center [1176, 404] width 770 height 444
click at [903, 575] on pre at bounding box center [1176, 404] width 770 height 444
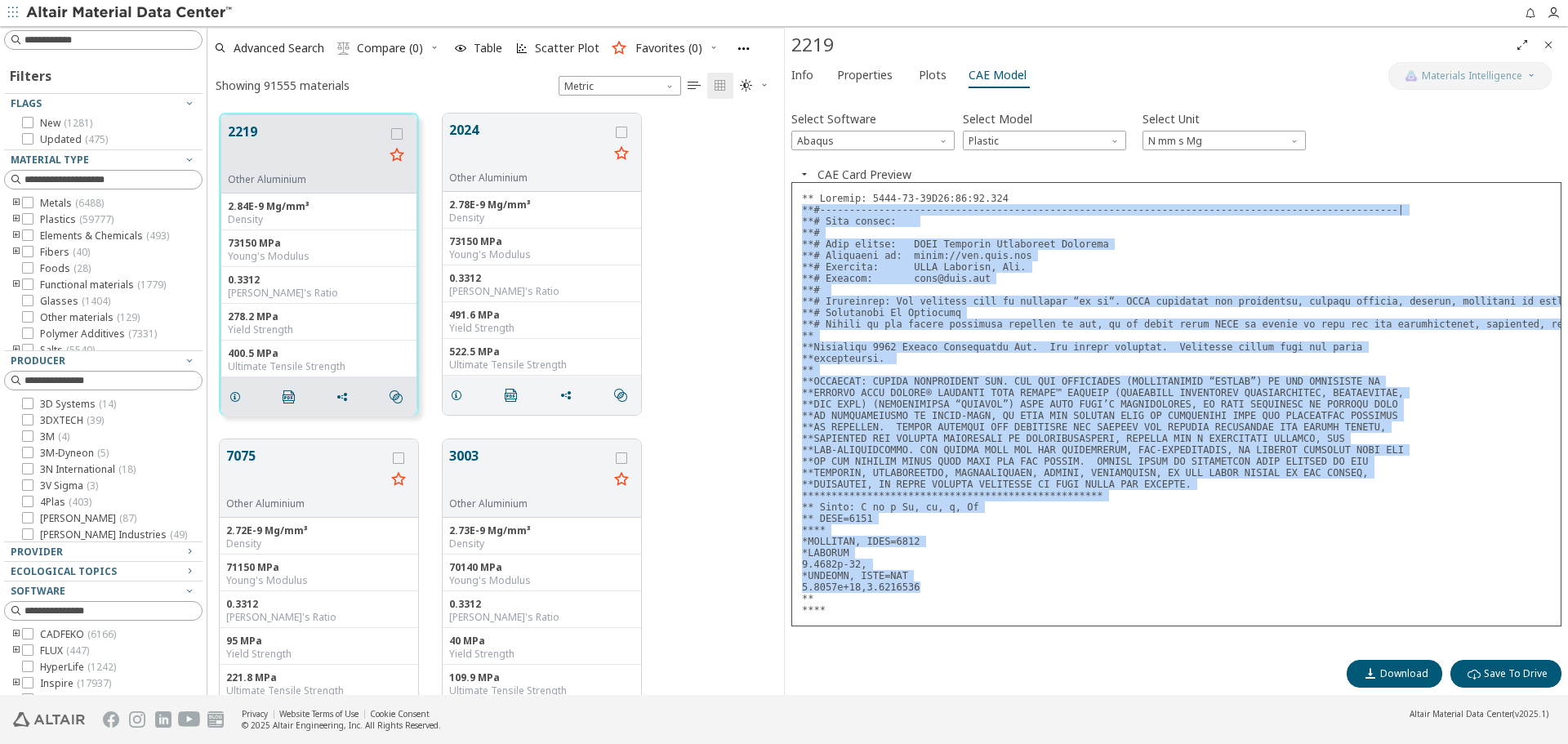
drag, startPoint x: 926, startPoint y: 586, endPoint x: 801, endPoint y: 204, distance: 401.9
click at [801, 204] on pre at bounding box center [1176, 404] width 770 height 444
click at [811, 221] on pre at bounding box center [1176, 404] width 770 height 444
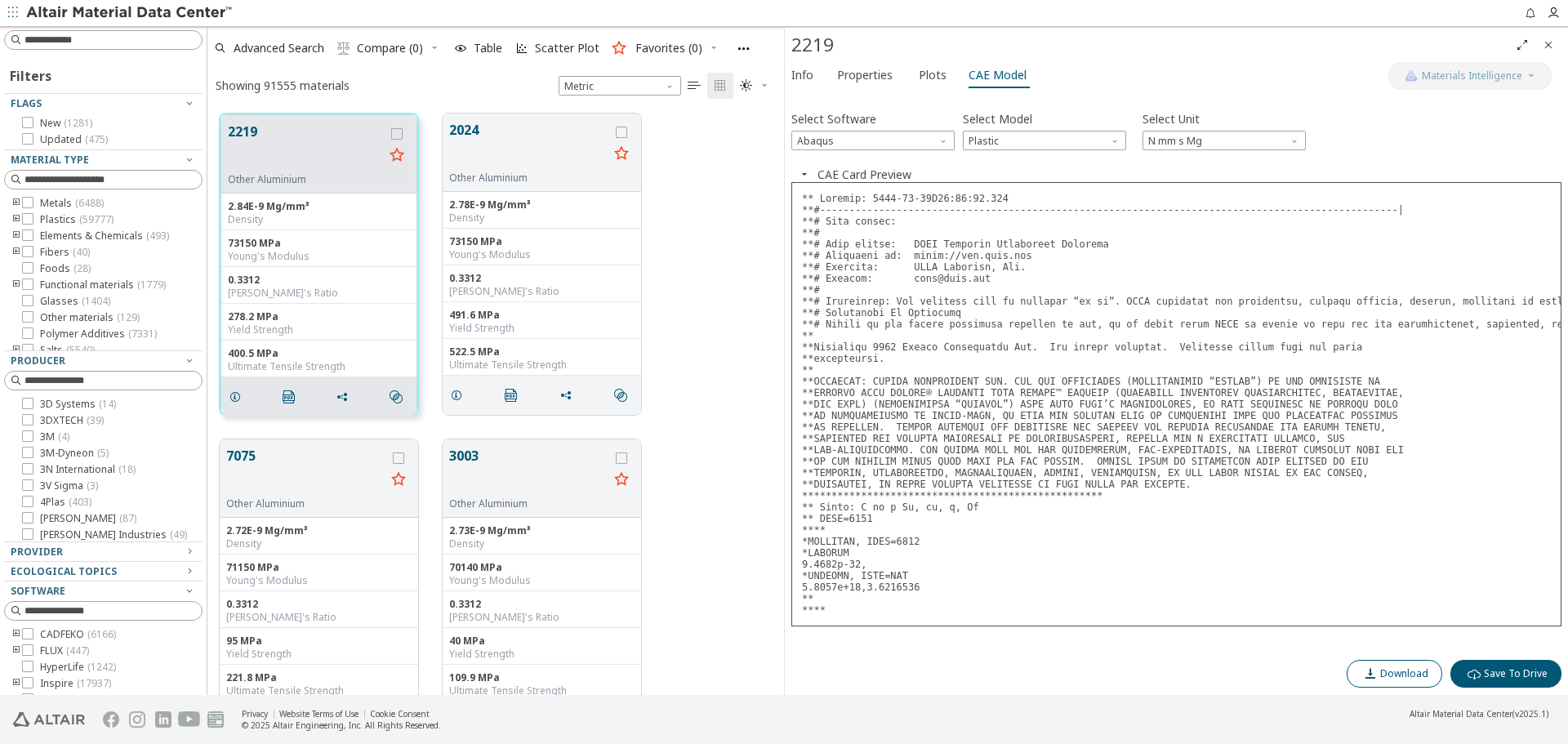
click at [1361, 670] on button "Download" at bounding box center [1394, 673] width 96 height 27
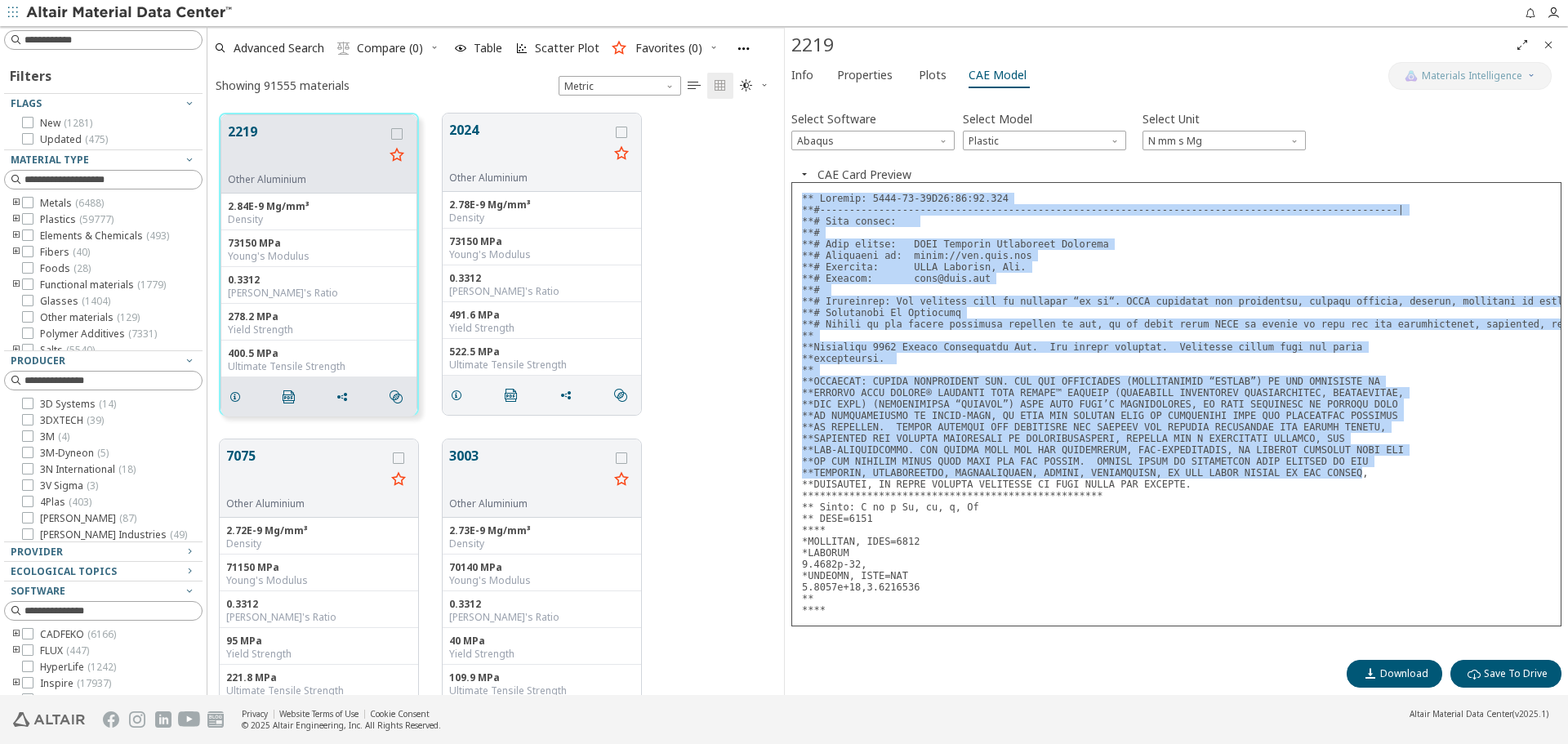
drag, startPoint x: 1312, startPoint y: 470, endPoint x: 800, endPoint y: 194, distance: 581.7
click at [800, 194] on pre at bounding box center [1176, 404] width 770 height 444
drag, startPoint x: 802, startPoint y: 194, endPoint x: 1173, endPoint y: 484, distance: 470.9
click at [1173, 484] on pre at bounding box center [1176, 404] width 770 height 444
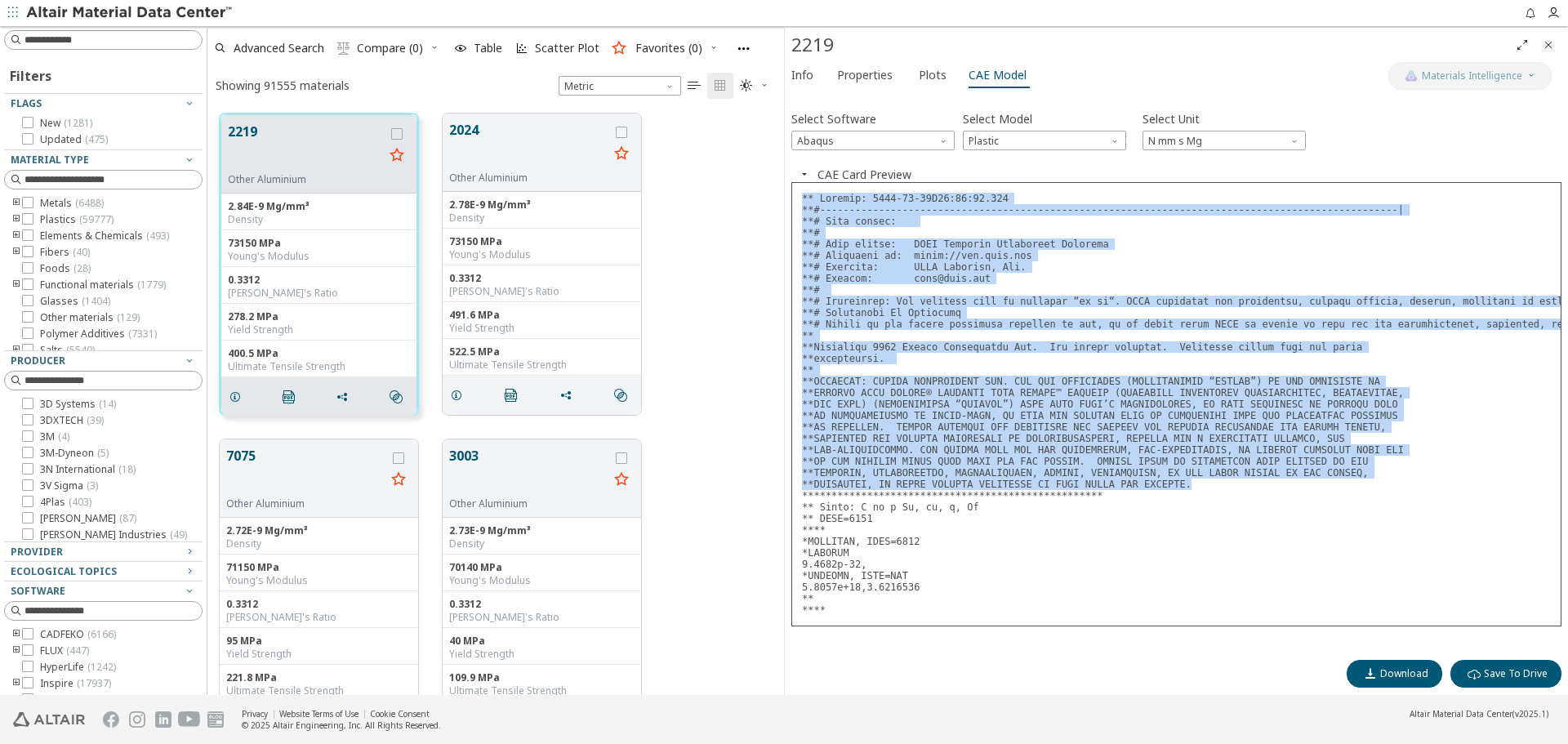
click at [1173, 484] on pre at bounding box center [1176, 404] width 770 height 444
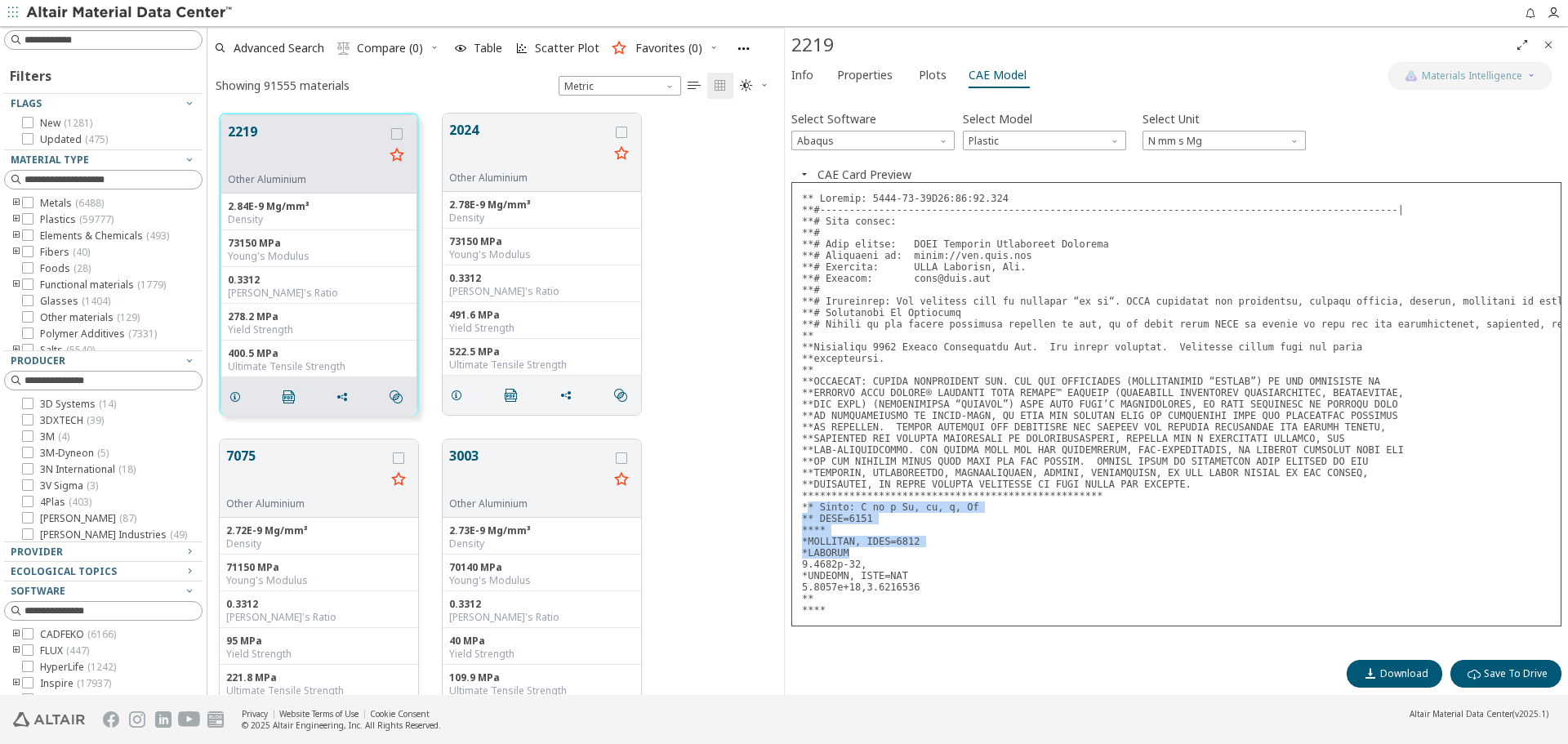
drag, startPoint x: 806, startPoint y: 504, endPoint x: 875, endPoint y: 555, distance: 85.8
click at [875, 555] on pre at bounding box center [1176, 404] width 770 height 444
click at [803, 505] on pre at bounding box center [1176, 404] width 770 height 444
drag, startPoint x: 805, startPoint y: 506, endPoint x: 825, endPoint y: 523, distance: 26.2
click at [825, 523] on pre at bounding box center [1176, 404] width 770 height 444
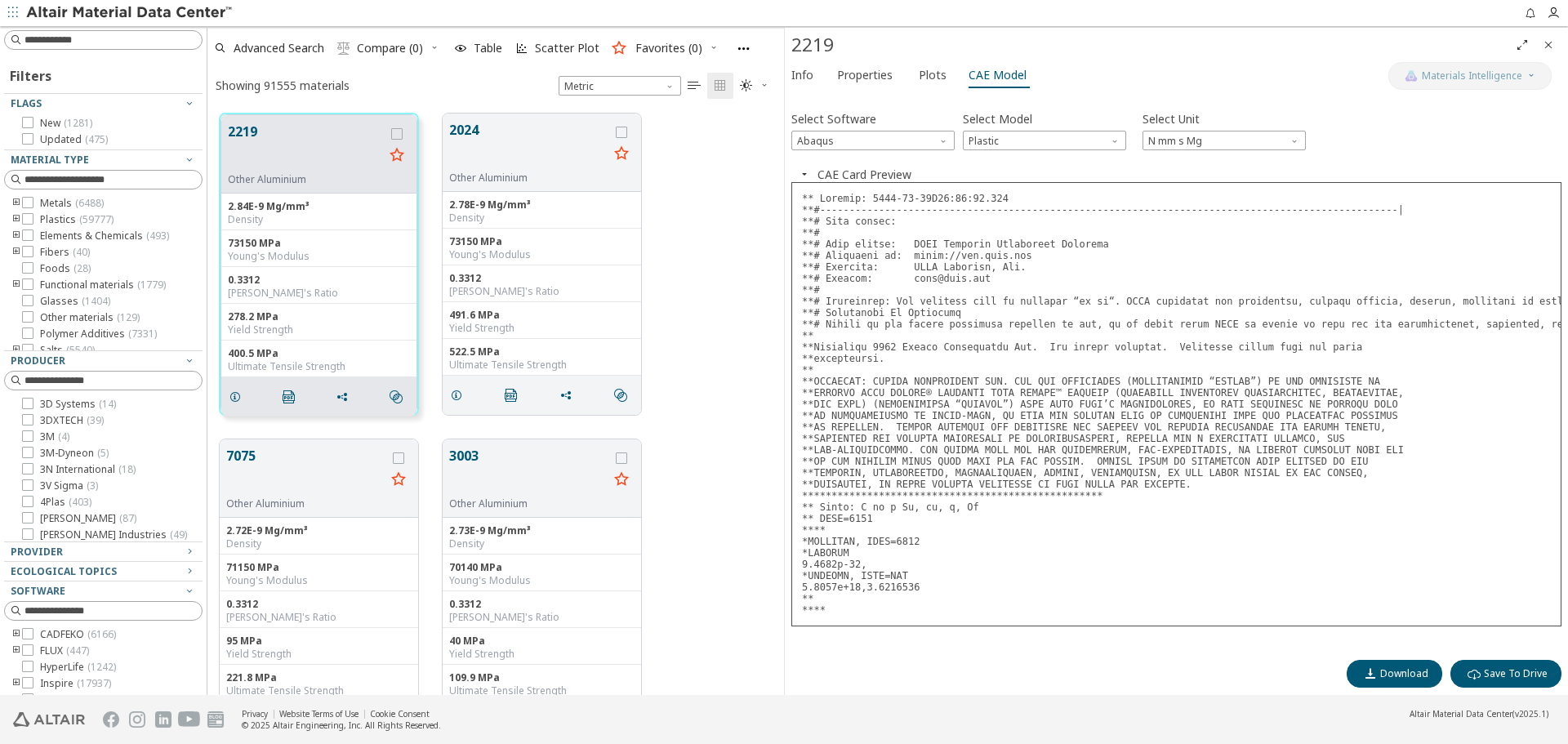
click at [834, 526] on pre at bounding box center [1176, 404] width 770 height 444
click at [840, 531] on pre at bounding box center [1176, 404] width 770 height 444
click at [486, 490] on button "3003" at bounding box center [528, 472] width 159 height 52
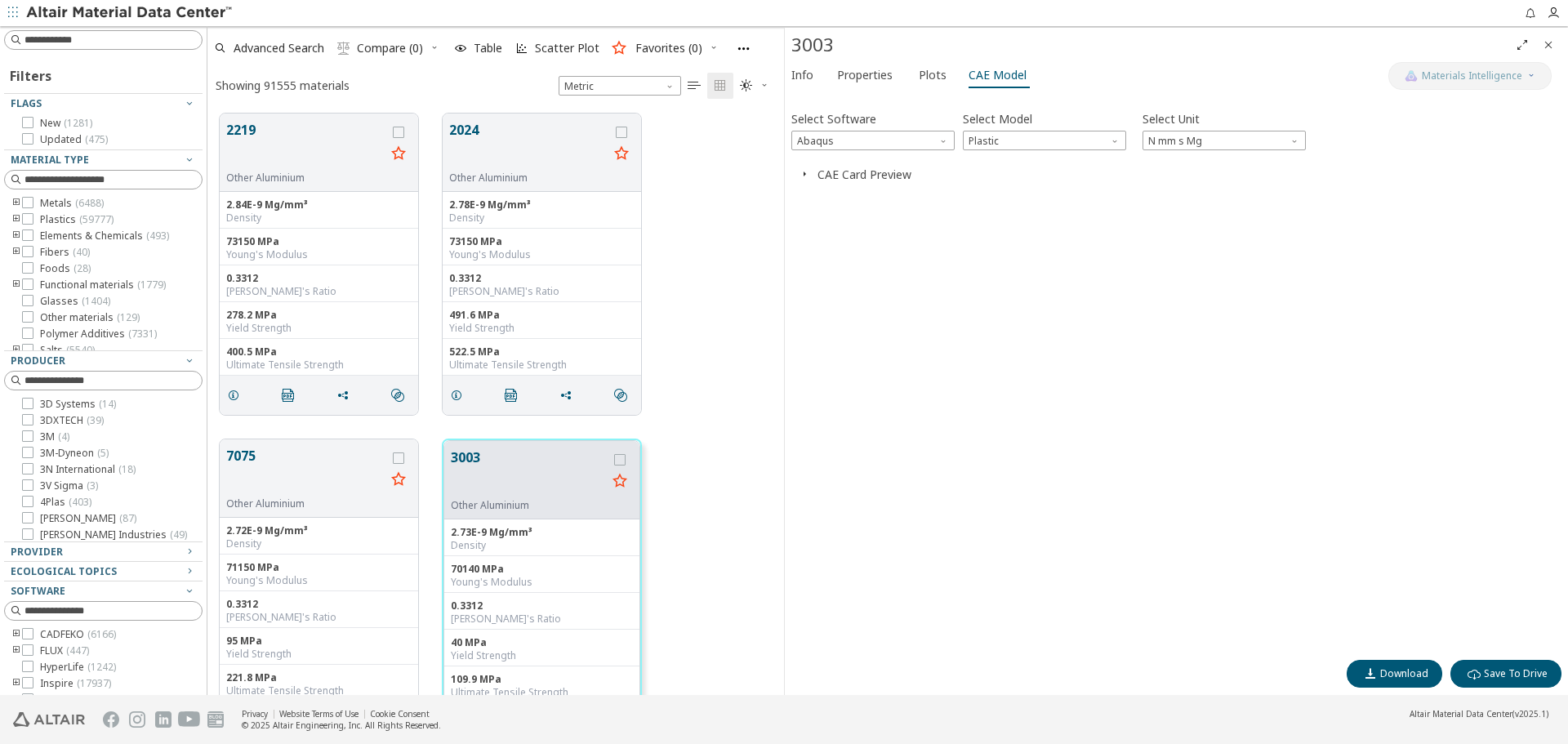
click at [810, 176] on icon "button" at bounding box center [805, 174] width 13 height 13
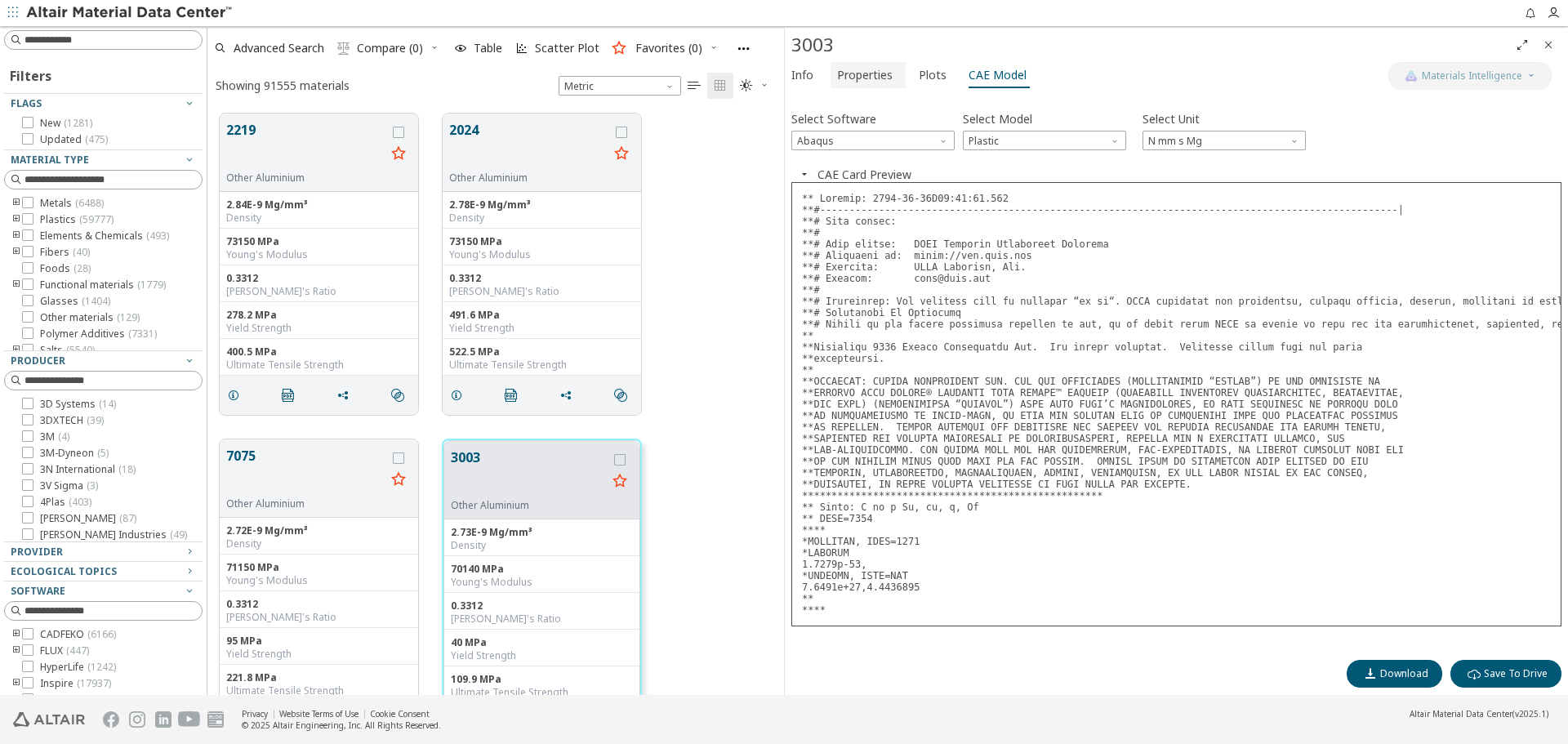
click at [872, 71] on span "Properties" at bounding box center [865, 75] width 56 height 26
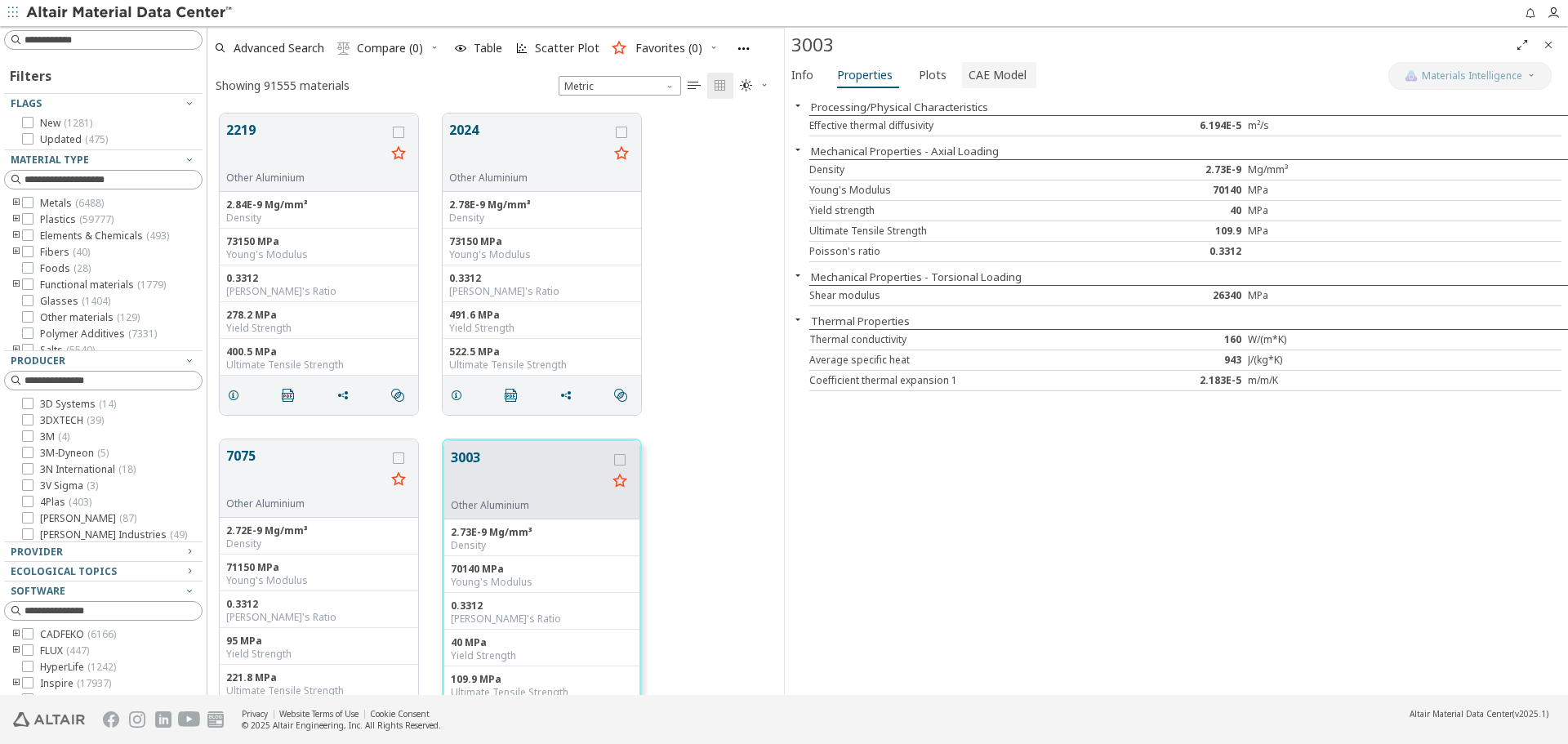
click at [992, 67] on span "CAE Model" at bounding box center [998, 75] width 58 height 26
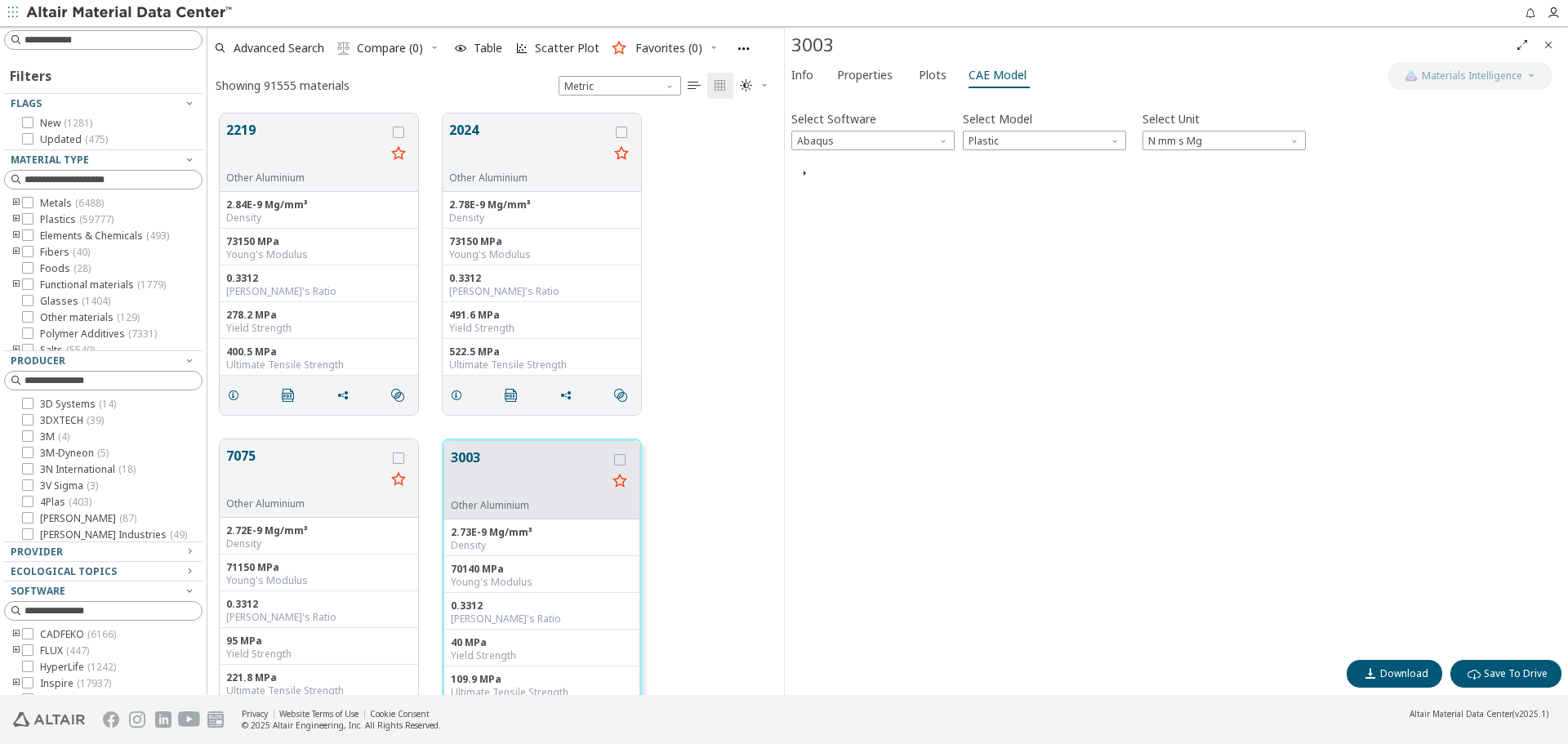
click at [824, 176] on div "CAE Card Preview" at bounding box center [1176, 173] width 770 height 13
click at [810, 177] on icon "button" at bounding box center [805, 174] width 13 height 13
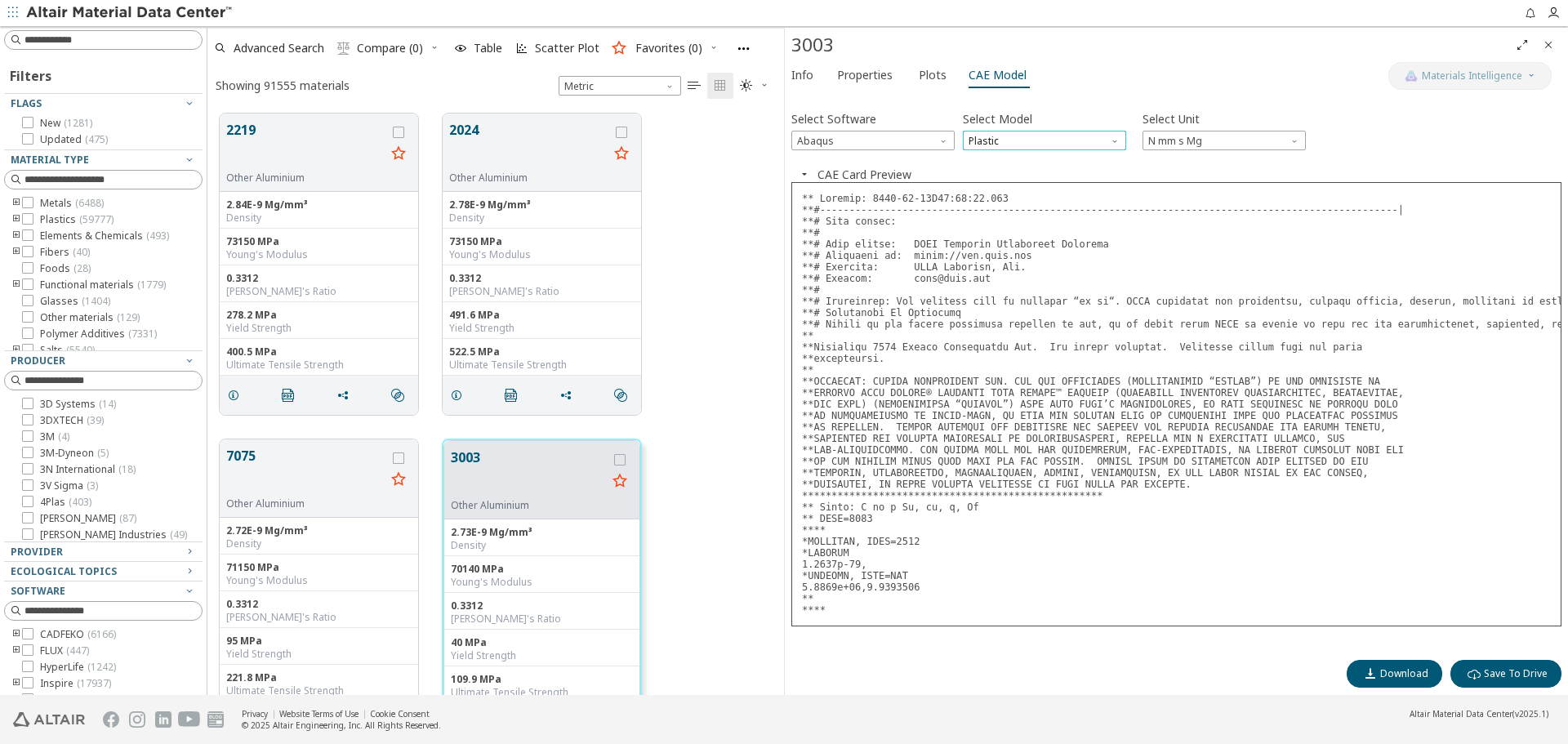
click at [1077, 146] on span "Plastic" at bounding box center [1045, 141] width 163 height 20
click at [1069, 185] on span "Expansion" at bounding box center [1045, 181] width 151 height 12
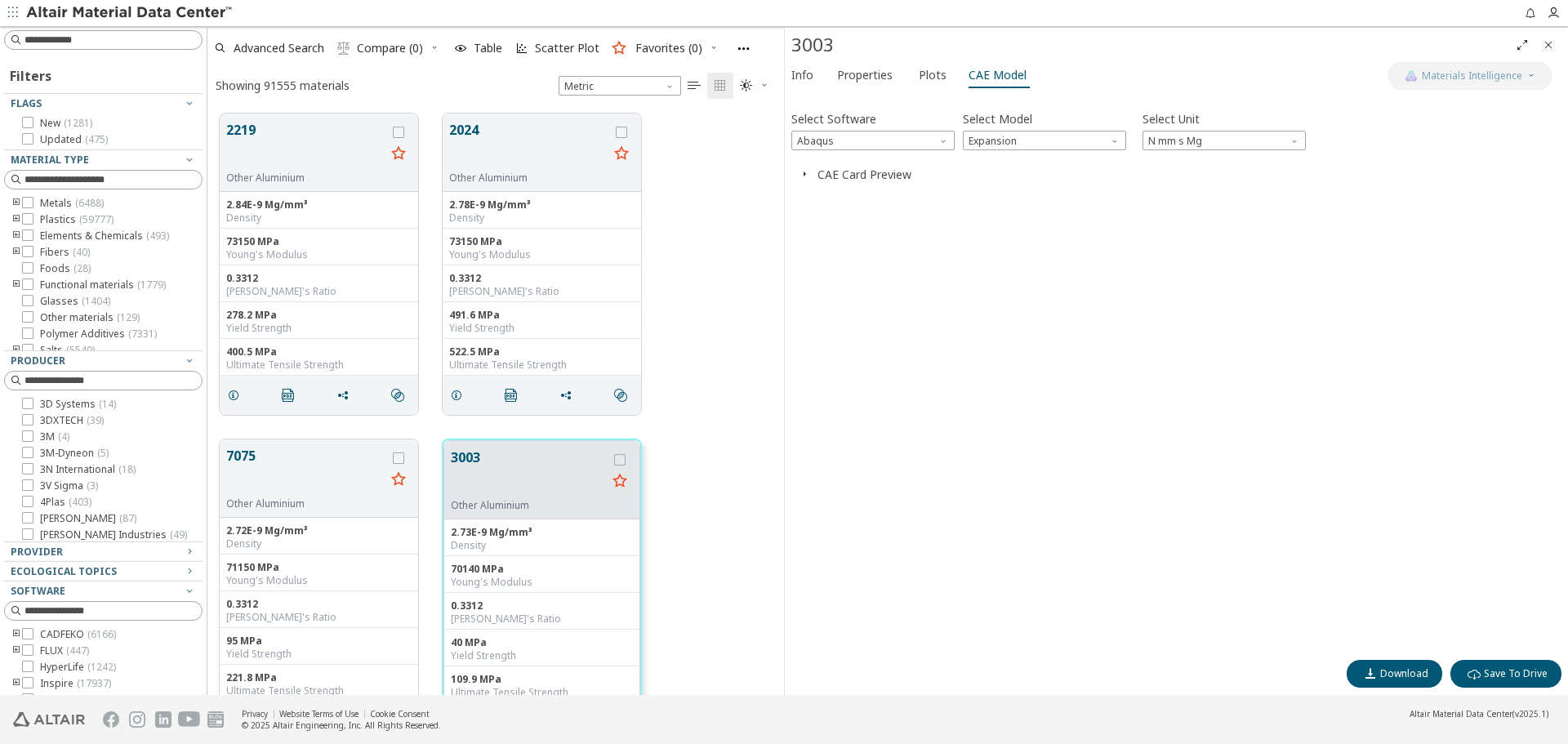
click at [806, 175] on icon "button" at bounding box center [805, 174] width 13 height 13
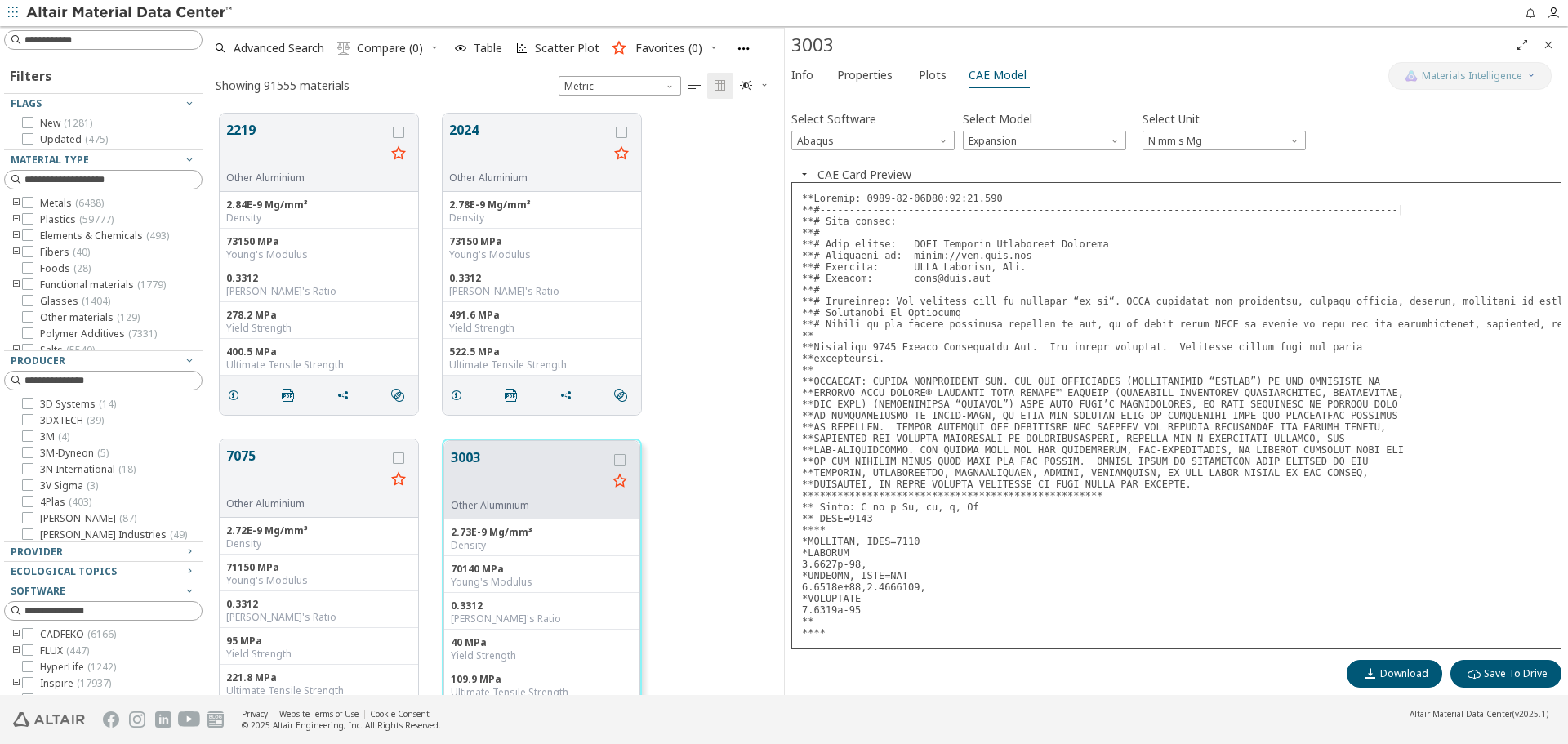
scroll to position [10, 0]
click at [1104, 131] on span "Expansion" at bounding box center [1045, 141] width 163 height 20
click at [1091, 151] on span "Elastic" at bounding box center [1045, 151] width 151 height 12
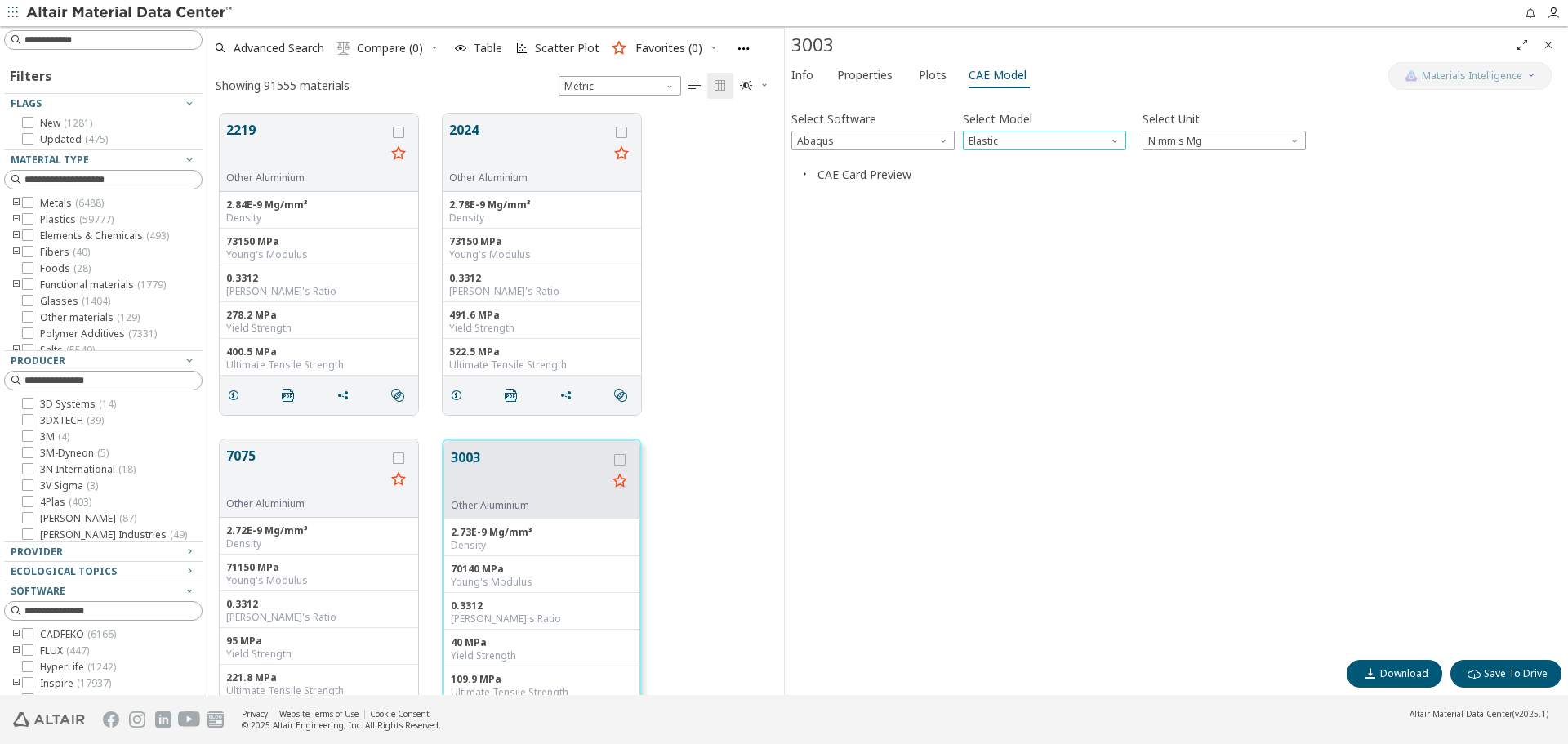
scroll to position [0, 0]
click at [830, 170] on button "CAE Card Preview" at bounding box center [864, 174] width 94 height 16
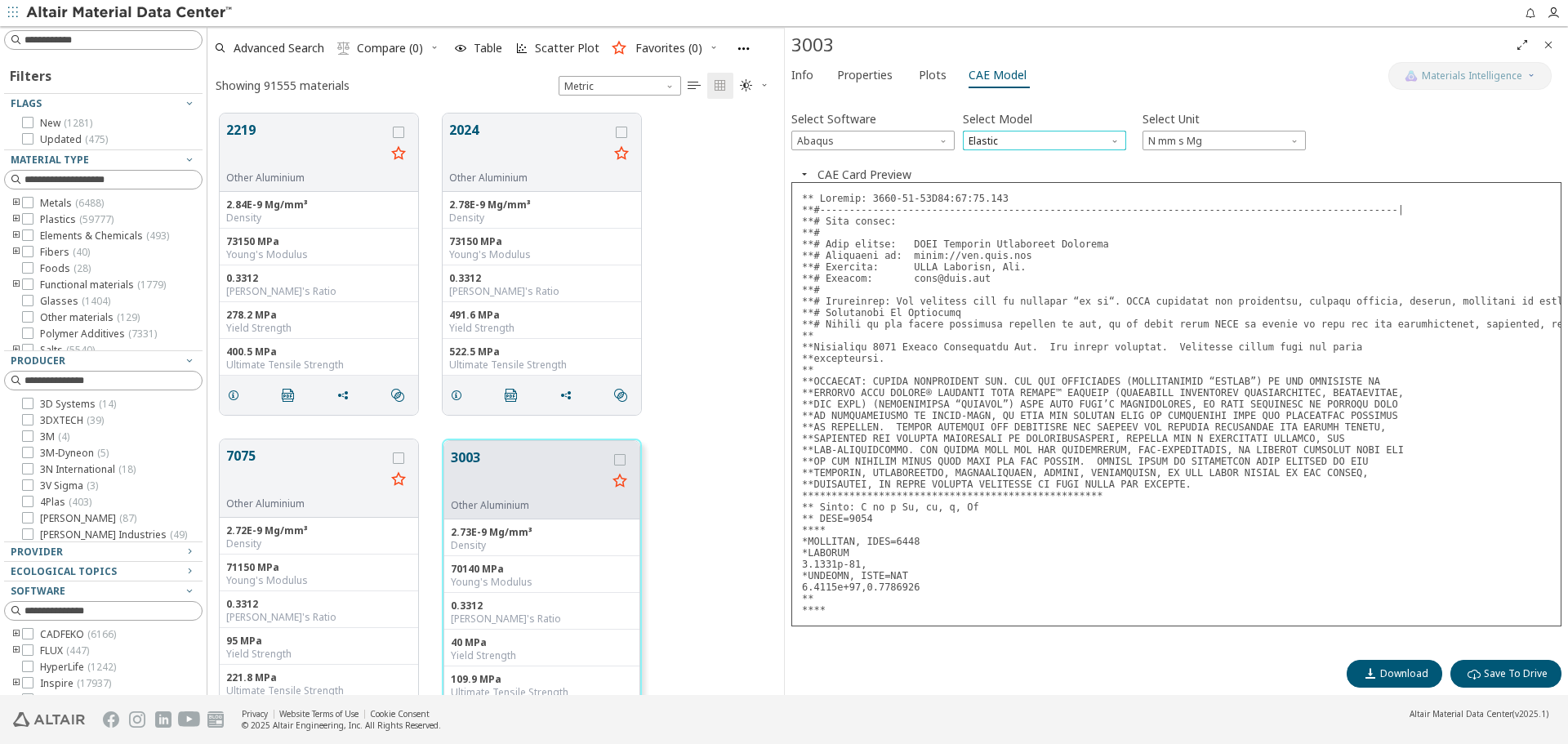
click at [1014, 146] on span "Elastic" at bounding box center [1045, 141] width 163 height 20
click at [1001, 196] on span "Plastic" at bounding box center [1045, 201] width 151 height 12
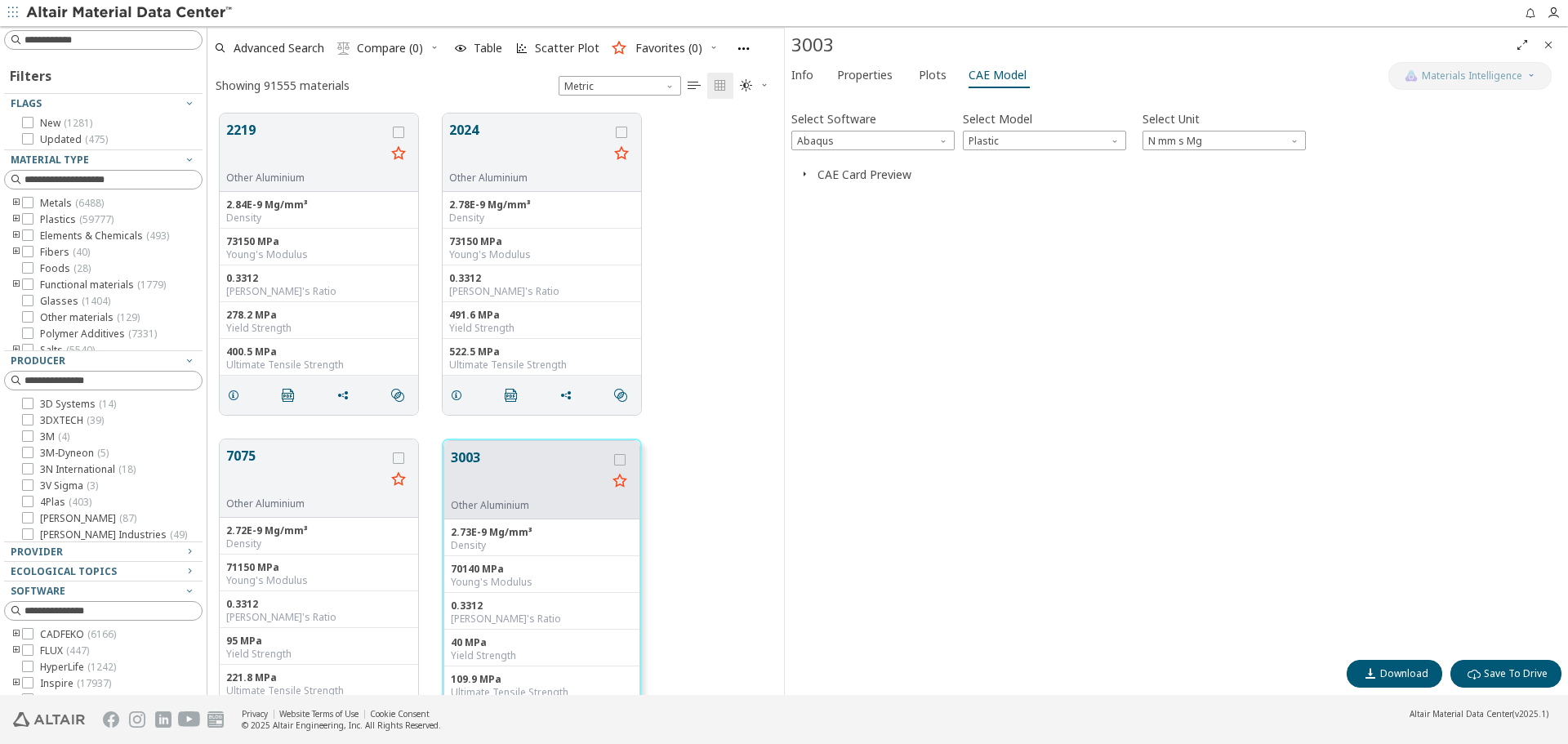
click at [946, 187] on div "Select Software Abaqus Select Model Plastic Select Unit N mm s Mg Invalid data.…" at bounding box center [1176, 375] width 770 height 553
click at [894, 175] on button "CAE Card Preview" at bounding box center [864, 174] width 94 height 16
